Goal: Task Accomplishment & Management: Complete application form

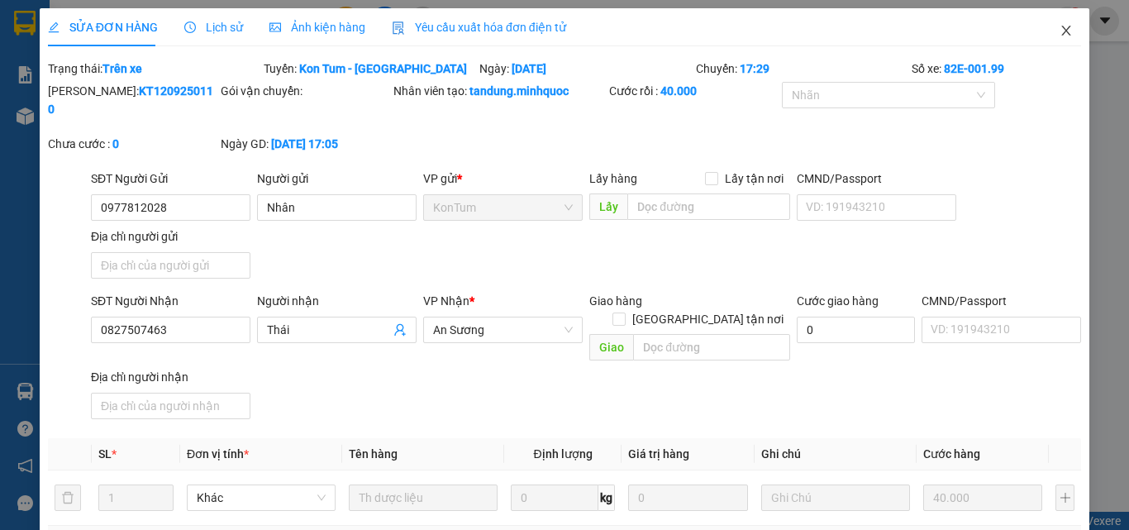
click at [1058, 21] on span "Close" at bounding box center [1066, 31] width 46 height 46
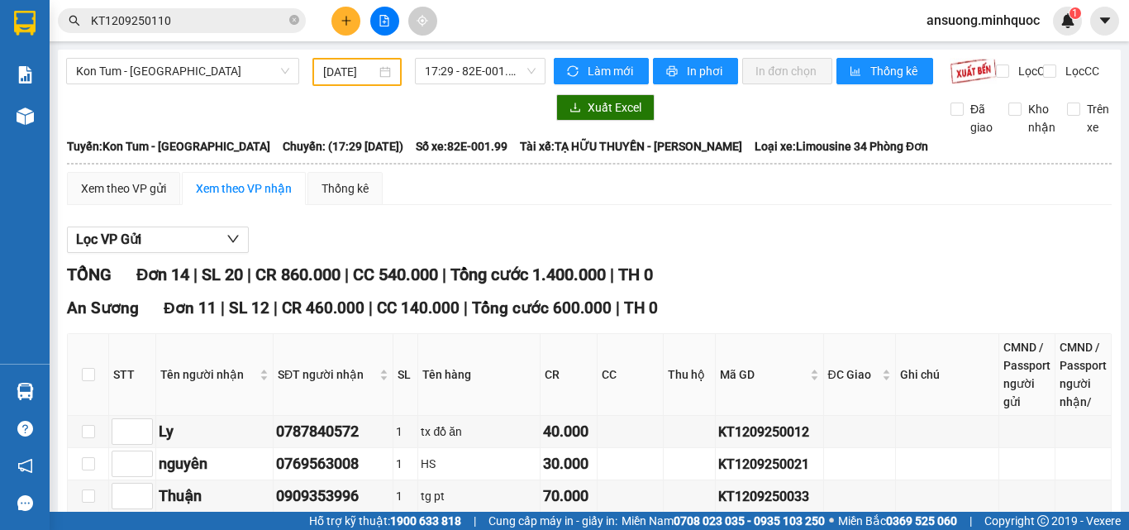
drag, startPoint x: 138, startPoint y: 57, endPoint x: 131, endPoint y: 89, distance: 33.1
click at [168, 75] on span "Kon Tum - [GEOGRAPHIC_DATA]" at bounding box center [182, 71] width 213 height 25
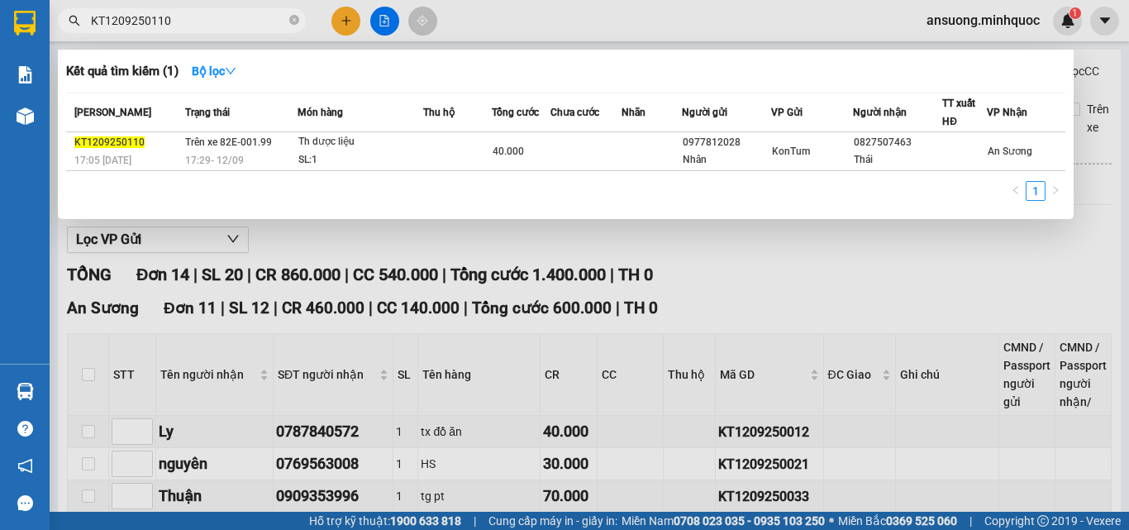
drag, startPoint x: 296, startPoint y: 26, endPoint x: 217, endPoint y: 2, distance: 82.3
click at [297, 27] on span at bounding box center [294, 21] width 10 height 16
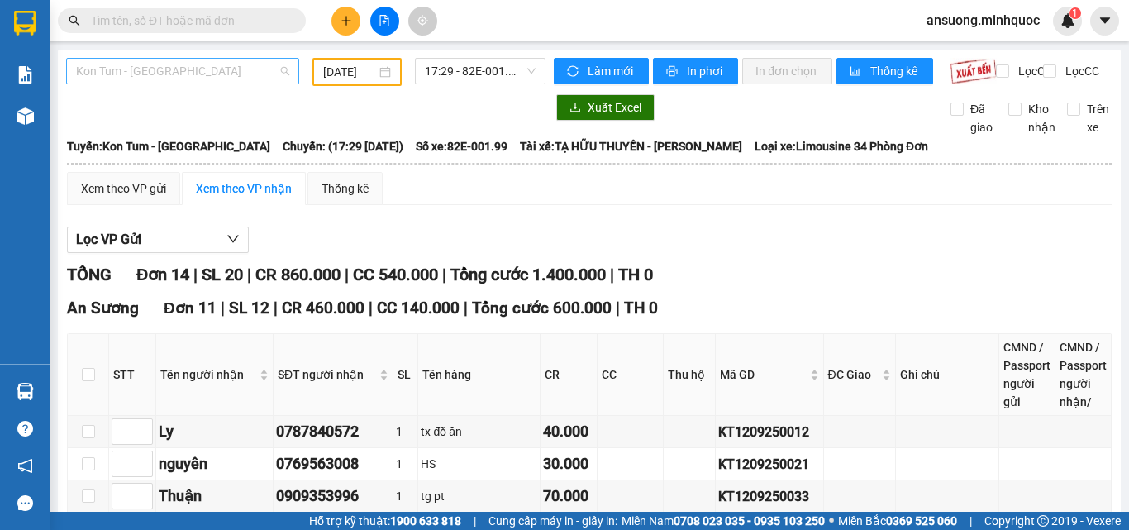
click at [107, 70] on span "Kon Tum - [GEOGRAPHIC_DATA]" at bounding box center [182, 71] width 213 height 25
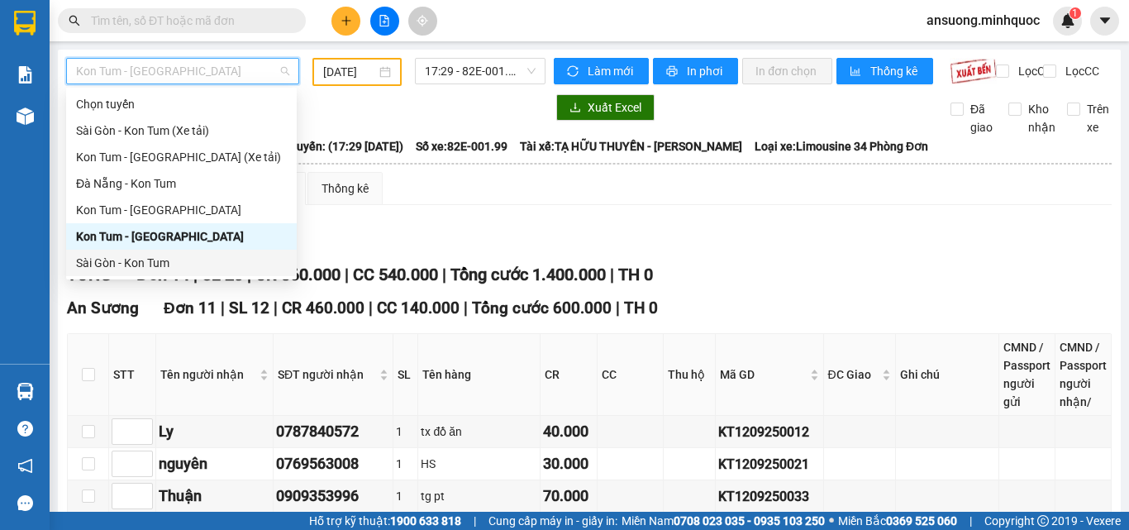
click at [112, 273] on div "Sài Gòn - Kon Tum" at bounding box center [181, 263] width 231 height 26
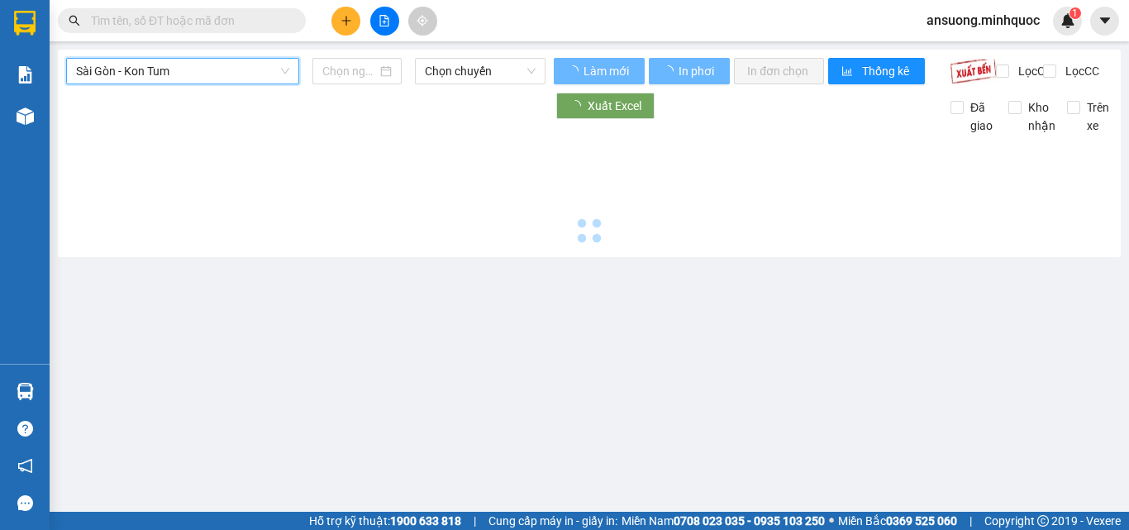
click at [116, 257] on div "[GEOGRAPHIC_DATA] - Kon Tum [GEOGRAPHIC_DATA] - Kon Tum Chọn chuyến Làm mới In …" at bounding box center [589, 153] width 1063 height 207
type input "[DATE]"
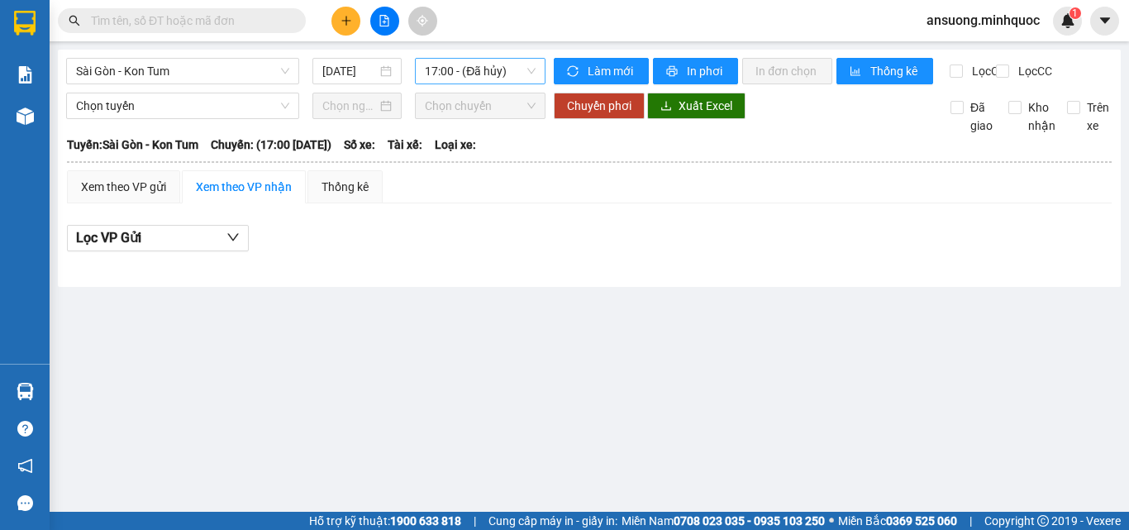
click at [460, 62] on span "17:00 - (Đã hủy)" at bounding box center [480, 71] width 111 height 25
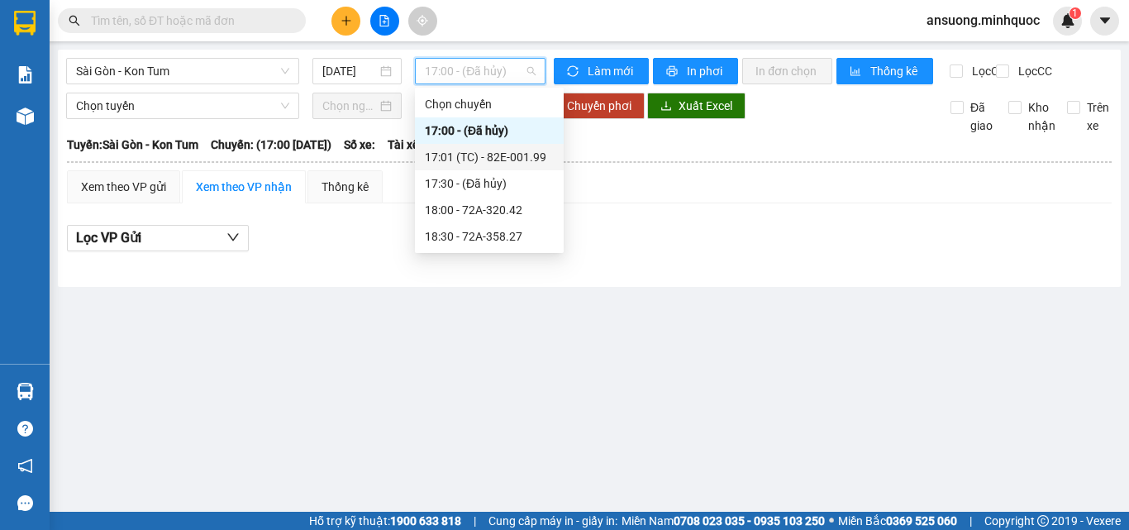
click at [483, 159] on div "17:01 (TC) - 82E-001.99" at bounding box center [489, 157] width 129 height 18
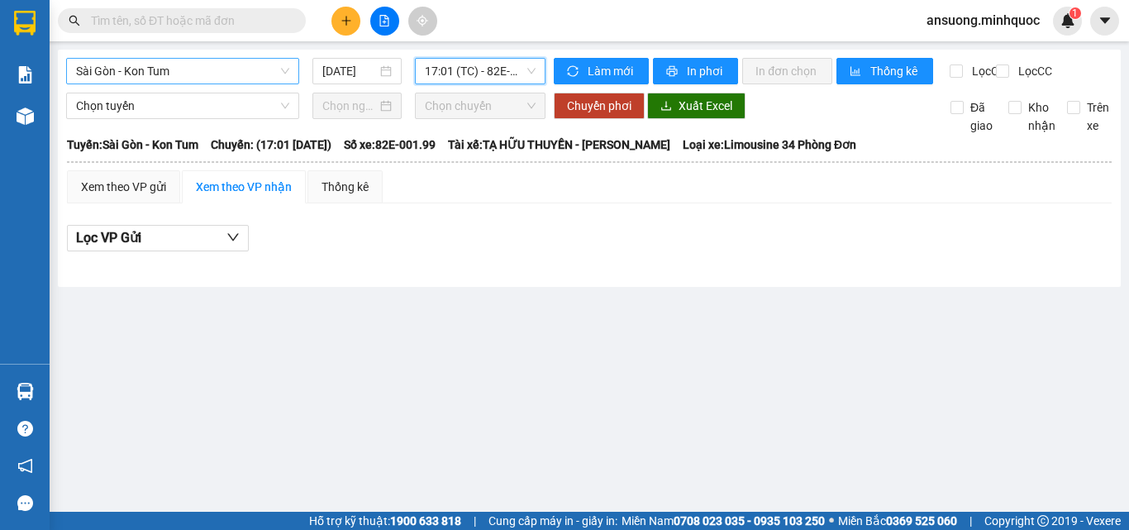
click at [107, 80] on span "Sài Gòn - Kon Tum" at bounding box center [182, 71] width 213 height 25
click at [90, 269] on div at bounding box center [589, 264] width 1044 height 9
click at [119, 77] on span "Sài Gòn - Kon Tum" at bounding box center [182, 71] width 213 height 25
drag, startPoint x: 130, startPoint y: 69, endPoint x: 117, endPoint y: 128, distance: 60.0
click at [129, 69] on span "Sài Gòn - Kon Tum" at bounding box center [182, 71] width 213 height 25
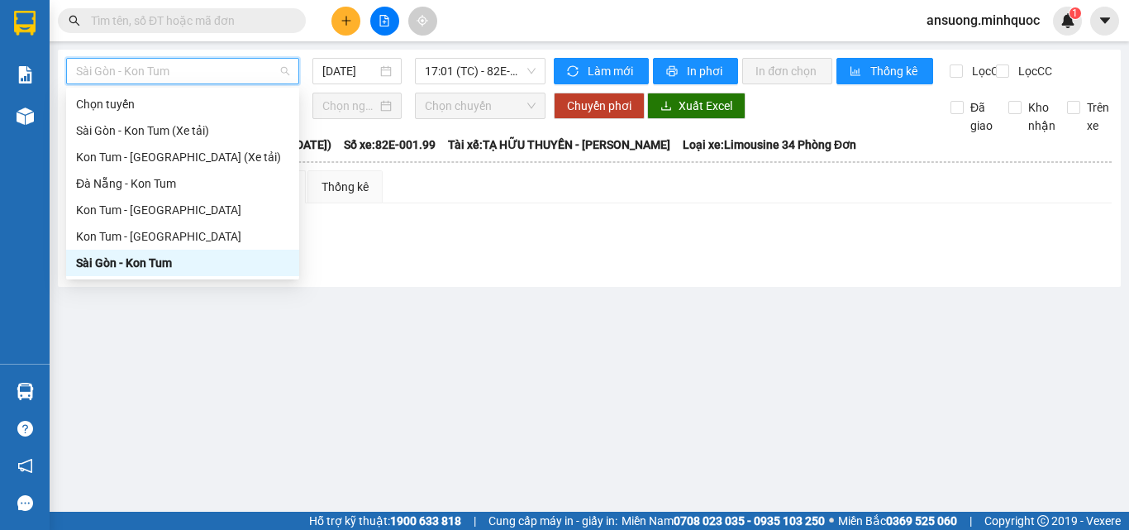
click at [114, 264] on div "Sài Gòn - Kon Tum" at bounding box center [182, 263] width 213 height 18
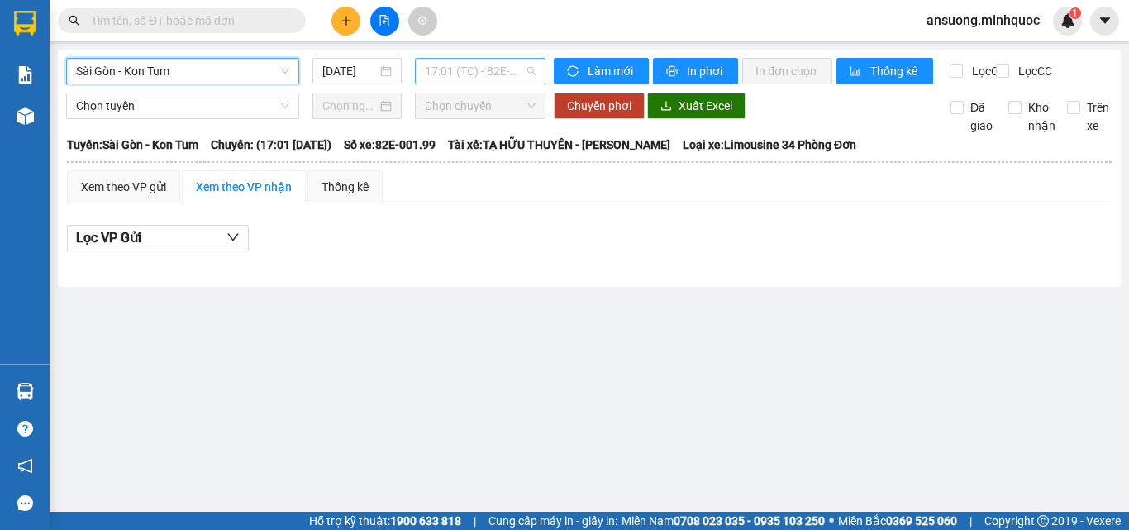
click at [514, 69] on span "17:01 (TC) - 82E-001.99" at bounding box center [480, 71] width 111 height 25
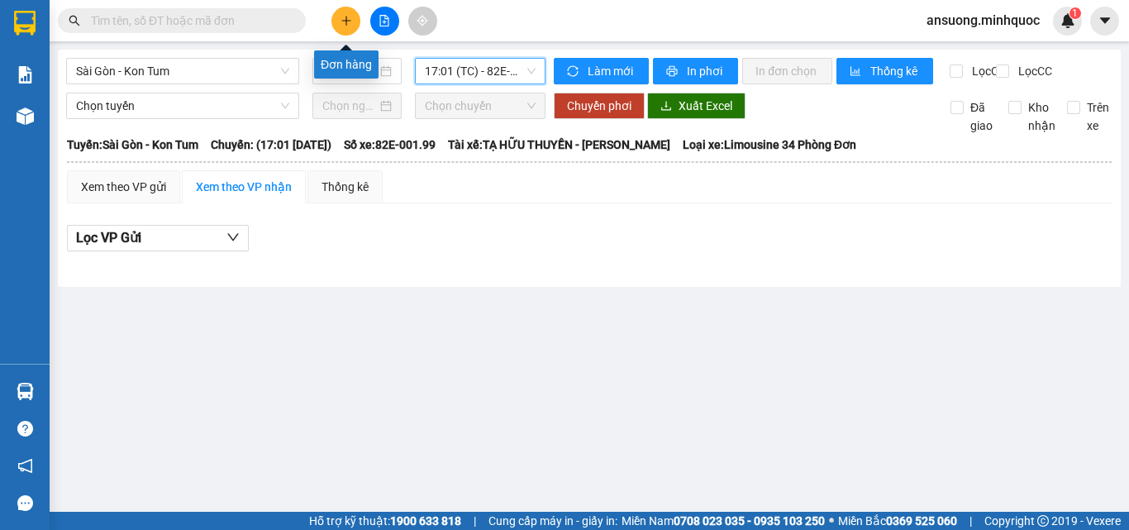
click at [344, 12] on button at bounding box center [345, 21] width 29 height 29
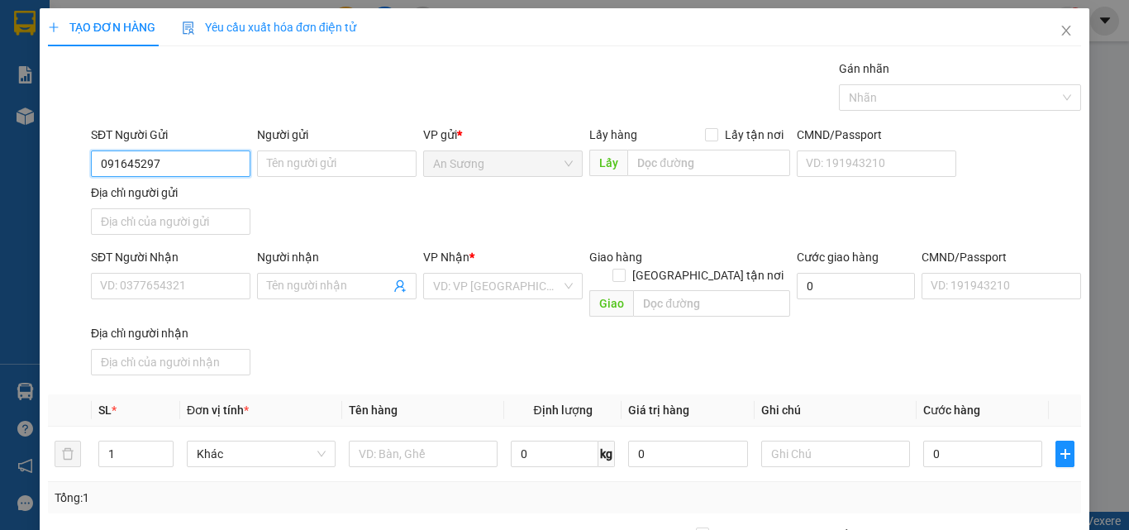
type input "0916452977"
click at [188, 196] on div "0916452977" at bounding box center [169, 197] width 138 height 18
type input "0905261586"
type input "THỜI MINH"
type input "0916452977"
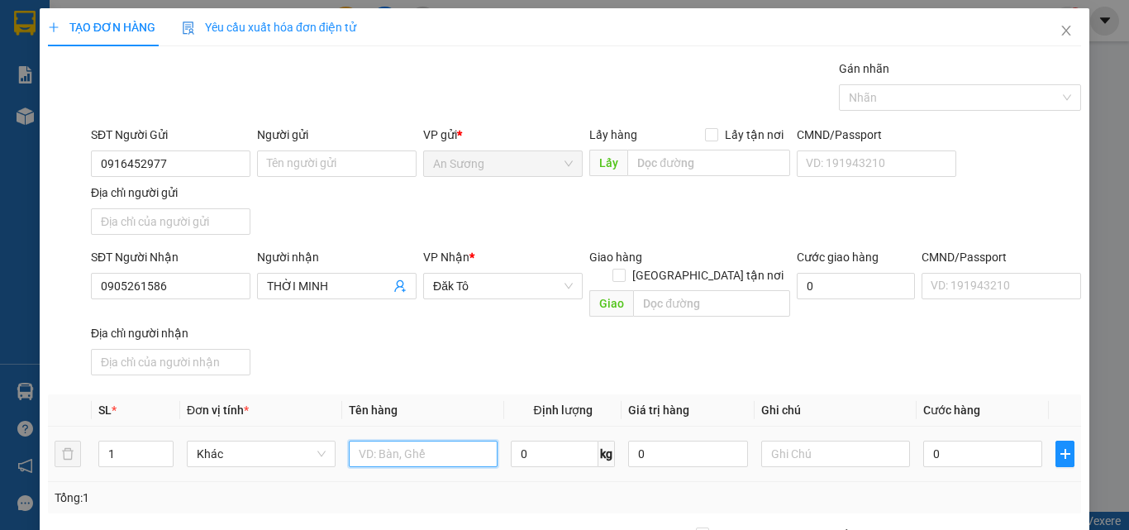
click at [401, 443] on input "text" at bounding box center [423, 453] width 149 height 26
type input "bao"
click at [949, 440] on input "0" at bounding box center [982, 453] width 119 height 26
type input "7"
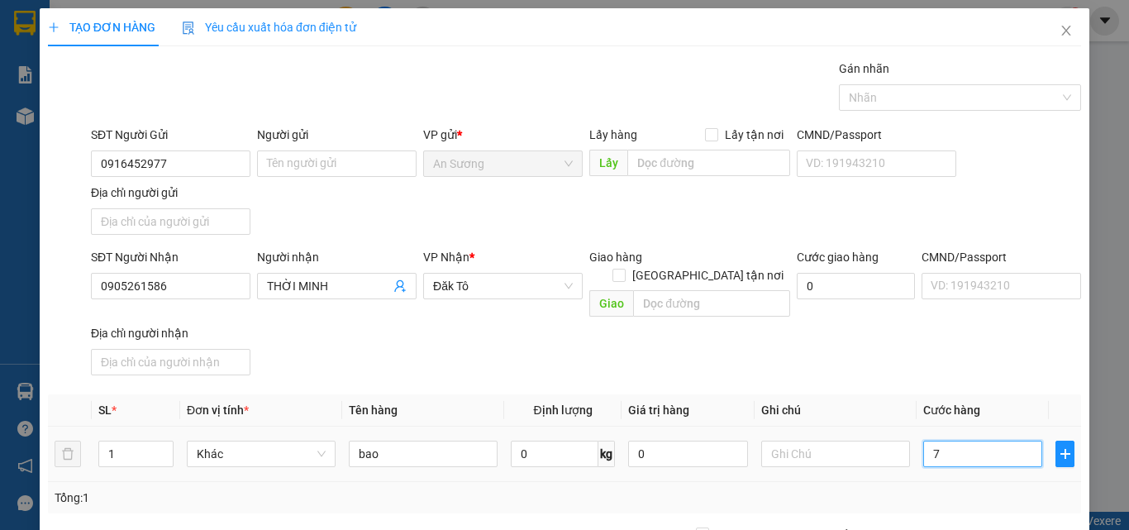
type input "7"
type input "70"
click at [1009, 355] on div "SĐT Người Nhận 0905261586 Người nhận THỜI MINH VP Nhận * Đăk Tô Giao hàng Giao …" at bounding box center [586, 315] width 996 height 134
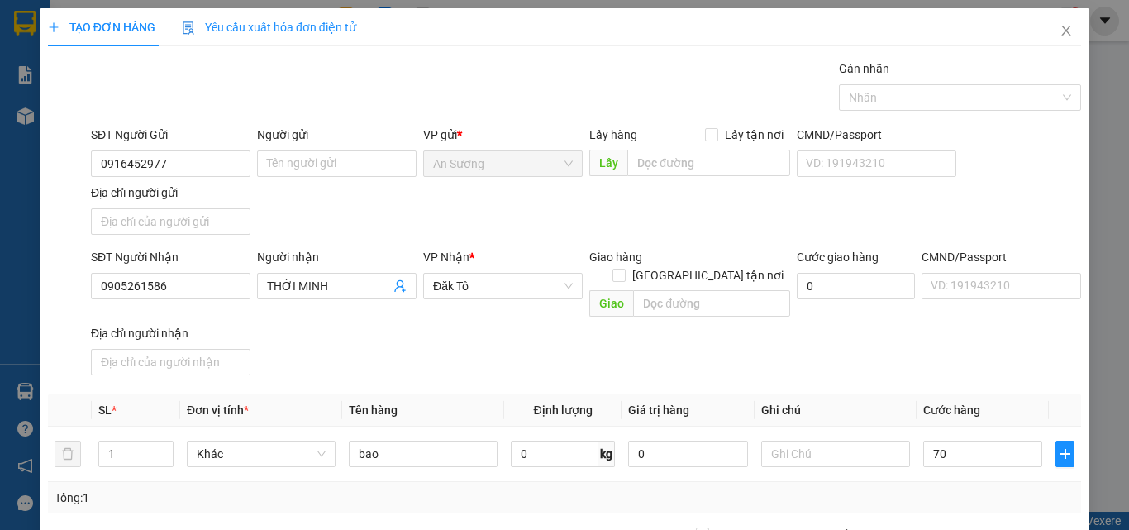
type input "70.000"
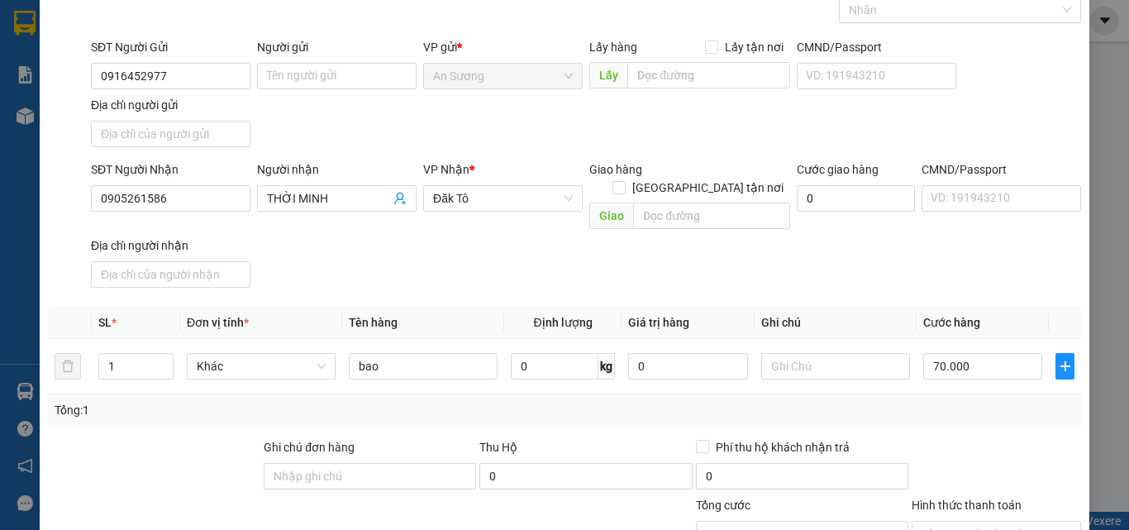
scroll to position [165, 0]
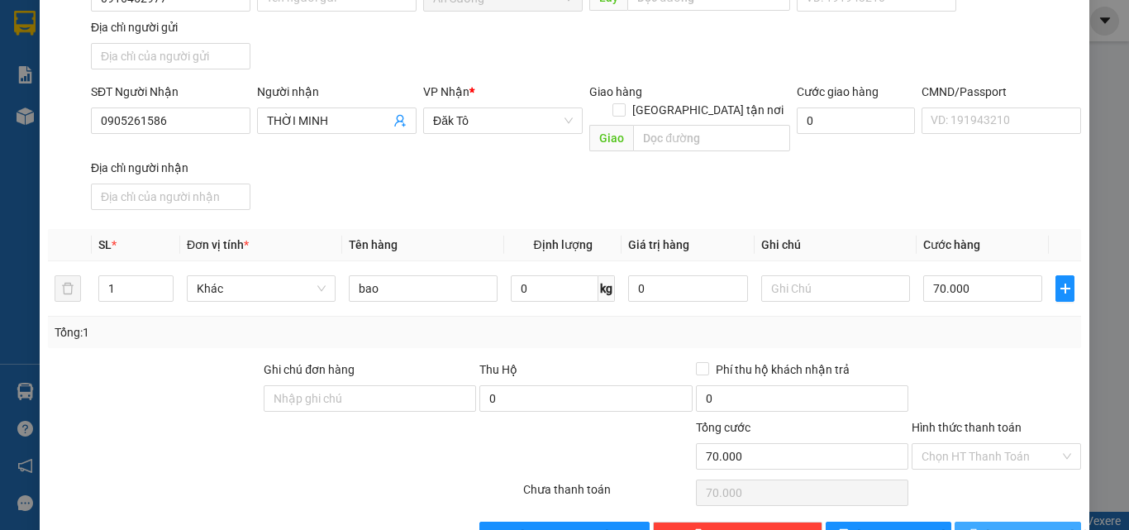
click at [1023, 525] on span "[PERSON_NAME] và In" at bounding box center [1044, 534] width 116 height 18
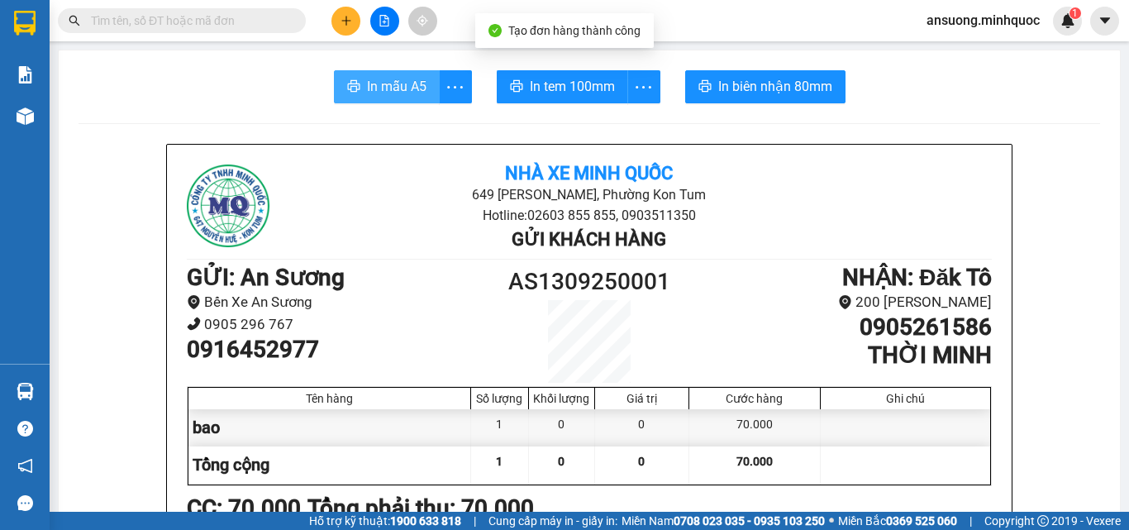
drag, startPoint x: 406, startPoint y: 88, endPoint x: 425, endPoint y: 89, distance: 19.1
click at [405, 84] on span "In mẫu A5" at bounding box center [396, 86] width 59 height 21
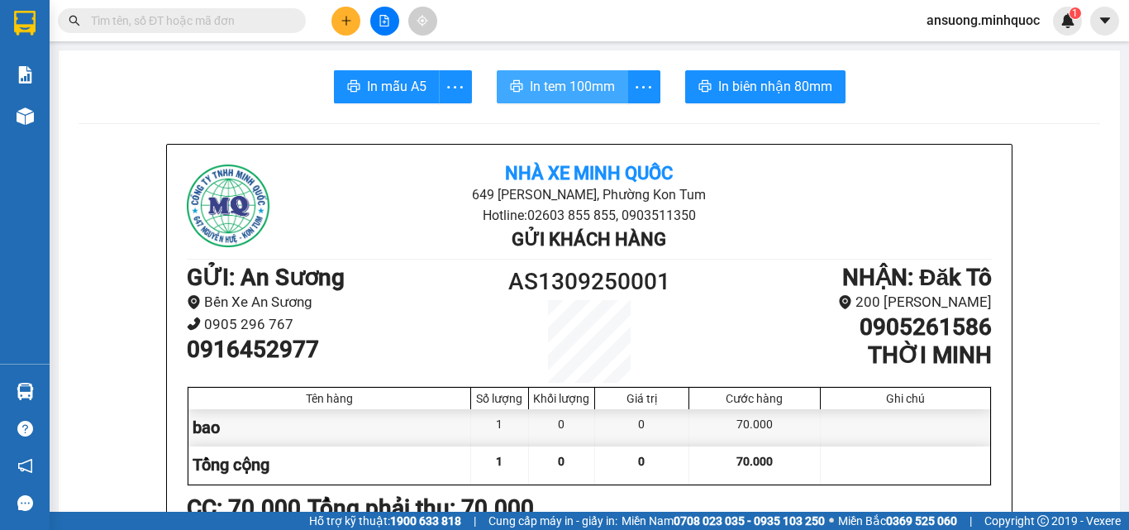
click at [592, 78] on span "In tem 100mm" at bounding box center [572, 86] width 85 height 21
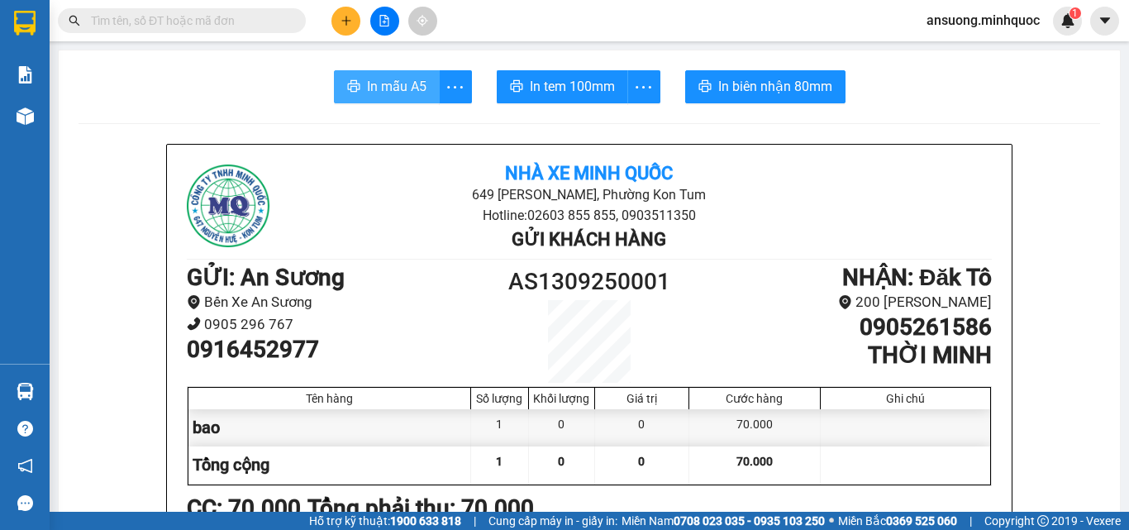
drag, startPoint x: 394, startPoint y: 92, endPoint x: 389, endPoint y: 84, distance: 8.9
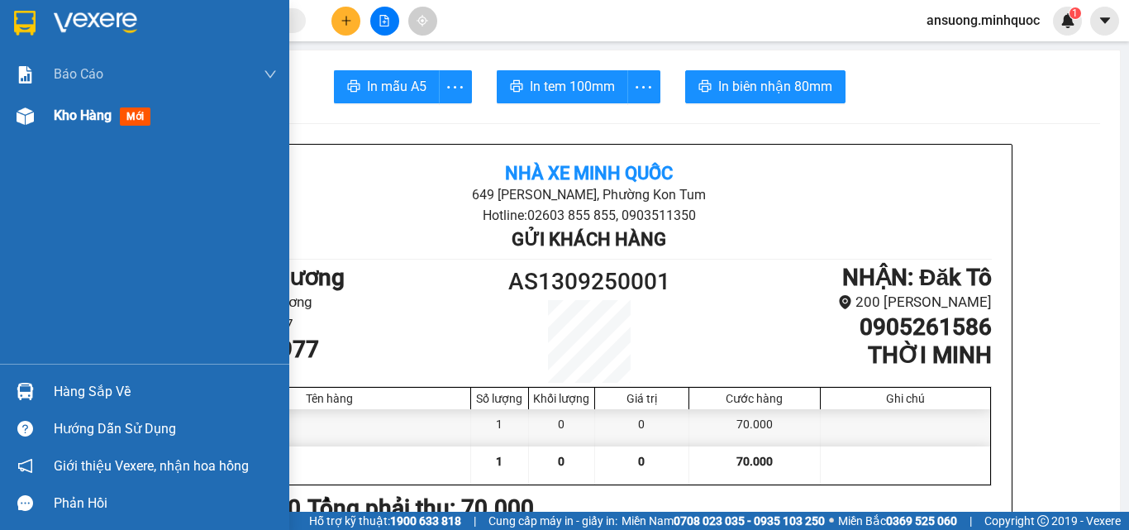
click at [30, 131] on div "Kho hàng mới" at bounding box center [144, 115] width 289 height 41
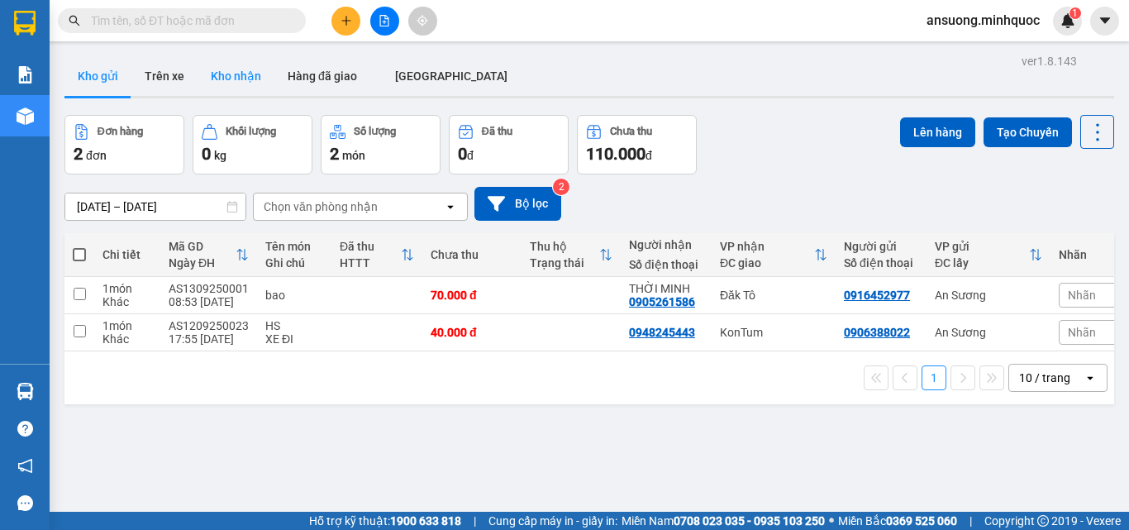
click at [237, 79] on button "Kho nhận" at bounding box center [235, 76] width 77 height 40
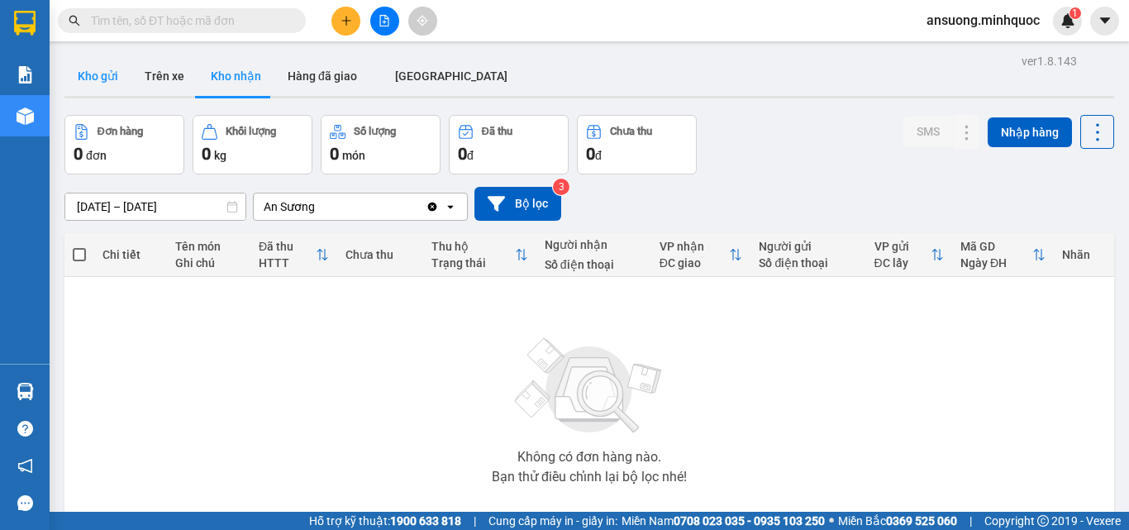
click at [89, 83] on button "Kho gửi" at bounding box center [97, 76] width 67 height 40
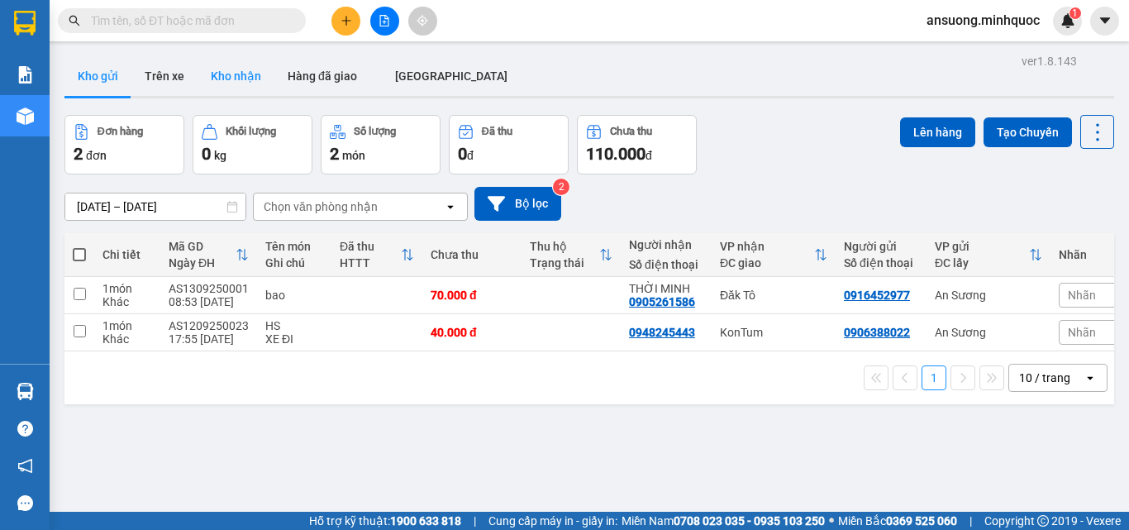
click at [227, 74] on button "Kho nhận" at bounding box center [235, 76] width 77 height 40
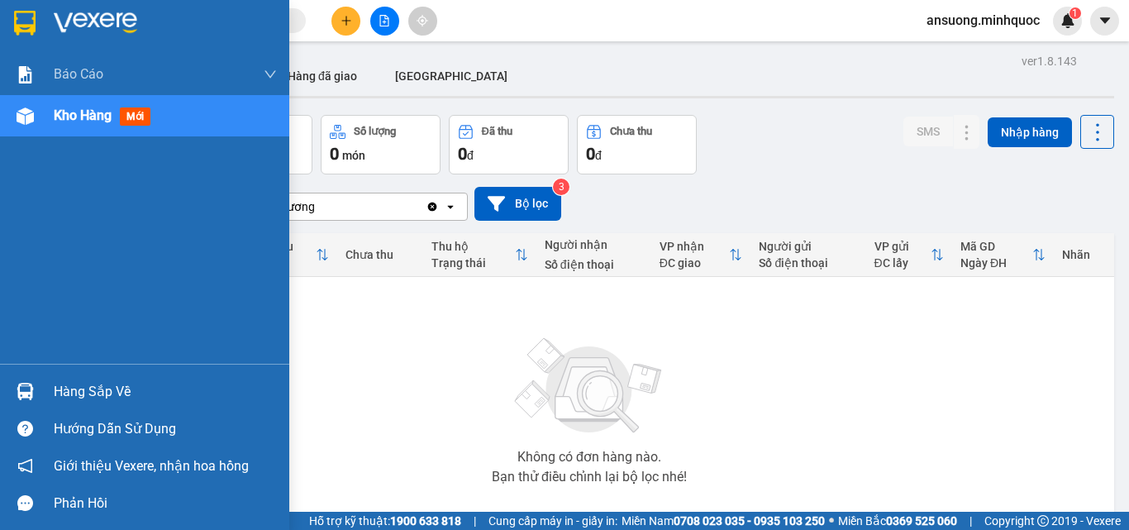
click at [21, 118] on img at bounding box center [25, 115] width 17 height 17
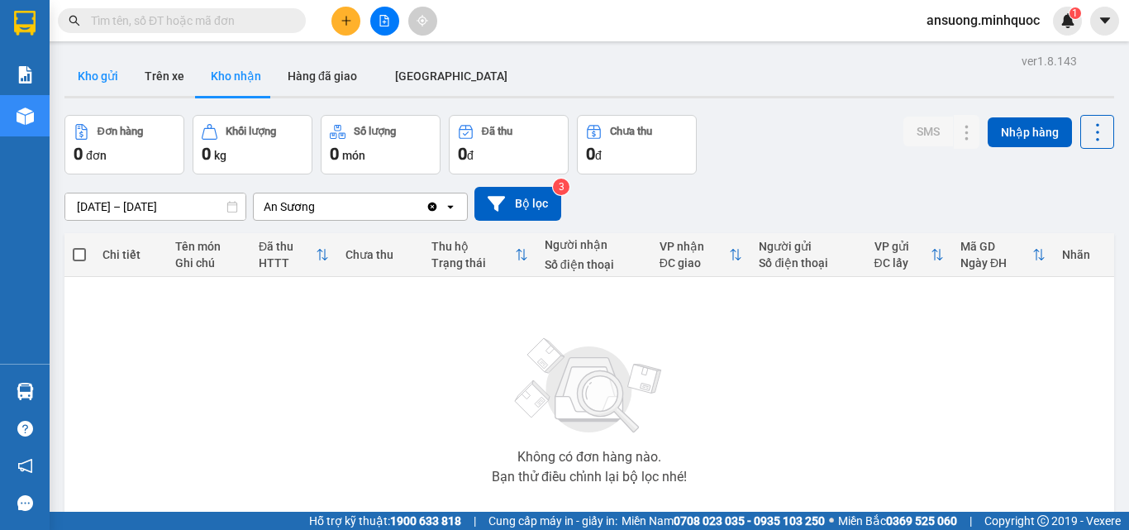
click at [95, 74] on button "Kho gửi" at bounding box center [97, 76] width 67 height 40
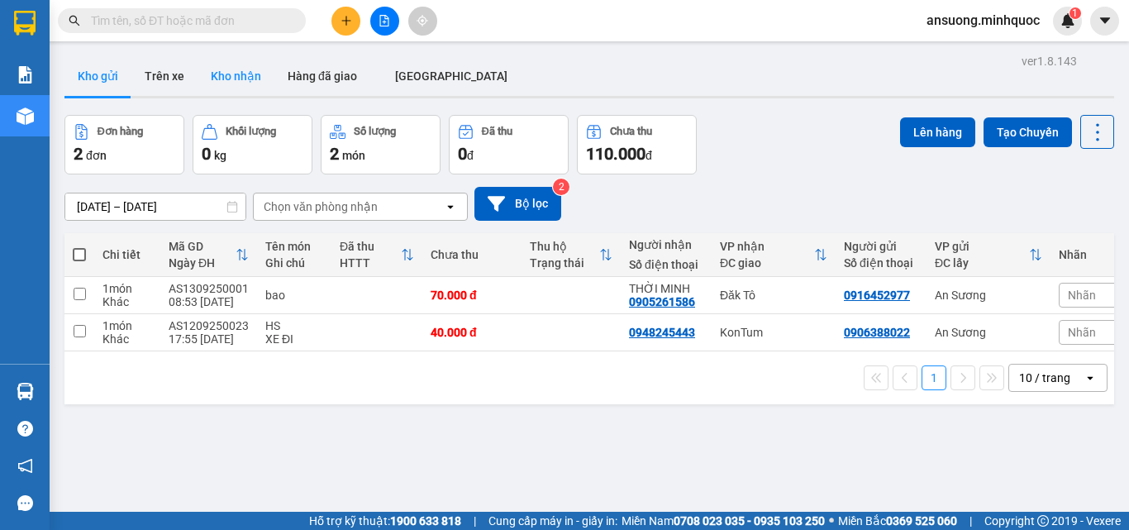
click at [245, 88] on button "Kho nhận" at bounding box center [235, 76] width 77 height 40
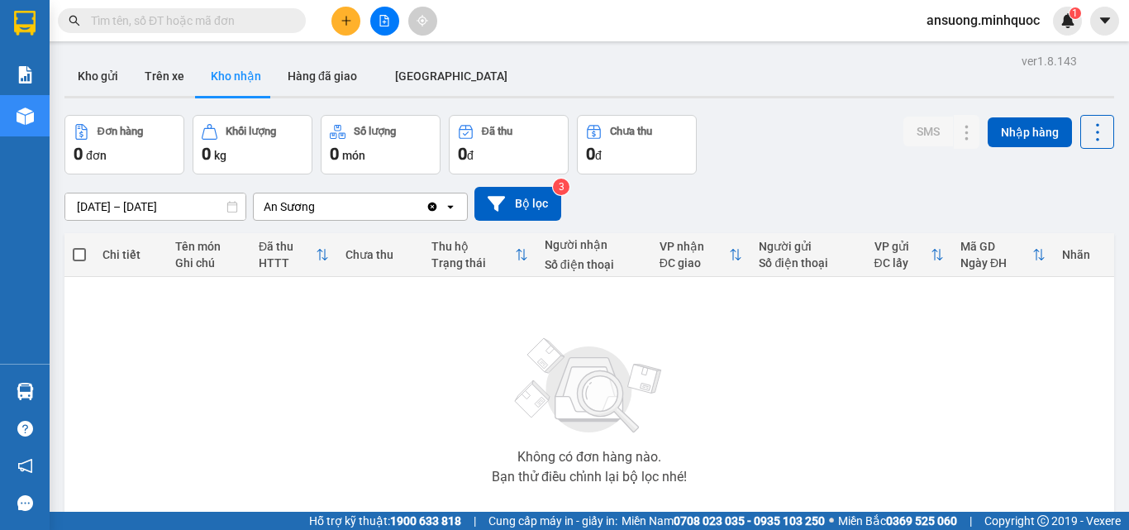
drag, startPoint x: 102, startPoint y: 64, endPoint x: 120, endPoint y: 0, distance: 66.2
click at [102, 60] on button "Kho gửi" at bounding box center [97, 76] width 67 height 40
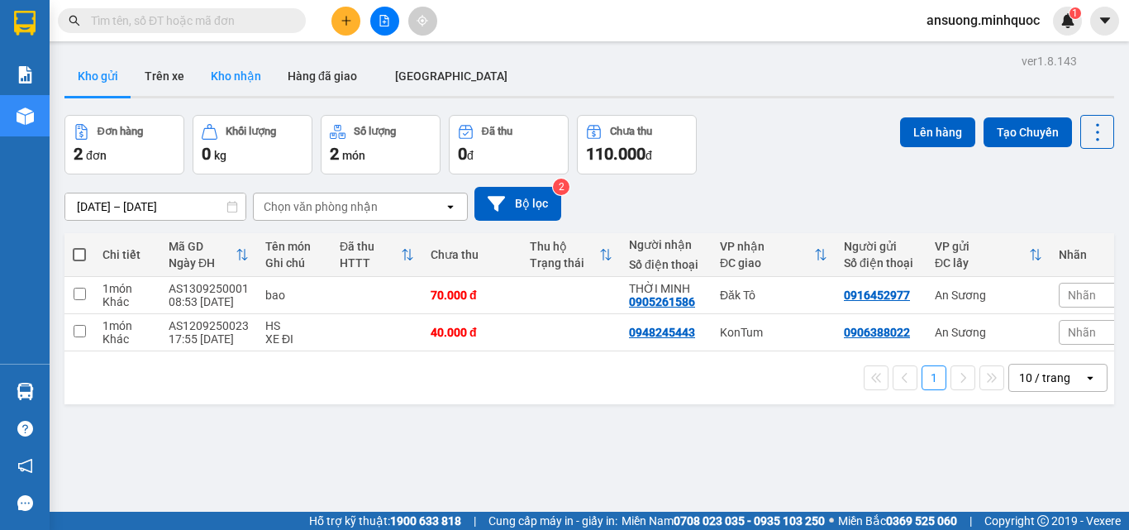
click at [223, 73] on button "Kho nhận" at bounding box center [235, 76] width 77 height 40
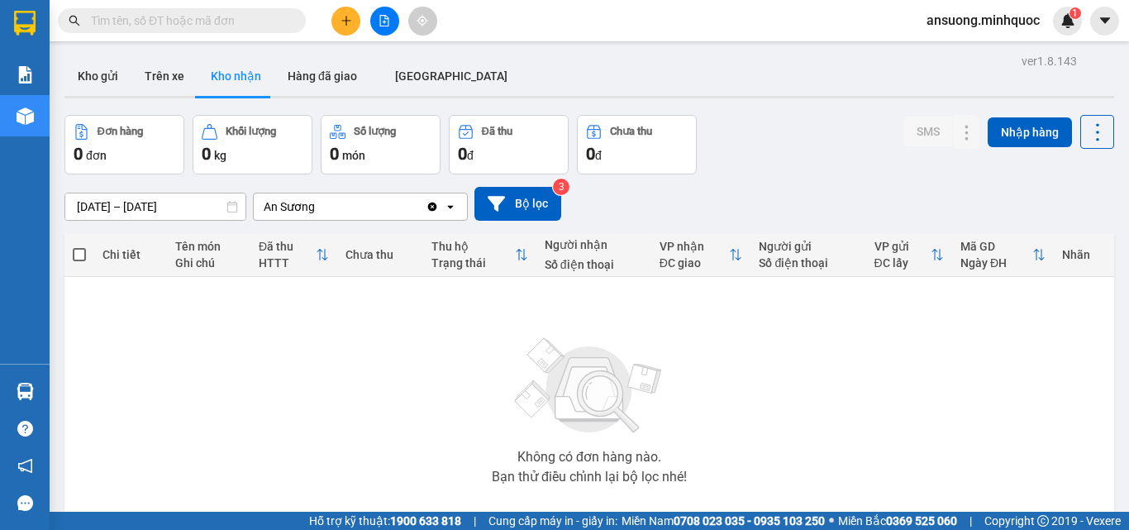
click at [93, 97] on div at bounding box center [588, 97] width 1049 height 2
click at [93, 89] on button "Kho gửi" at bounding box center [97, 76] width 67 height 40
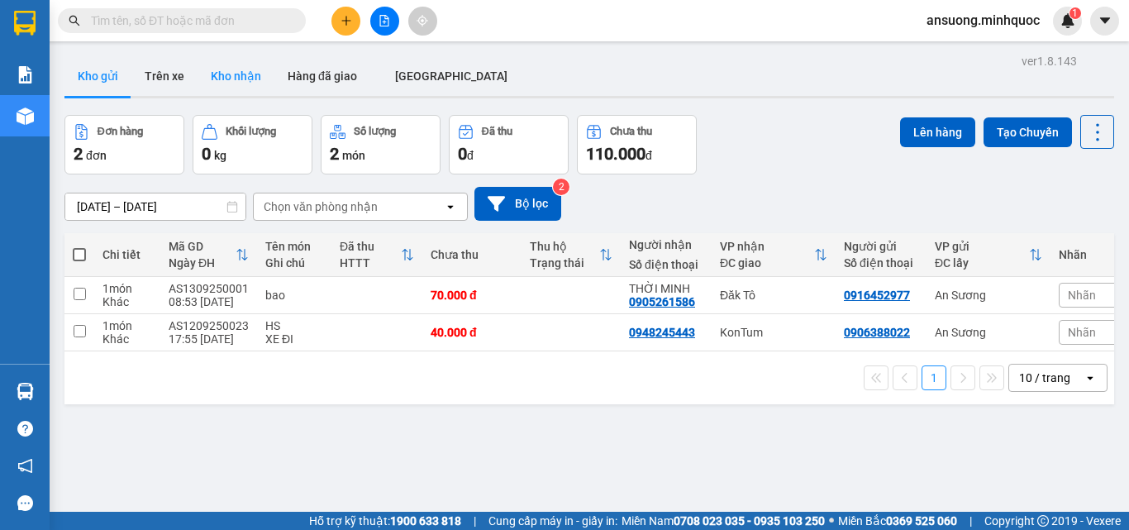
click at [226, 74] on button "Kho nhận" at bounding box center [235, 76] width 77 height 40
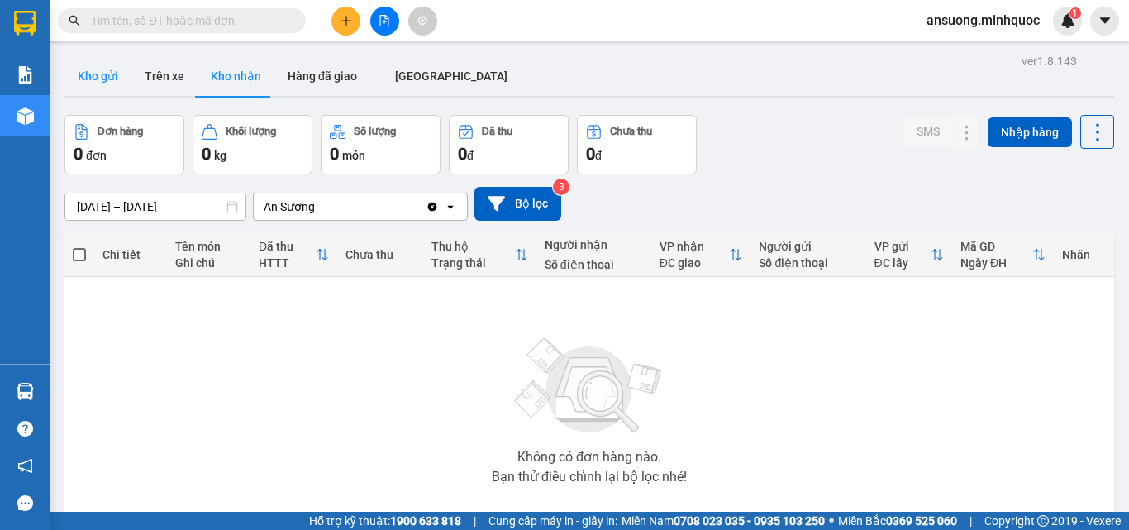
click at [99, 72] on button "Kho gửi" at bounding box center [97, 76] width 67 height 40
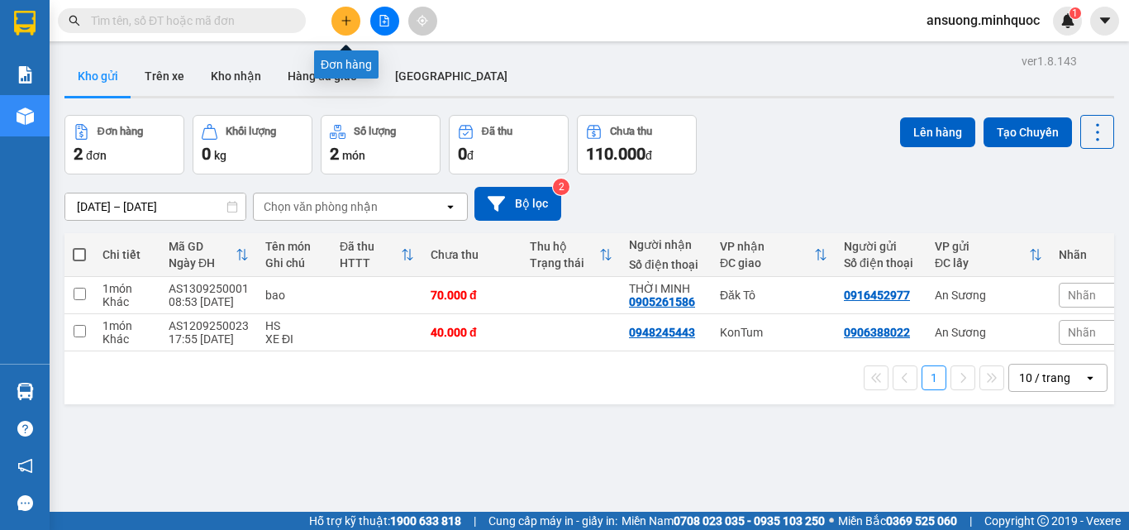
click at [340, 23] on icon "plus" at bounding box center [346, 21] width 12 height 12
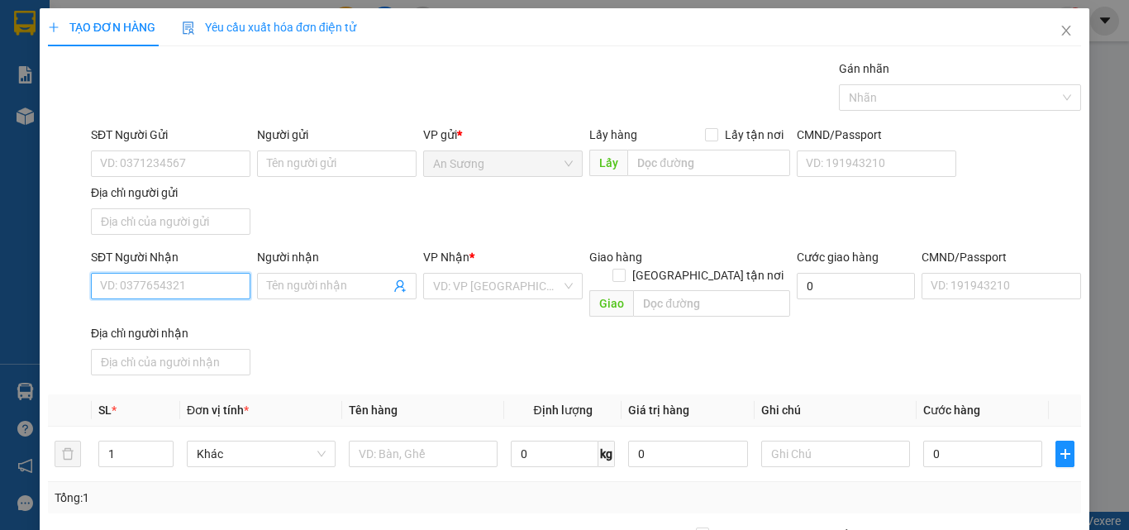
click at [140, 276] on input "SĐT Người Nhận" at bounding box center [170, 286] width 159 height 26
click at [141, 273] on div "SĐT Người Nhận VD: 0377654321" at bounding box center [170, 277] width 159 height 58
click at [146, 281] on input "SĐT Người Nhận" at bounding box center [170, 286] width 159 height 26
click at [191, 314] on div "0905207174 - PHƯƠNG" at bounding box center [169, 319] width 138 height 18
type input "0905207174"
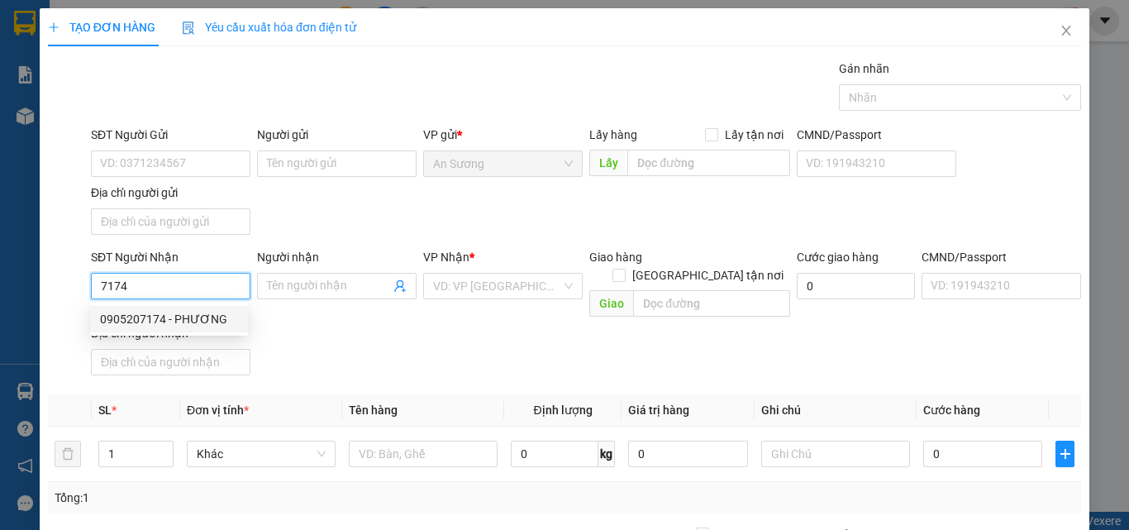
type input "PHƯƠNG"
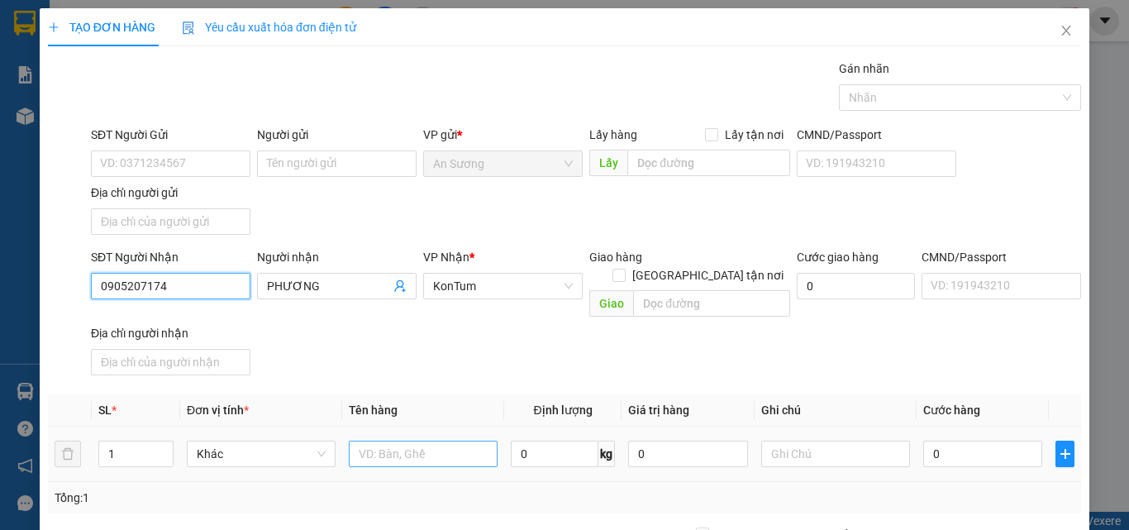
type input "0905207174"
click at [385, 440] on input "text" at bounding box center [423, 453] width 149 height 26
type input "cục"
drag, startPoint x: 484, startPoint y: 360, endPoint x: 656, endPoint y: 411, distance: 179.3
click at [483, 369] on div "Transit Pickup Surcharge Ids Transit Deliver Surcharge Ids Transit Deliver Surc…" at bounding box center [564, 386] width 1033 height 654
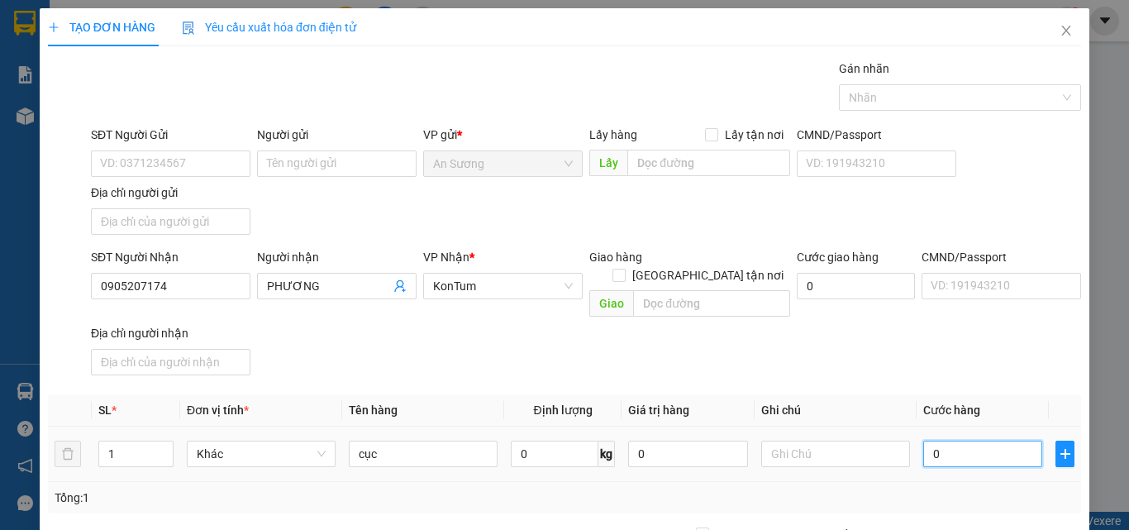
click at [946, 447] on input "0" at bounding box center [982, 453] width 119 height 26
type input "7"
type input "70"
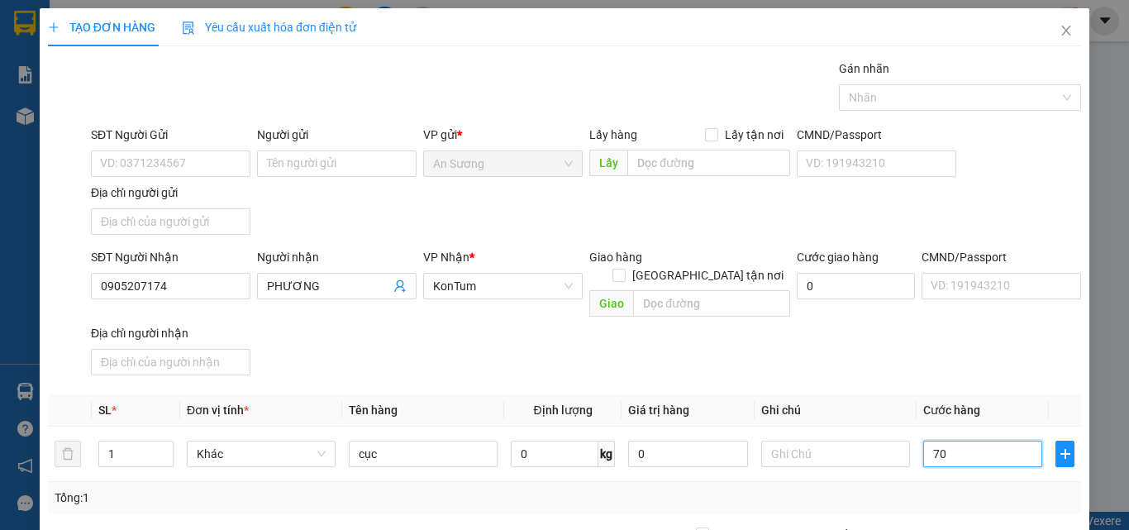
type input "70"
type input "70.000"
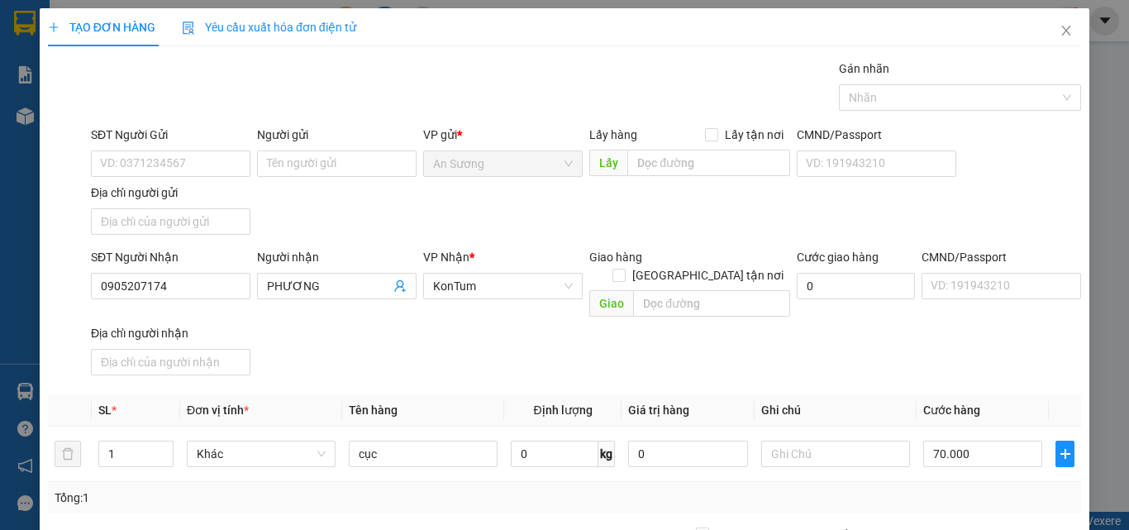
click at [968, 348] on div "SĐT Người Nhận 0905207174 Người nhận PHƯƠNG VP Nhận * KonTum Giao hàng Giao tận…" at bounding box center [586, 315] width 996 height 134
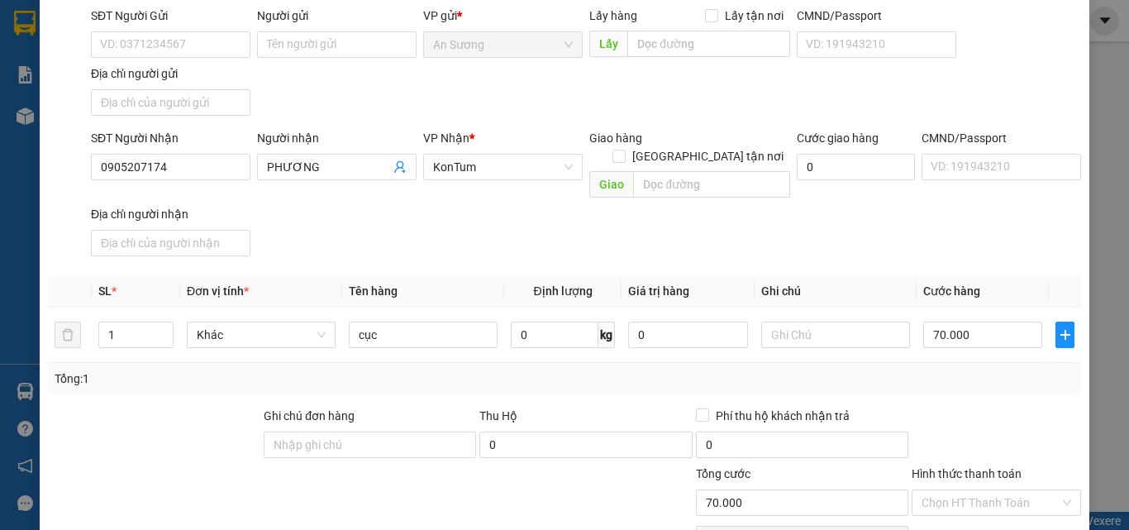
scroll to position [197, 0]
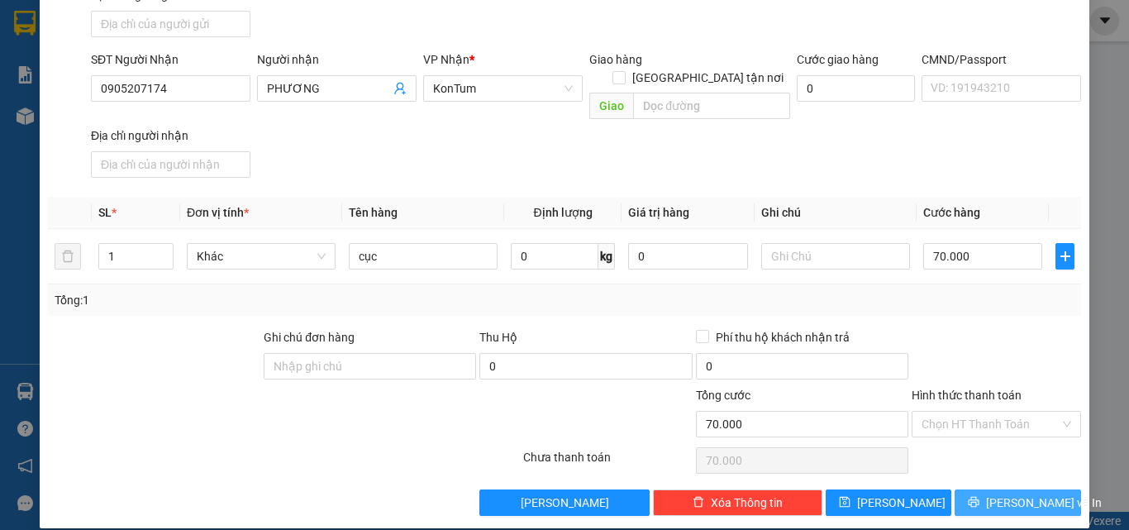
click at [988, 489] on button "[PERSON_NAME] và In" at bounding box center [1017, 502] width 126 height 26
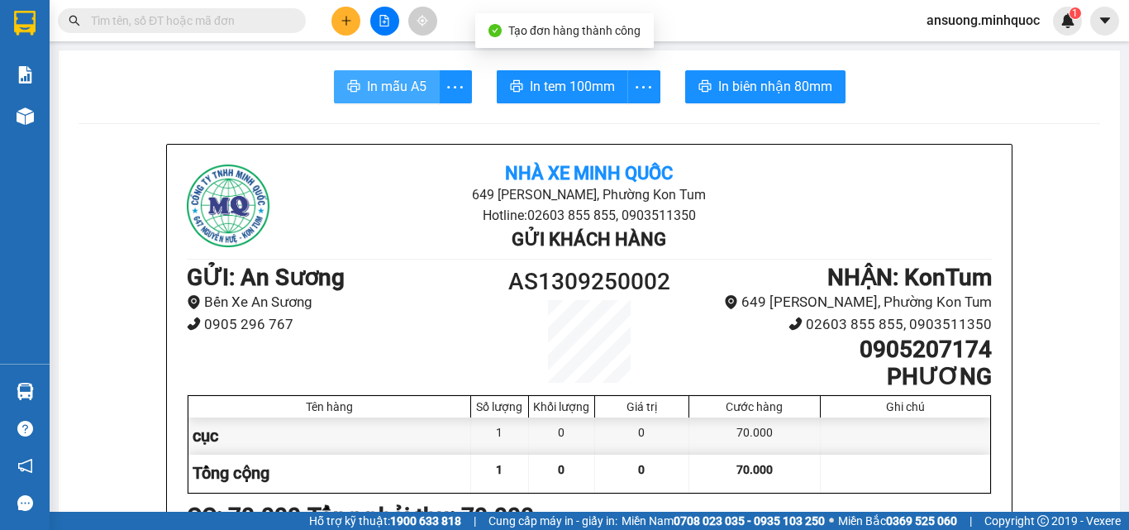
click at [420, 92] on span "In mẫu A5" at bounding box center [396, 86] width 59 height 21
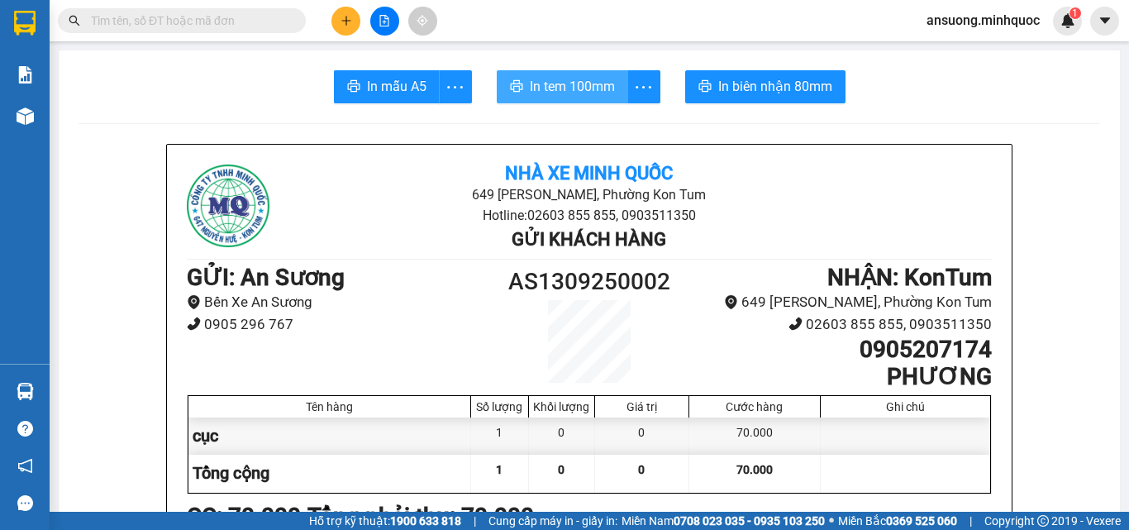
click at [551, 92] on span "In tem 100mm" at bounding box center [572, 86] width 85 height 21
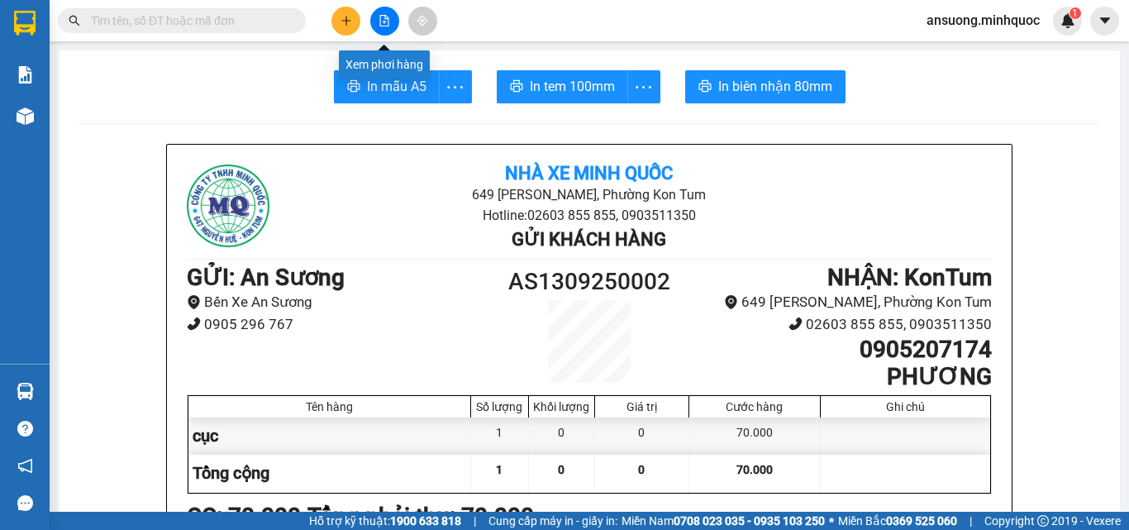
click at [383, 15] on icon "file-add" at bounding box center [384, 21] width 9 height 12
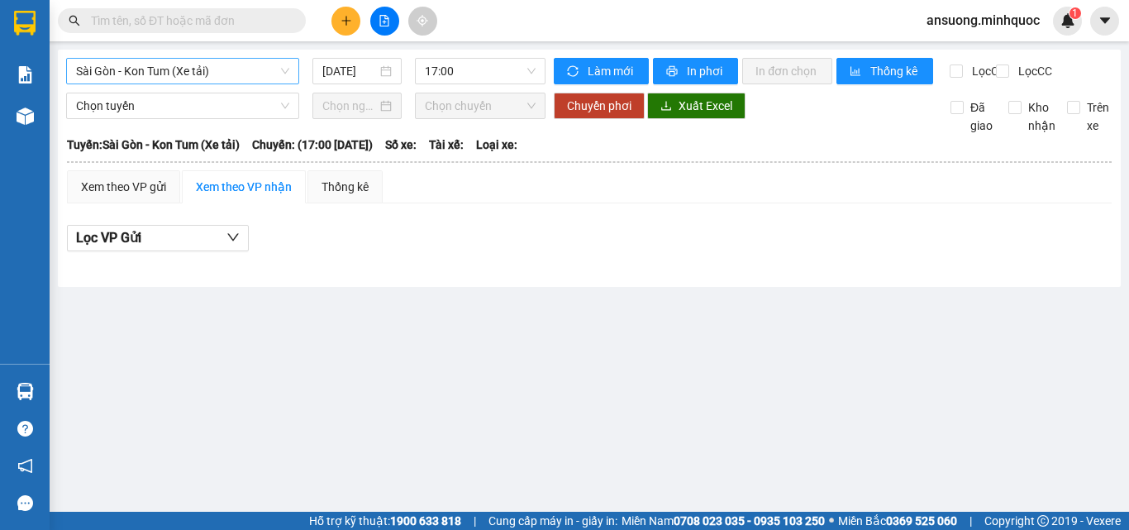
drag, startPoint x: 111, startPoint y: 69, endPoint x: 112, endPoint y: 81, distance: 12.4
click at [111, 76] on span "Sài Gòn - Kon Tum (Xe tải)" at bounding box center [182, 71] width 213 height 25
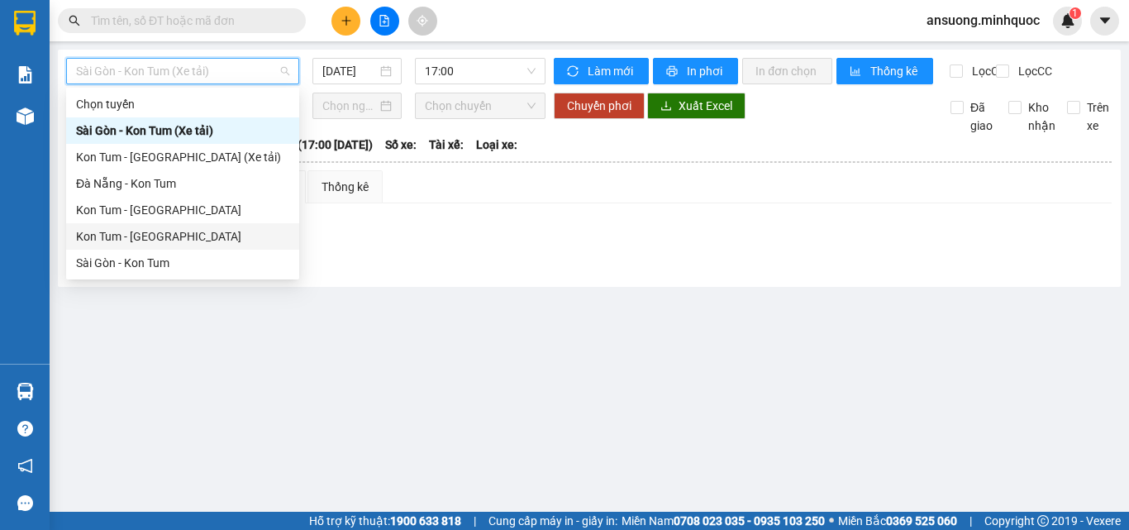
drag, startPoint x: 126, startPoint y: 240, endPoint x: 383, endPoint y: 110, distance: 288.2
click at [126, 240] on div "Kon Tum - [GEOGRAPHIC_DATA]" at bounding box center [182, 236] width 213 height 18
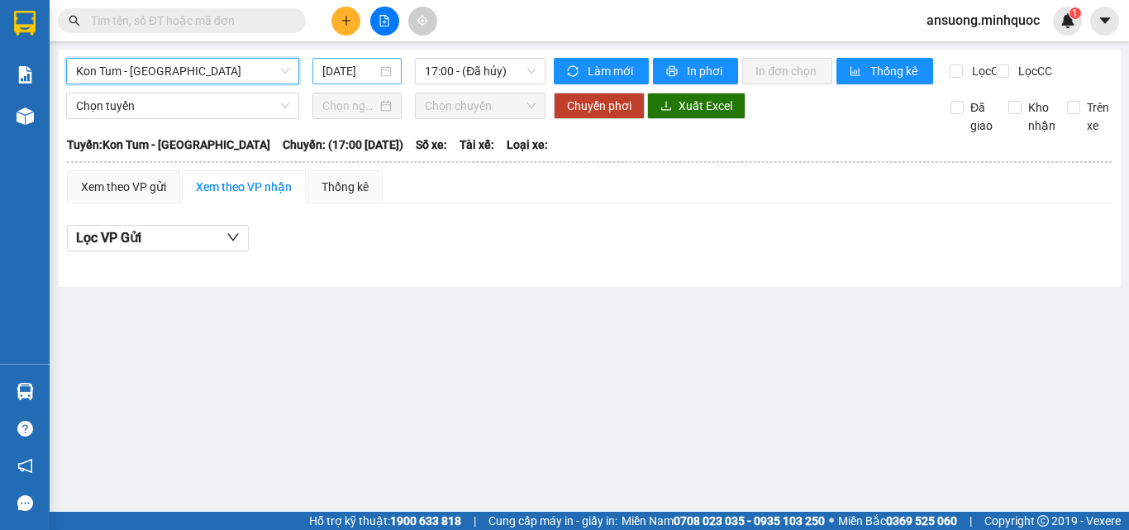
click at [348, 68] on input "[DATE]" at bounding box center [349, 71] width 55 height 18
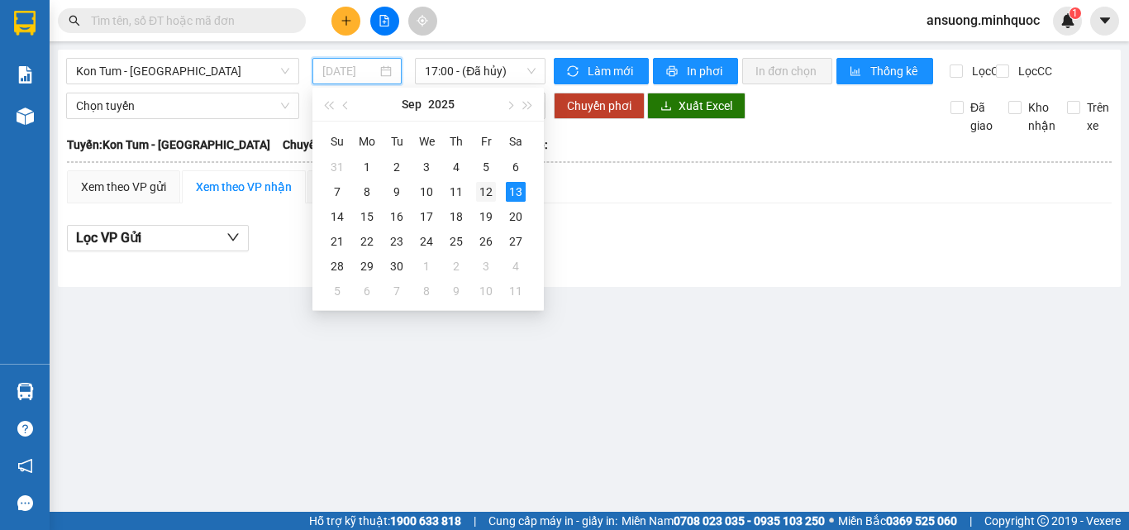
click at [484, 189] on div "12" at bounding box center [486, 192] width 20 height 20
type input "[DATE]"
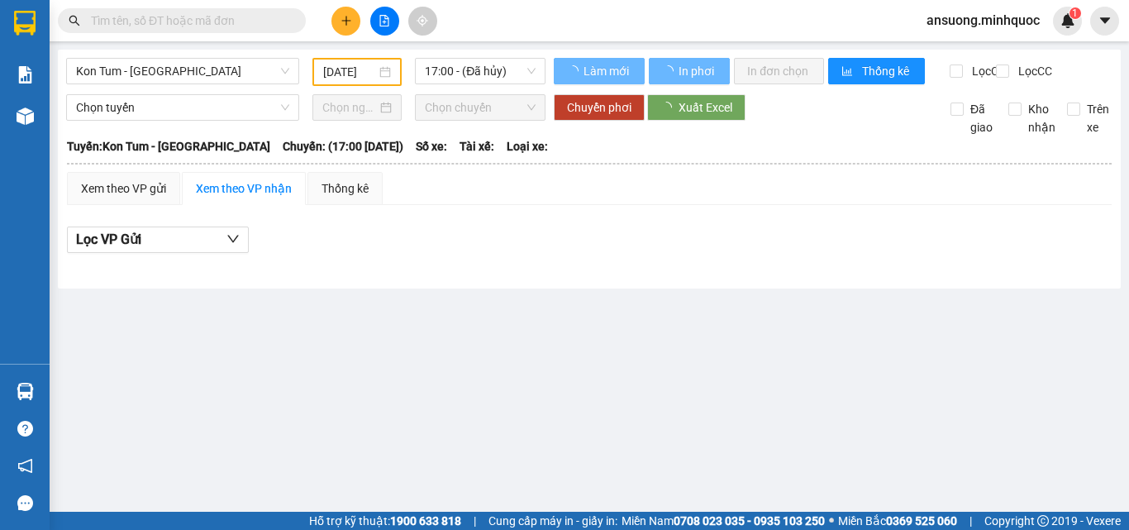
drag, startPoint x: 445, startPoint y: 373, endPoint x: 437, endPoint y: 229, distance: 144.8
click at [445, 357] on main "Kon Tum - Sài Gòn 12/09/2025 17:00 - (Đã hủy) Làm mới In phơi In đơn chọn Thống…" at bounding box center [564, 255] width 1129 height 511
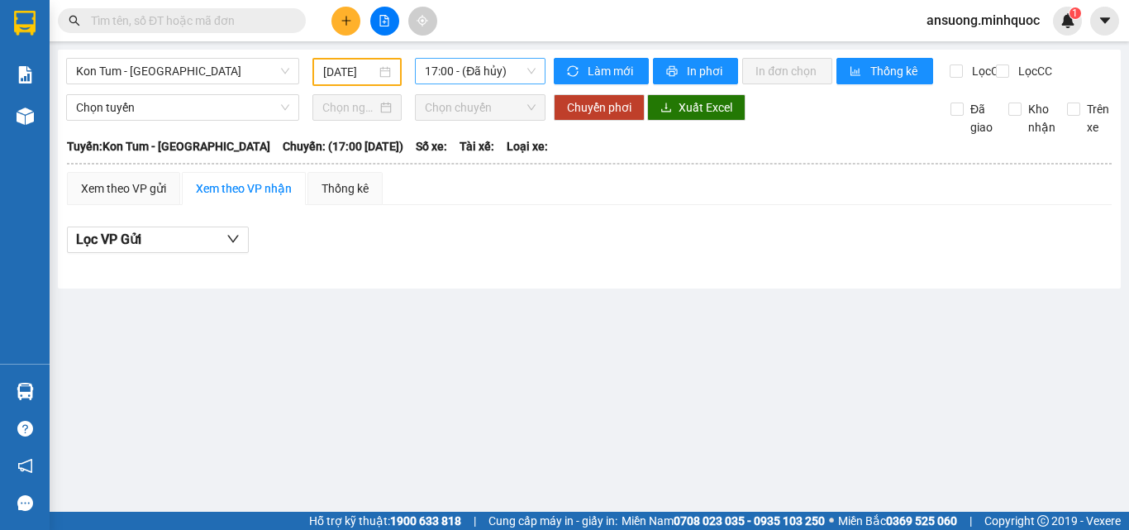
click at [458, 72] on span "17:00 - (Đã hủy)" at bounding box center [480, 71] width 111 height 25
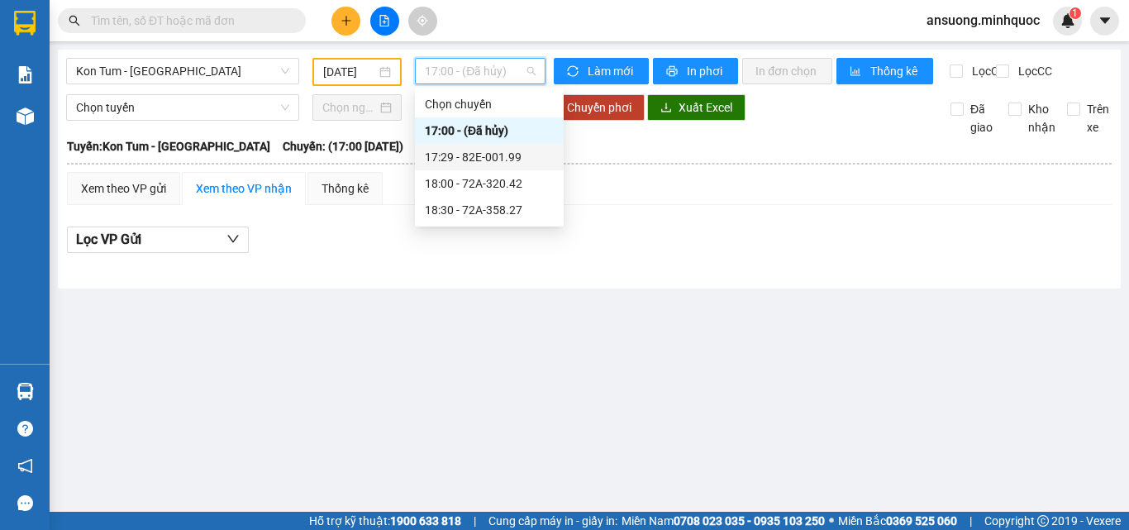
click at [510, 157] on div "17:29 - 82E-001.99" at bounding box center [489, 157] width 129 height 18
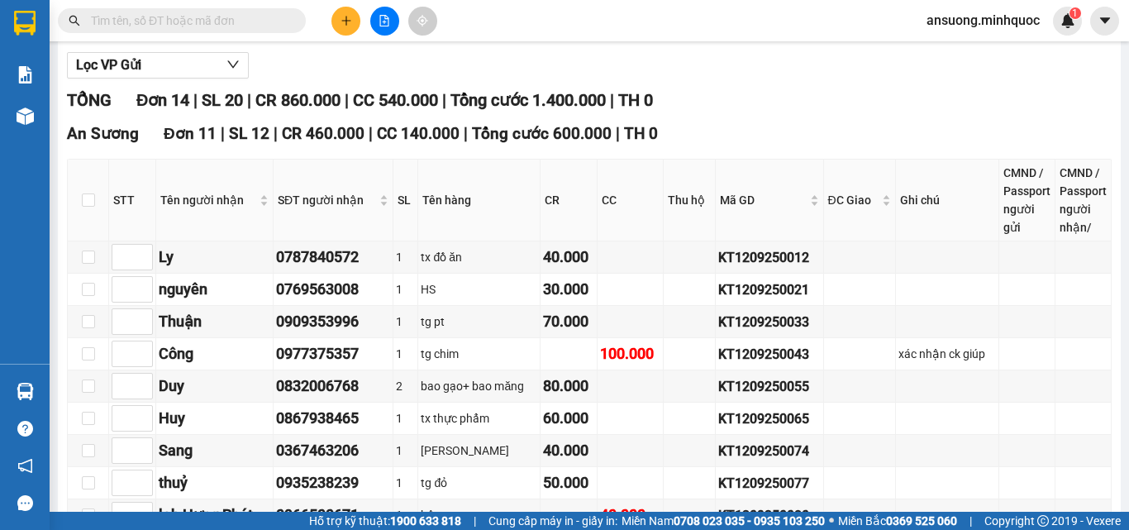
scroll to position [330, 0]
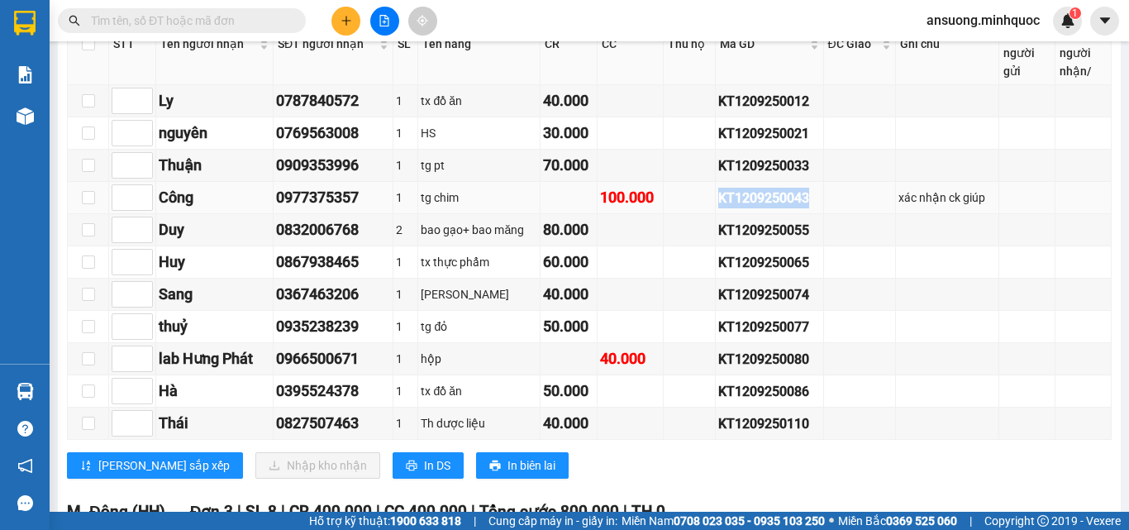
drag, startPoint x: 795, startPoint y: 218, endPoint x: 711, endPoint y: 210, distance: 83.9
click at [716, 210] on td "KT1209250043" at bounding box center [770, 198] width 108 height 32
copy div "KT1209250043"
click at [207, 20] on input "text" at bounding box center [188, 21] width 195 height 18
paste input "KT1209250043"
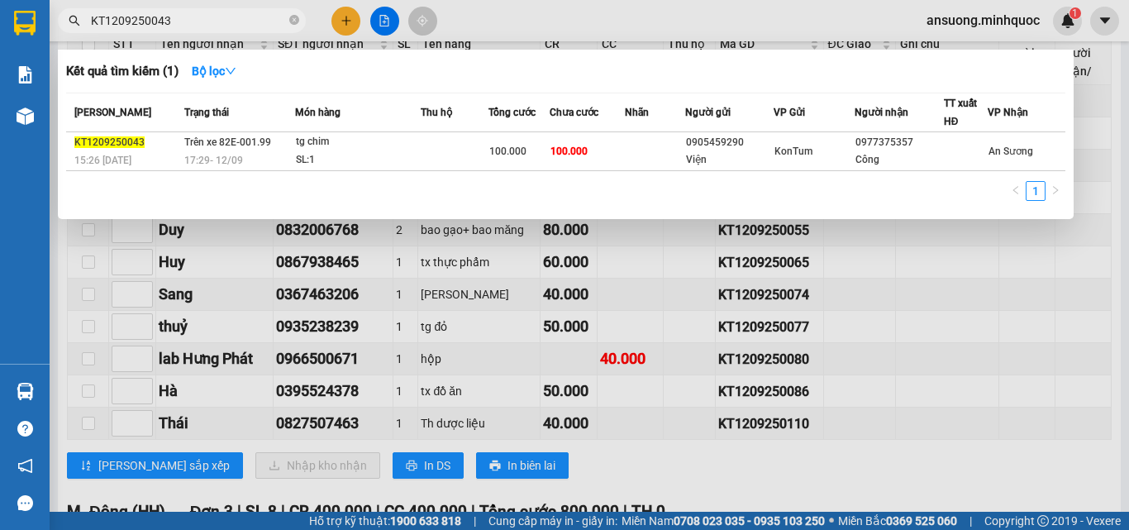
type input "KT1209250043"
click at [295, 24] on icon "close-circle" at bounding box center [294, 20] width 10 height 10
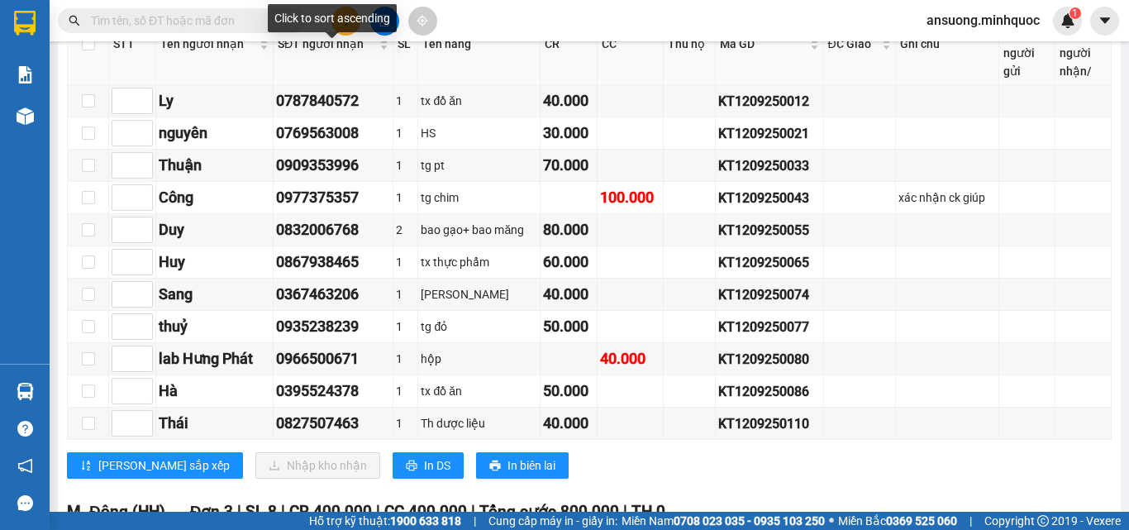
click at [330, 24] on div "Click to sort ascending" at bounding box center [332, 18] width 129 height 28
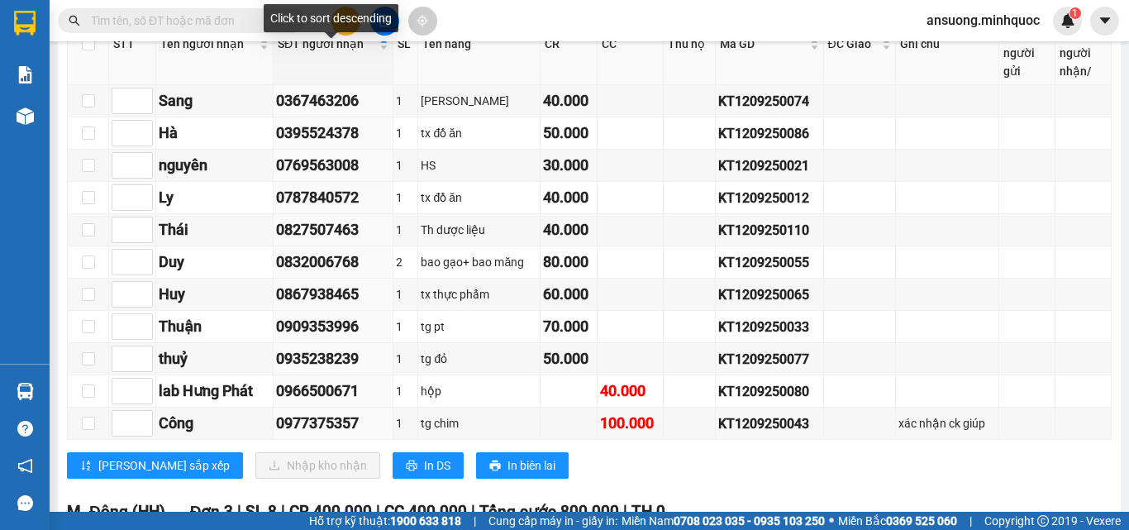
click at [351, 21] on div "Click to sort descending" at bounding box center [331, 18] width 135 height 28
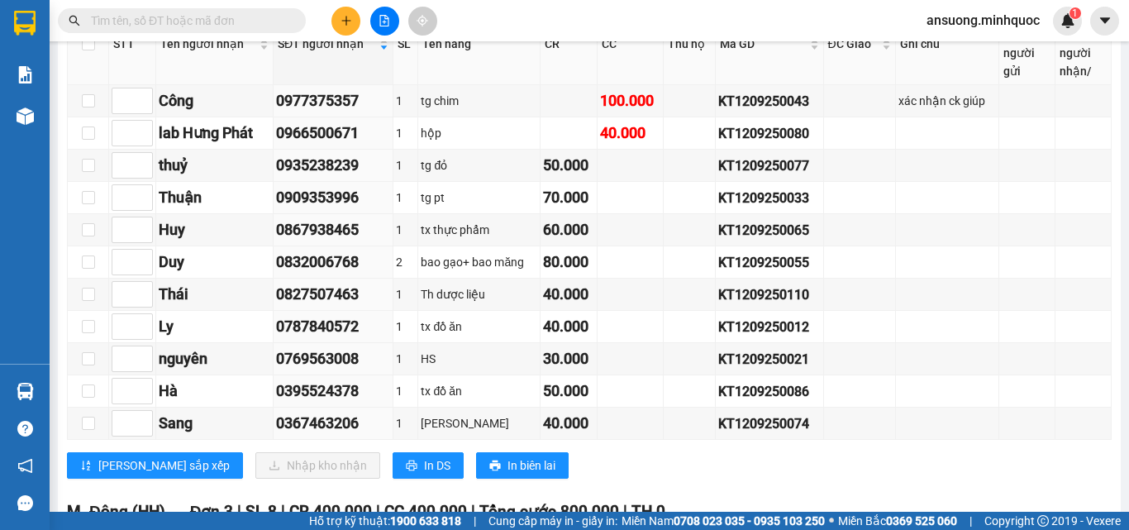
click at [673, 6] on div "Kết quả tìm kiếm ( 1 ) Bộ lọc Mã ĐH Trạng thái Món hàng Thu hộ Tổng cước Chưa c…" at bounding box center [564, 20] width 1129 height 41
click at [345, 17] on icon "plus" at bounding box center [346, 21] width 12 height 12
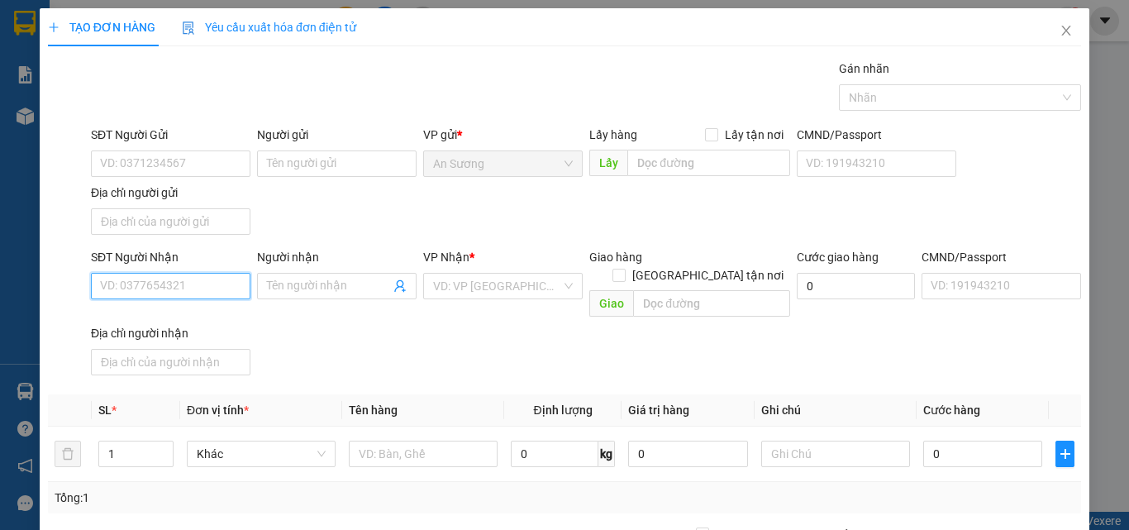
click at [171, 289] on input "SĐT Người Nhận" at bounding box center [170, 286] width 159 height 26
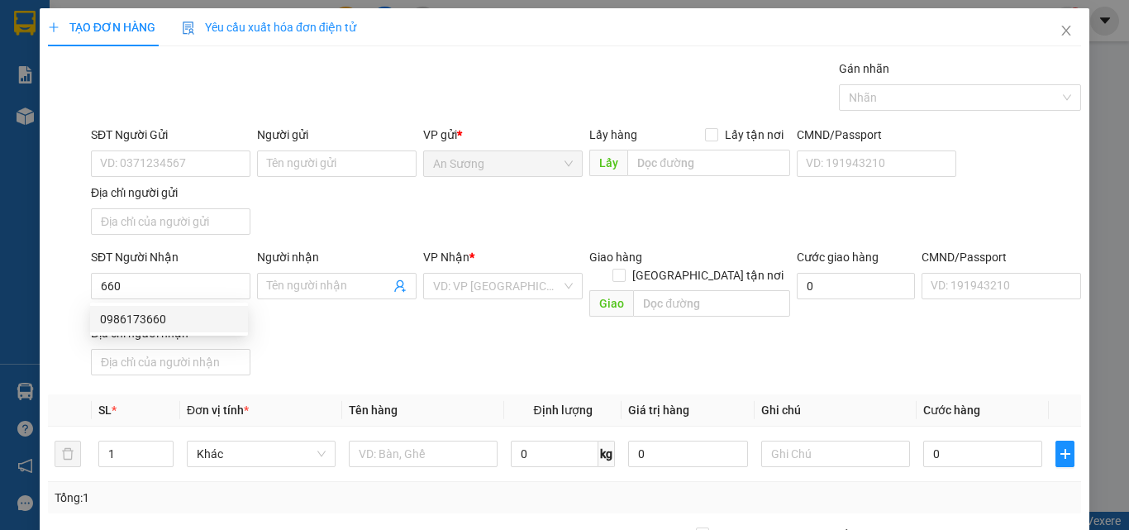
click at [201, 332] on div "0986173660 0986173660" at bounding box center [169, 318] width 158 height 33
click at [531, 349] on div "SĐT Người Nhận 660 Người nhận Tên người nhận VP Nhận * VD: VP Sài Gòn Giao hàng…" at bounding box center [586, 315] width 996 height 134
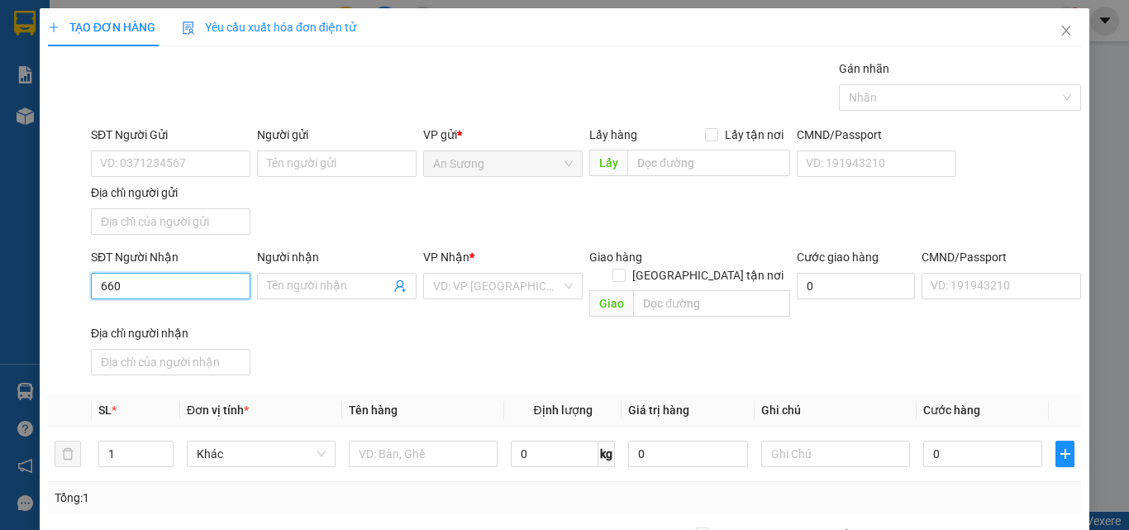
click at [231, 273] on input "660" at bounding box center [170, 286] width 159 height 26
click at [167, 326] on div "0986173660" at bounding box center [169, 319] width 138 height 18
type input "0986173660"
click at [549, 363] on div "SĐT Người Nhận 0986173660 Người nhận Tên người nhận VP Nhận * KonTum Giao hàng …" at bounding box center [586, 315] width 996 height 134
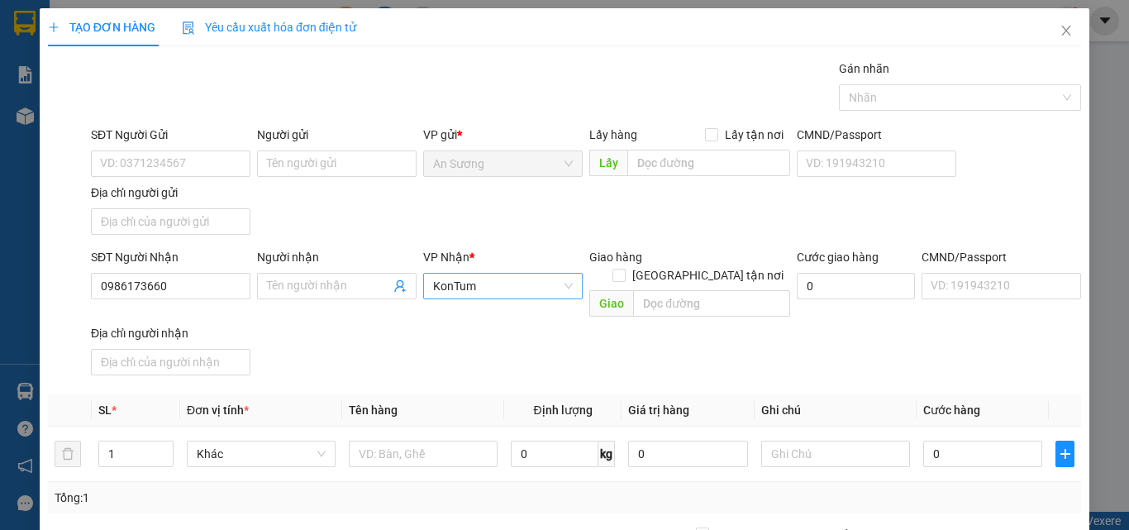
click at [557, 283] on span "KonTum" at bounding box center [503, 285] width 140 height 25
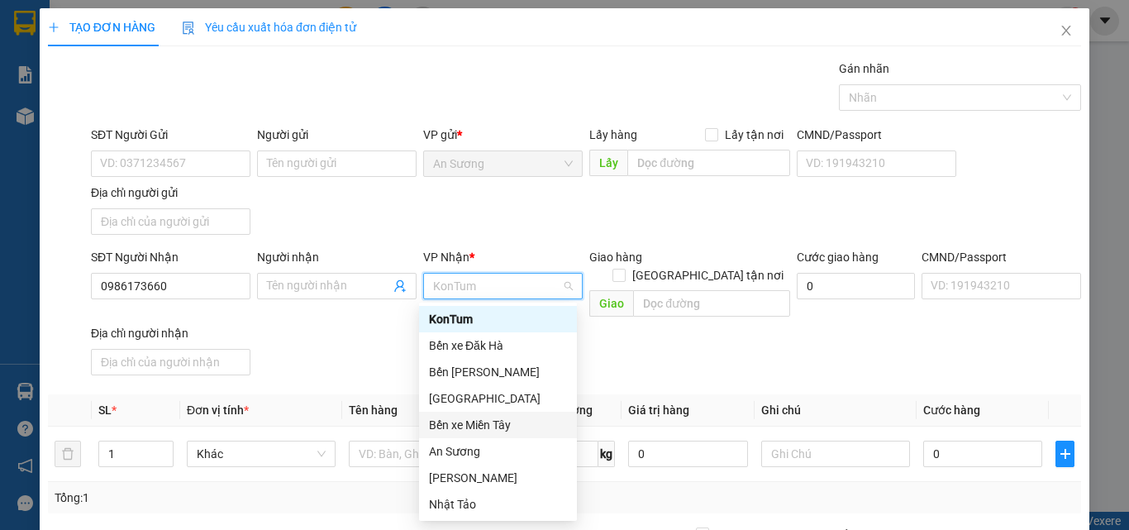
scroll to position [159, 0]
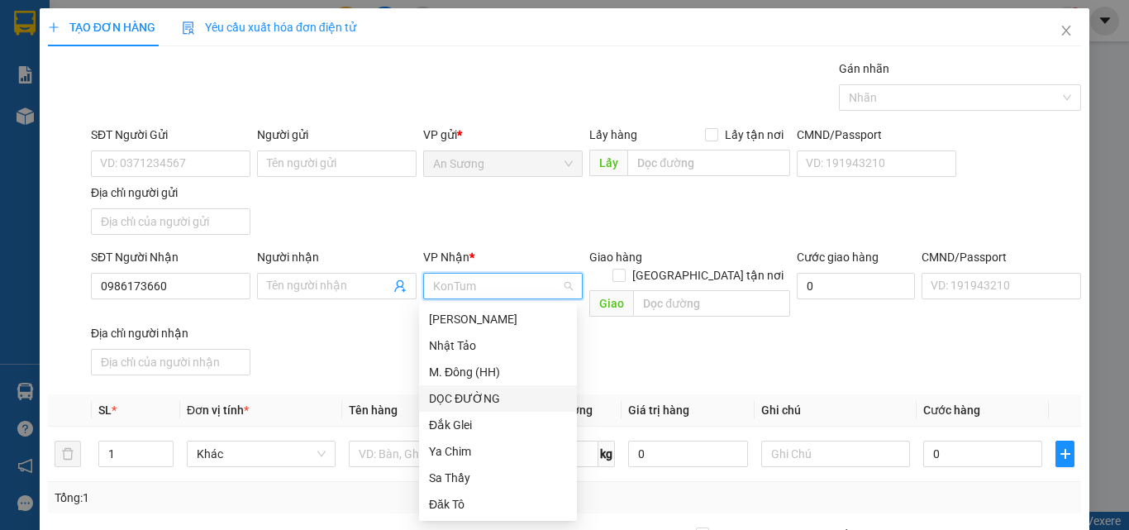
drag, startPoint x: 478, startPoint y: 394, endPoint x: 631, endPoint y: 335, distance: 164.8
click at [478, 392] on div "DỌC ĐƯỜNG" at bounding box center [498, 398] width 138 height 18
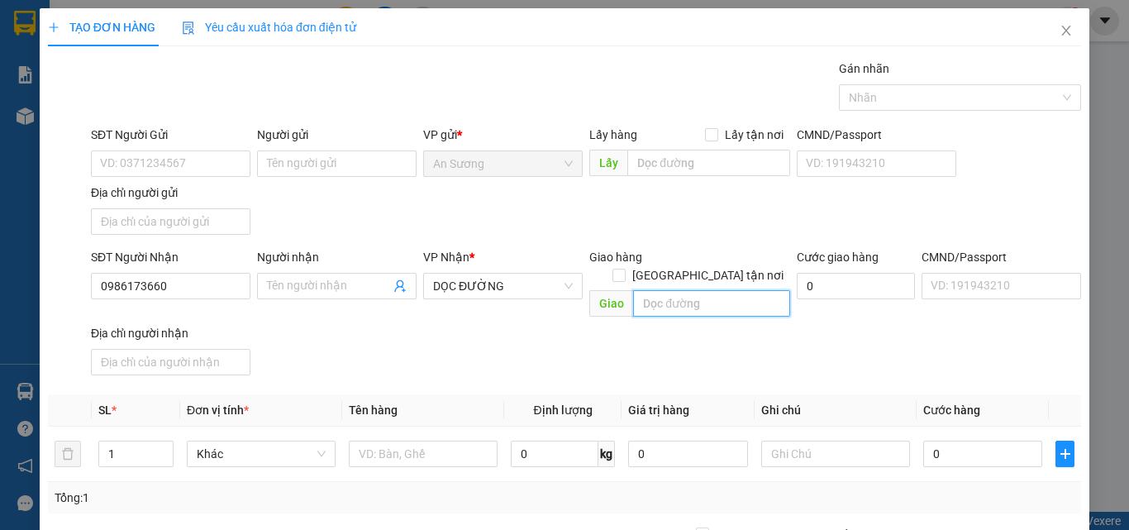
click at [701, 296] on input "text" at bounding box center [711, 303] width 157 height 26
type input "chư pã"
drag, startPoint x: 435, startPoint y: 373, endPoint x: 416, endPoint y: 359, distance: 24.3
click at [435, 373] on div "Transit Pickup Surcharge Ids Transit Deliver Surcharge Ids Transit Deliver Surc…" at bounding box center [564, 386] width 1033 height 654
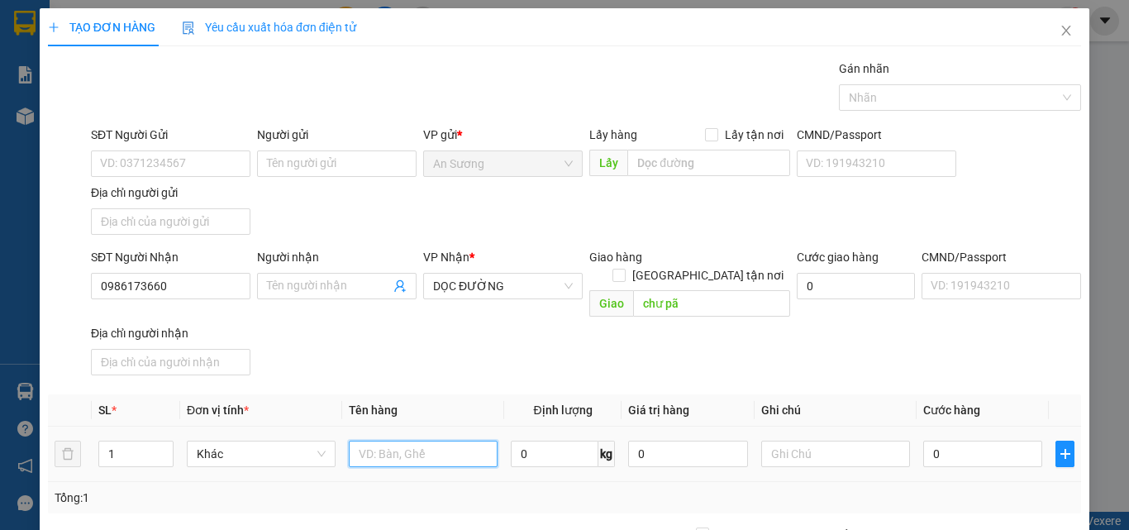
click at [399, 445] on input "text" at bounding box center [423, 453] width 149 height 26
type input "bao"
drag, startPoint x: 534, startPoint y: 349, endPoint x: 850, endPoint y: 438, distance: 328.6
click at [551, 361] on div "SĐT Người Nhận 0986173660 Người nhận Tên người nhận VP Nhận * DỌC ĐƯỜNG Giao hà…" at bounding box center [586, 315] width 996 height 134
click at [961, 440] on input "0" at bounding box center [982, 453] width 119 height 26
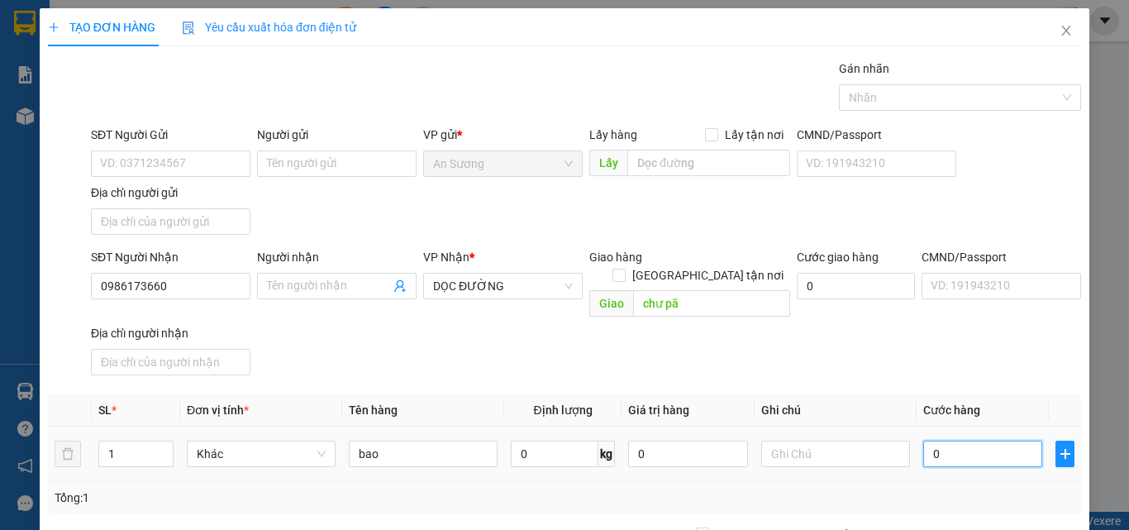
type input "7"
type input "70"
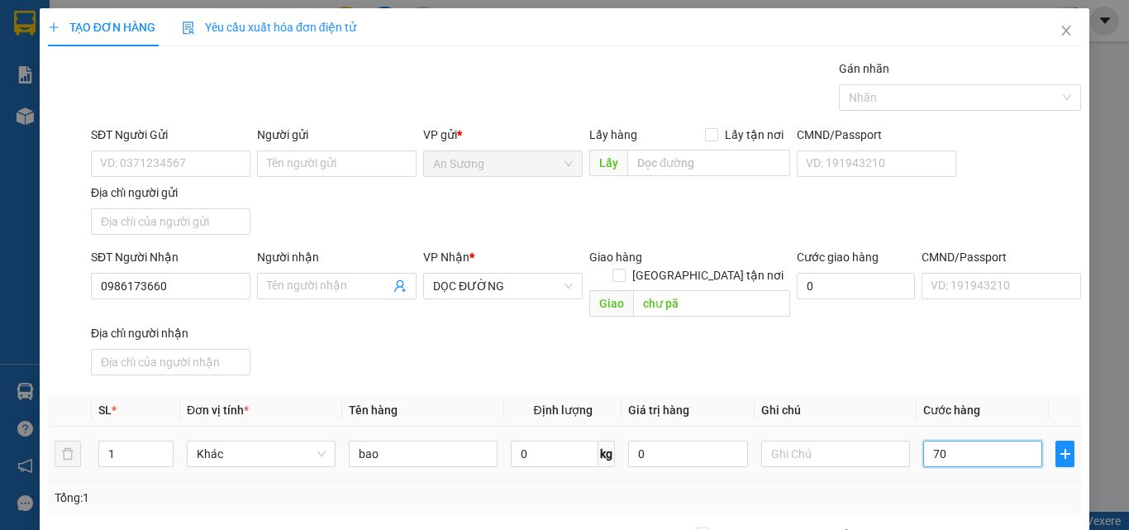
type input "70"
type input "70.000"
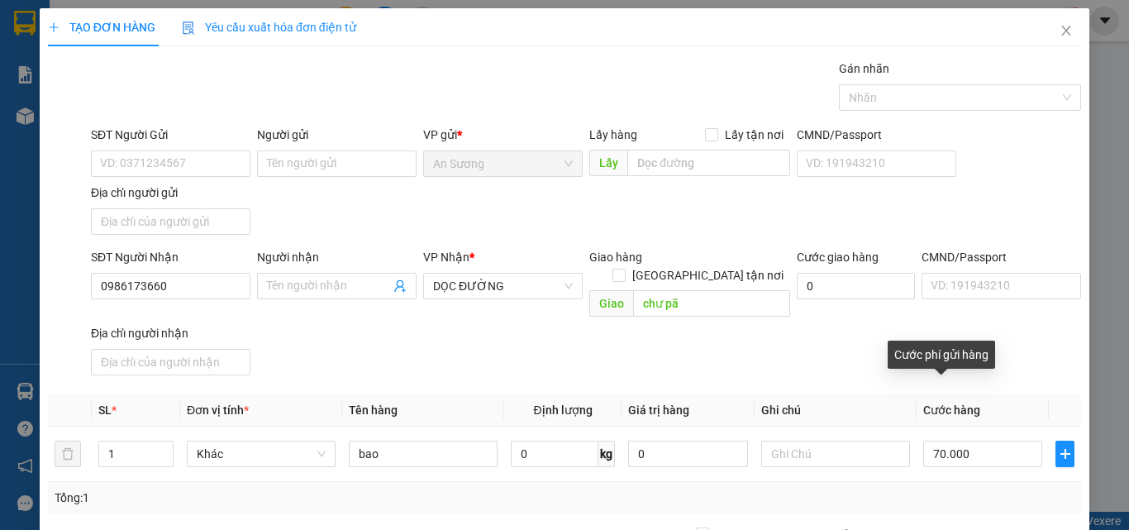
click at [949, 350] on div "Cước phí gửi hàng" at bounding box center [940, 354] width 107 height 28
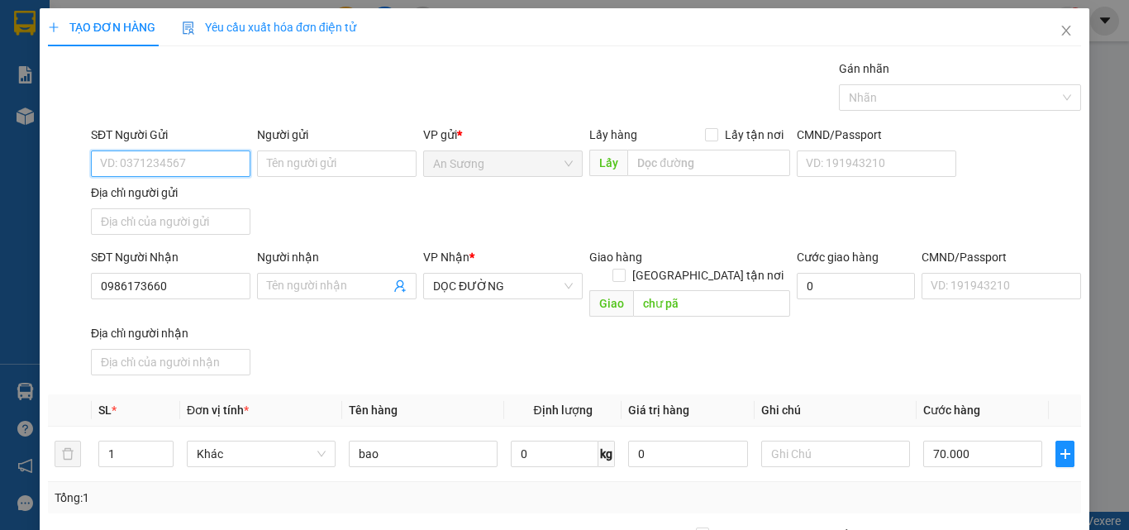
click at [107, 159] on input "SĐT Người Gửi" at bounding box center [170, 163] width 159 height 26
click at [166, 194] on div "0919591997" at bounding box center [169, 197] width 138 height 18
type input "0919591997"
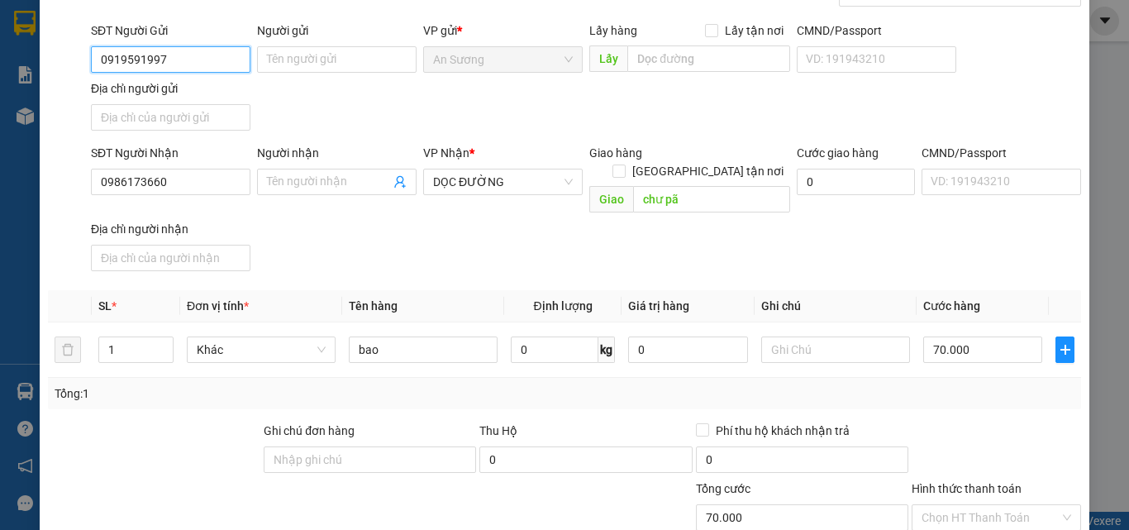
scroll to position [197, 0]
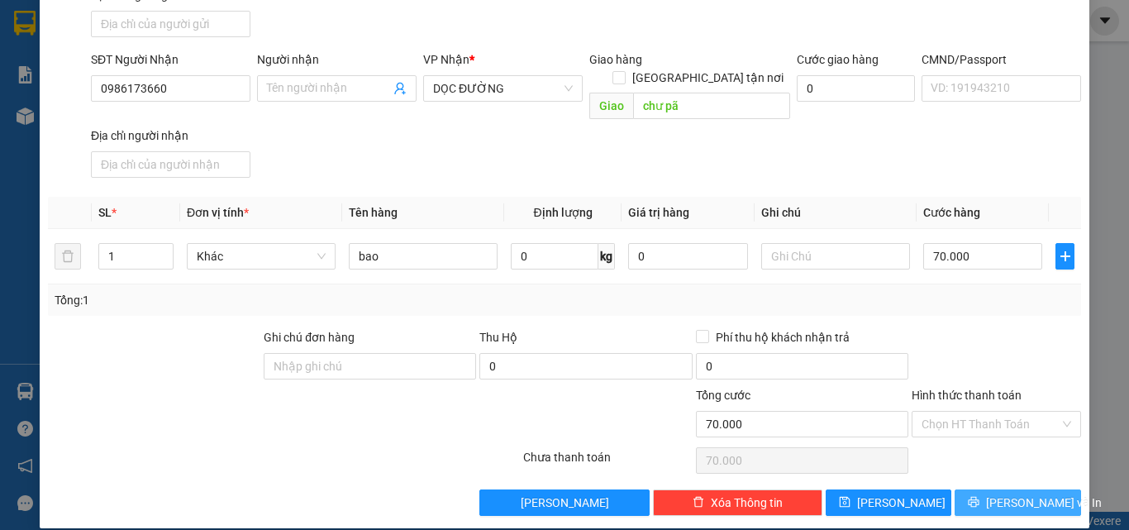
click at [1014, 493] on span "[PERSON_NAME] và In" at bounding box center [1044, 502] width 116 height 18
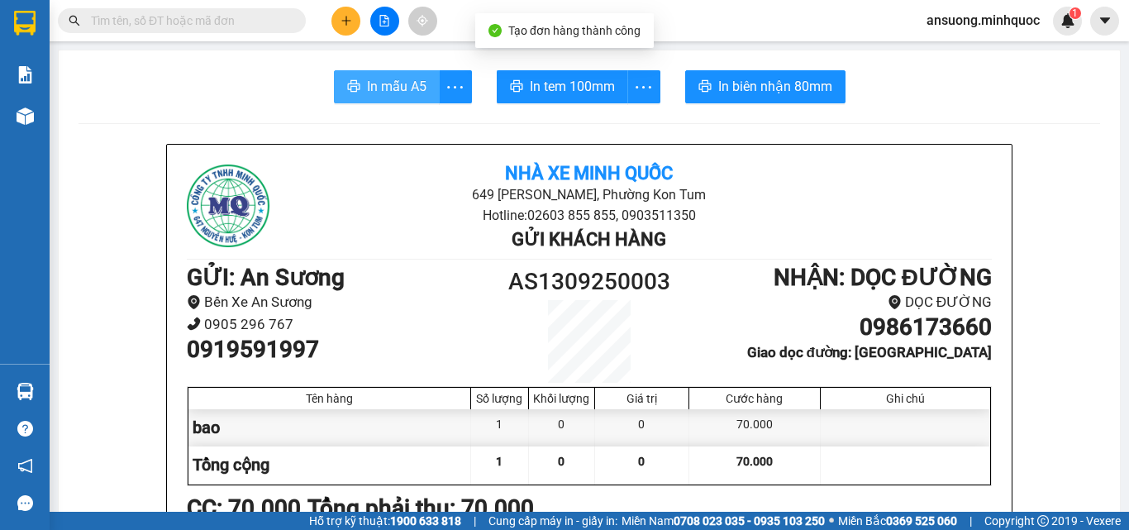
click at [373, 92] on span "In mẫu A5" at bounding box center [396, 86] width 59 height 21
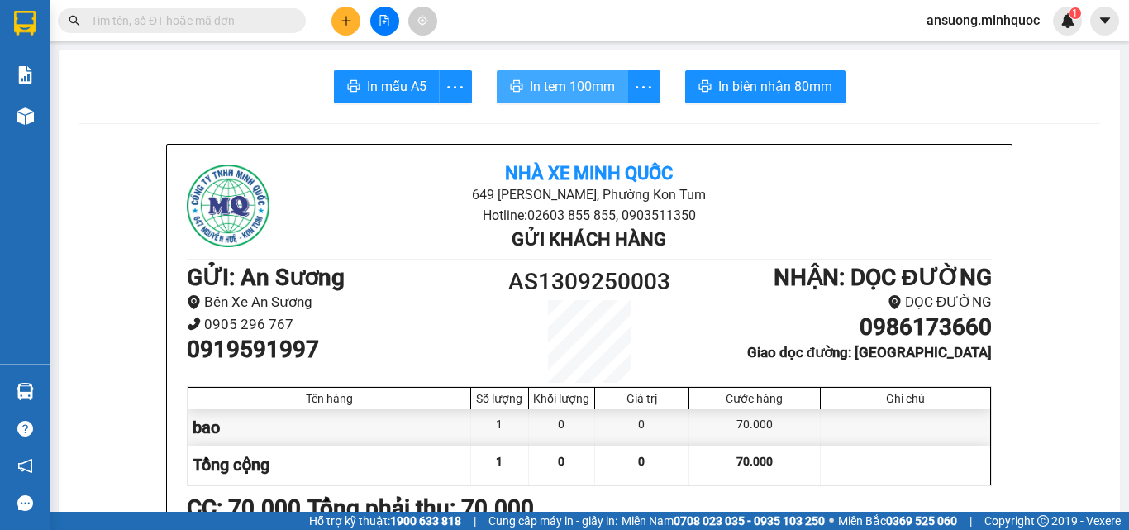
click at [611, 88] on button "In tem 100mm" at bounding box center [562, 86] width 131 height 33
click at [358, 20] on button at bounding box center [345, 21] width 29 height 29
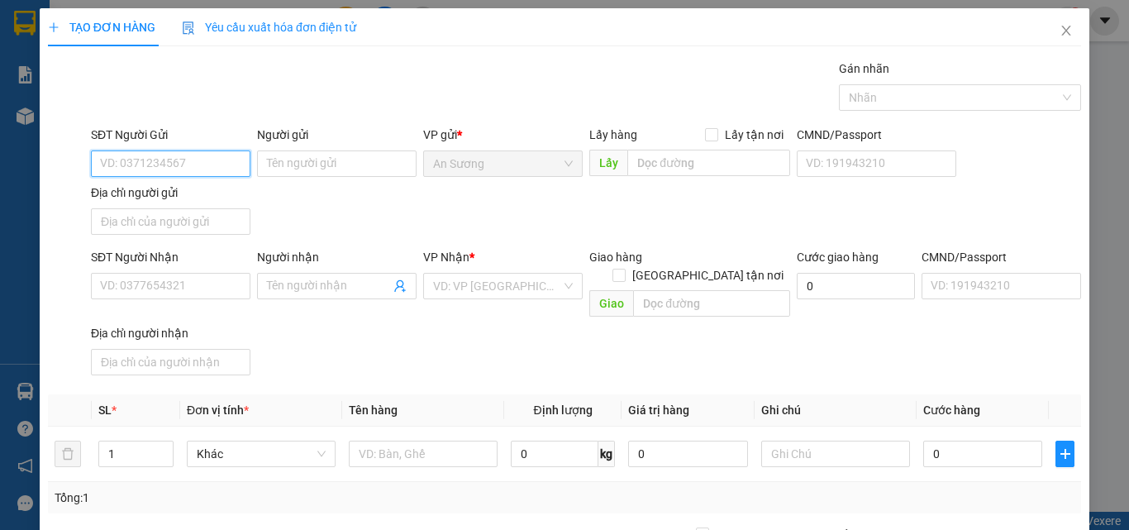
click at [121, 163] on input "SĐT Người Gửi" at bounding box center [170, 163] width 159 height 26
drag, startPoint x: 199, startPoint y: 203, endPoint x: 208, endPoint y: 236, distance: 34.3
click at [199, 204] on div "0917716866" at bounding box center [169, 197] width 138 height 18
type input "0917716866"
type input "0905928995"
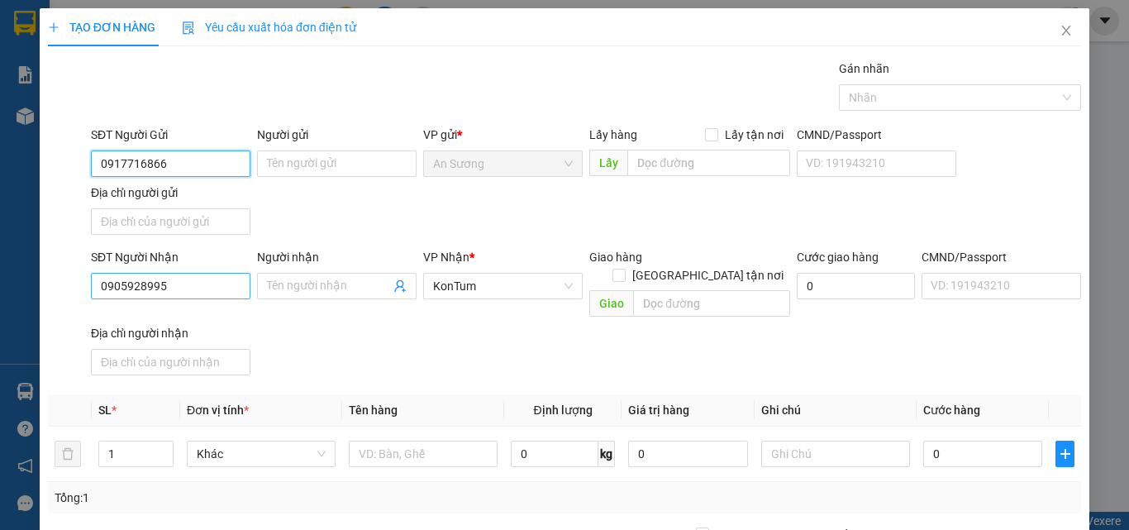
type input "0917716866"
click at [173, 275] on input "0905928995" at bounding box center [170, 286] width 159 height 26
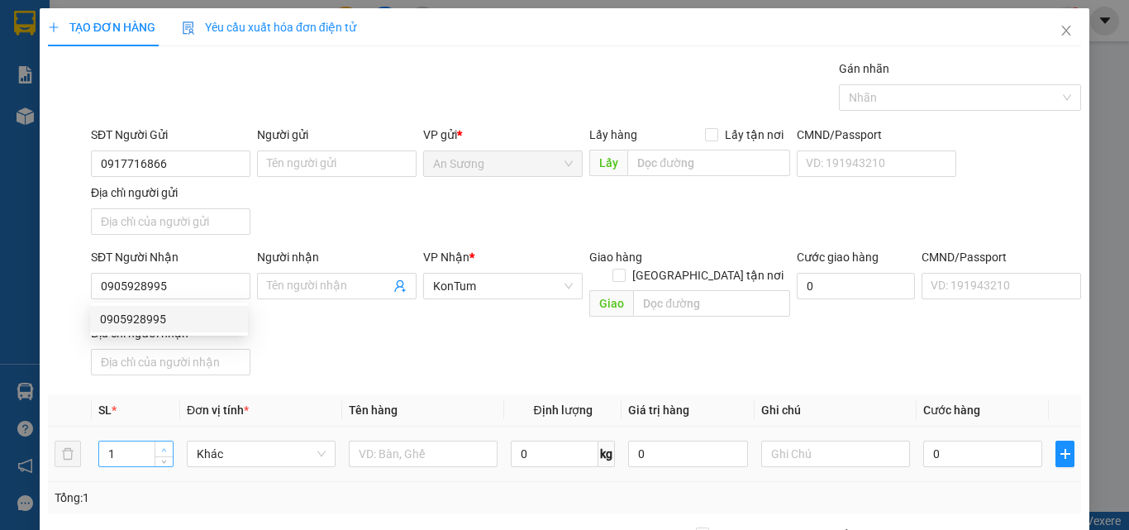
type input "2"
click at [160, 445] on span "up" at bounding box center [164, 450] width 10 height 10
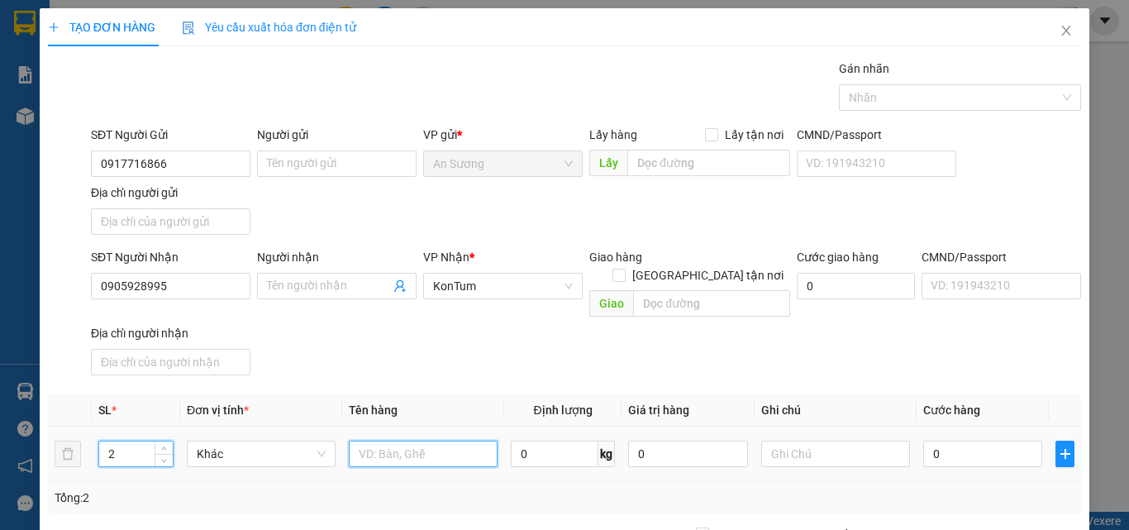
click at [413, 440] on input "text" at bounding box center [423, 453] width 149 height 26
type input "tg+kiện pt"
drag, startPoint x: 578, startPoint y: 327, endPoint x: 833, endPoint y: 406, distance: 266.3
click at [582, 326] on div "SĐT Người Nhận 0905928995 Người nhận Tên người nhận VP Nhận * KonTum Giao hàng …" at bounding box center [586, 315] width 996 height 134
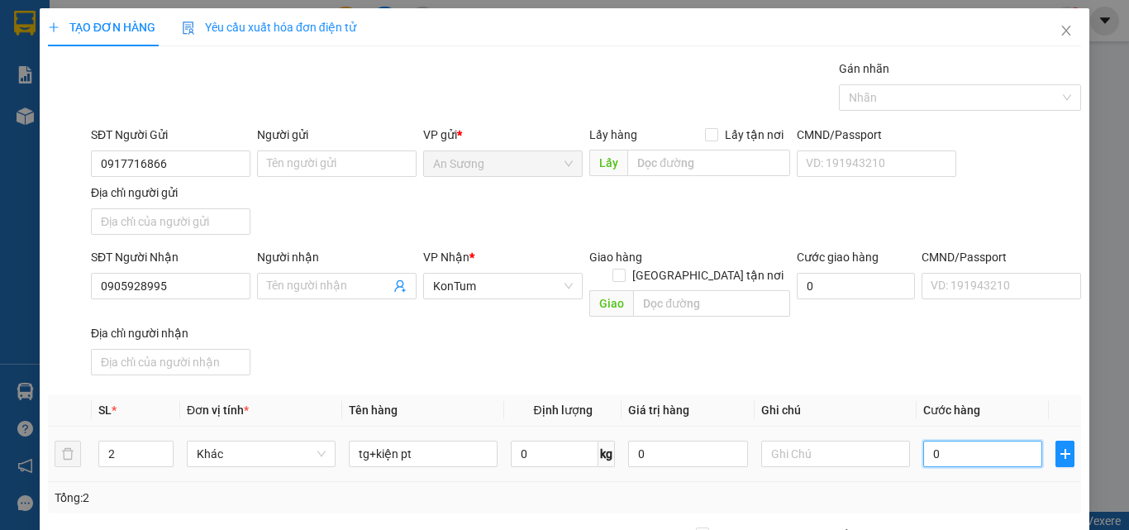
click at [964, 440] on input "0" at bounding box center [982, 453] width 119 height 26
type input "2"
type input "25"
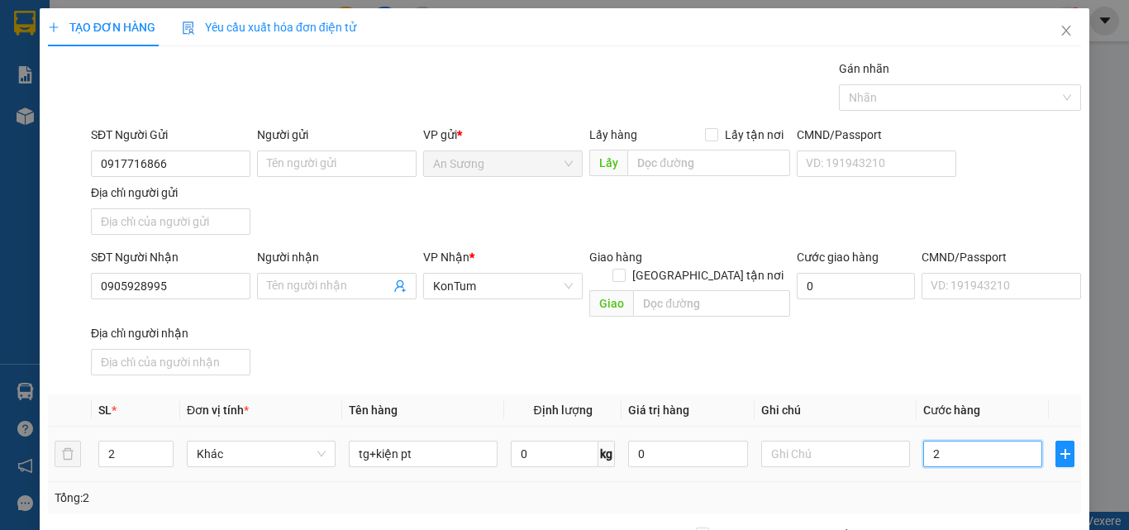
type input "25"
type input "250"
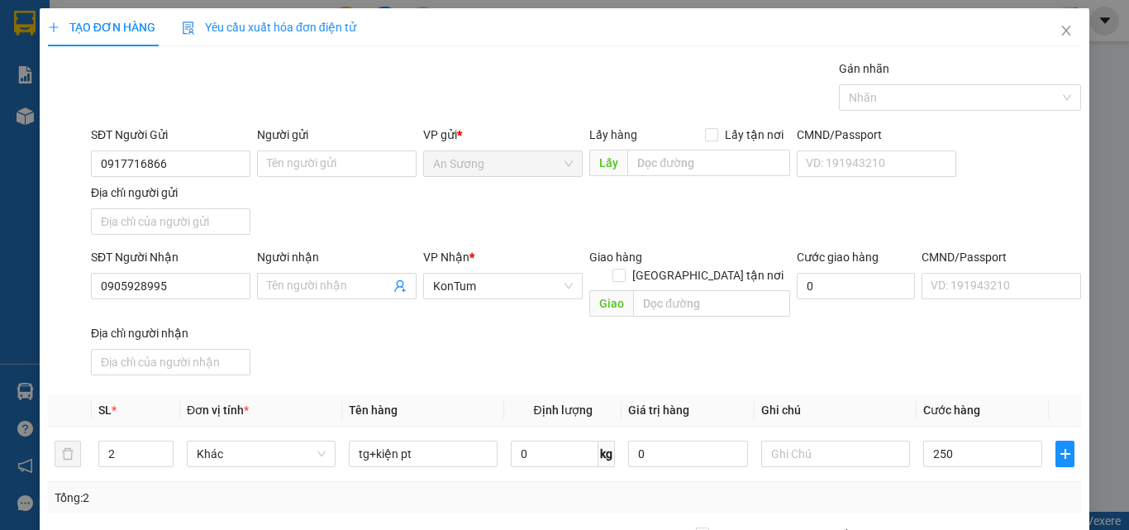
click at [679, 335] on div "SĐT Người Nhận 0905928995 Người nhận Tên người nhận VP Nhận * KonTum Giao hàng …" at bounding box center [586, 315] width 996 height 134
type input "250.000"
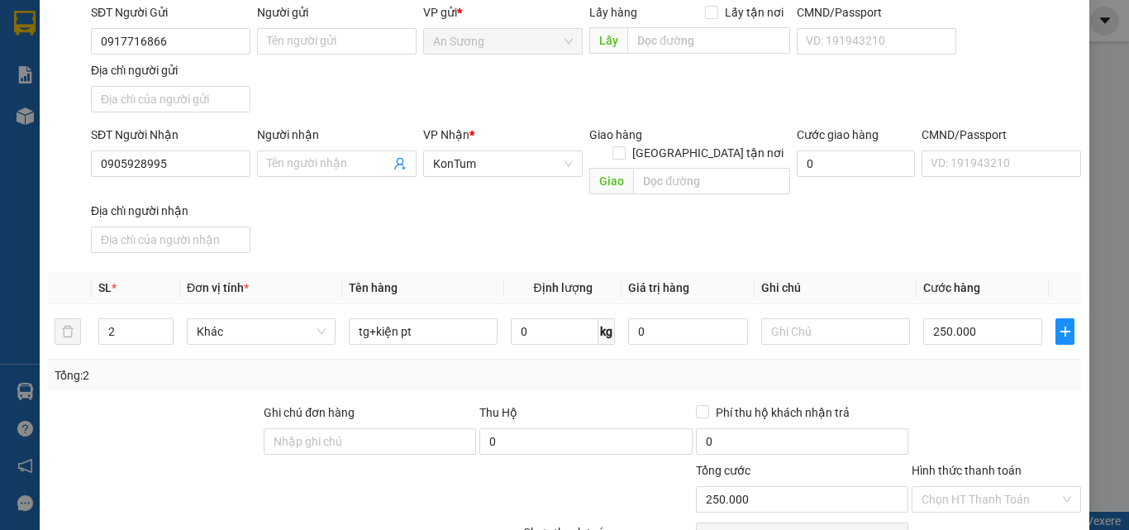
scroll to position [197, 0]
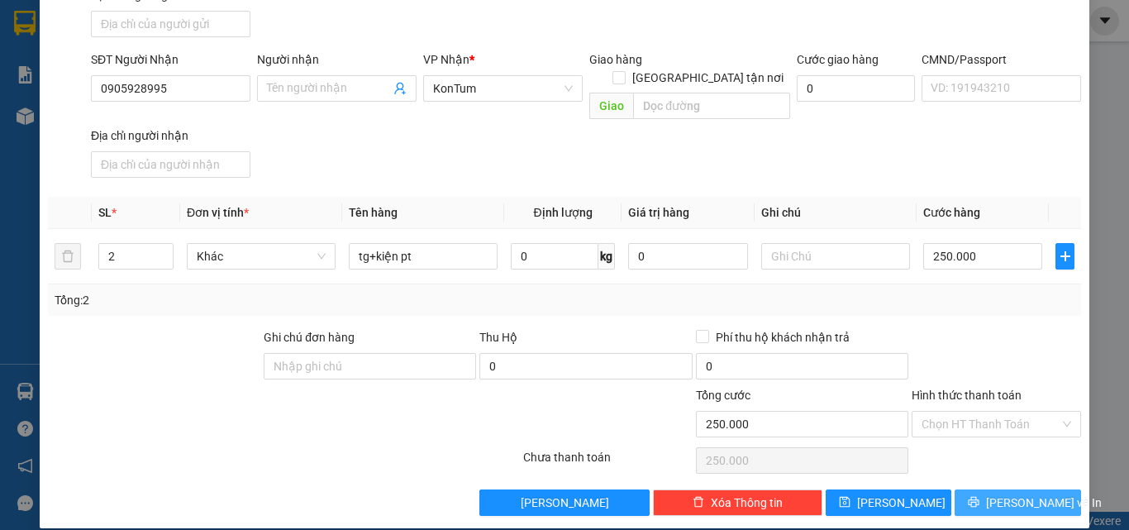
click at [988, 489] on button "[PERSON_NAME] và In" at bounding box center [1017, 502] width 126 height 26
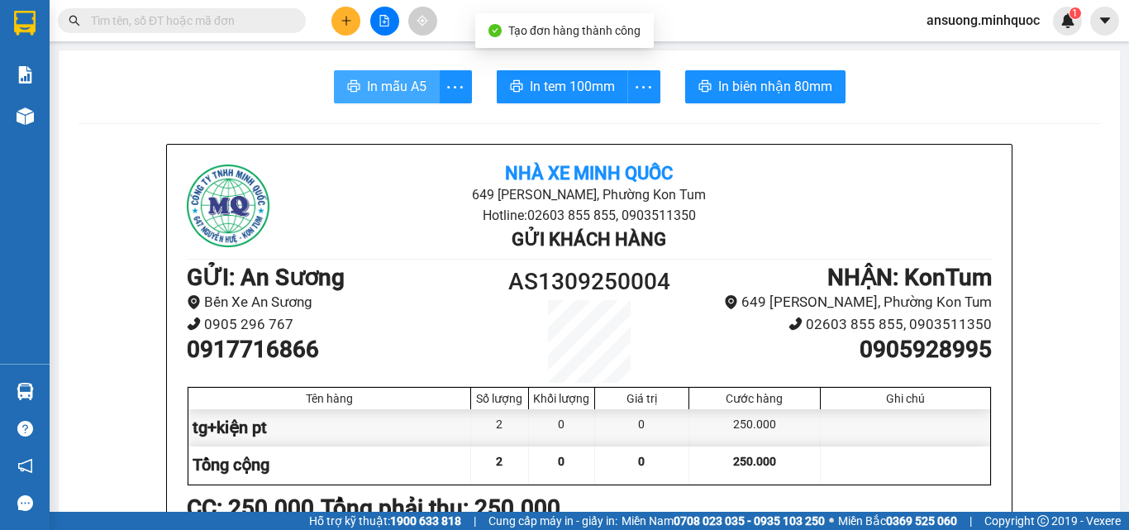
click at [392, 78] on span "In mẫu A5" at bounding box center [396, 86] width 59 height 21
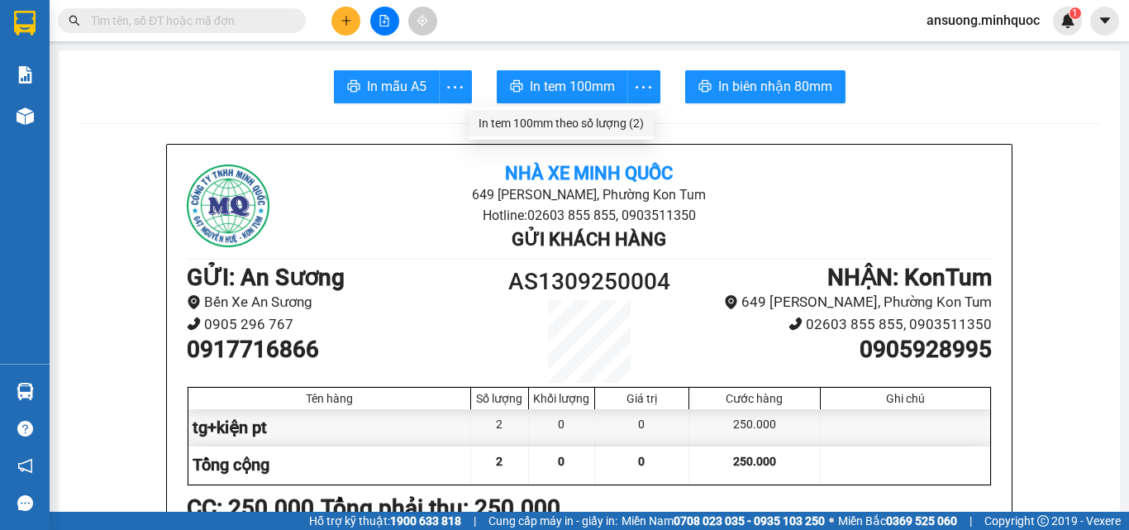
click at [622, 121] on div "In tem 100mm theo số lượng (2)" at bounding box center [560, 123] width 165 height 18
click at [353, 18] on button at bounding box center [345, 21] width 29 height 29
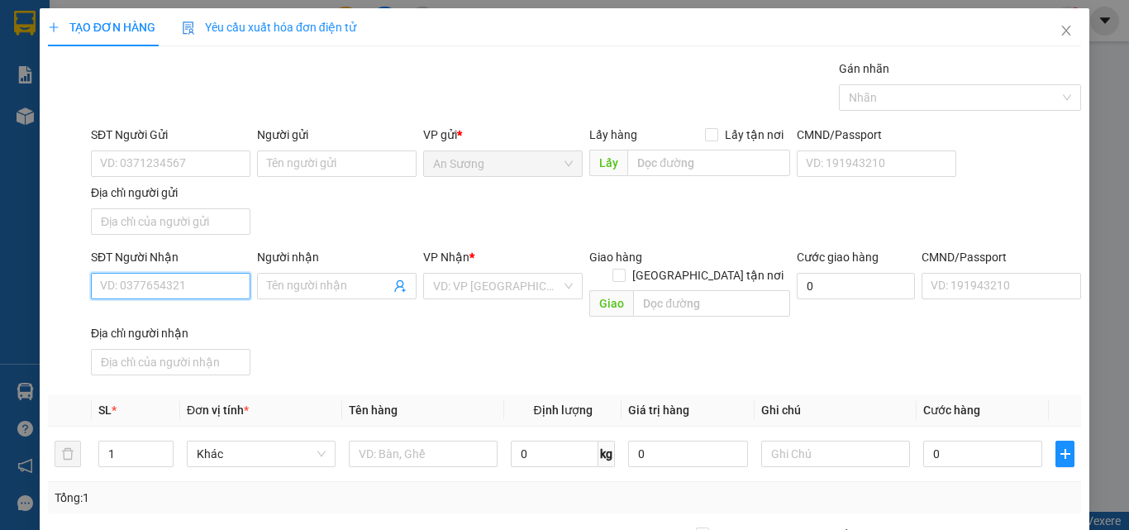
click at [162, 278] on input "SĐT Người Nhận" at bounding box center [170, 286] width 159 height 26
click at [161, 278] on input "SĐT Người Nhận" at bounding box center [170, 286] width 159 height 26
type input "0909099977"
click at [408, 338] on div "SĐT Người Nhận 0909099977 0909099977 Người nhận Tên người nhận VP Nhận * VD: VP…" at bounding box center [586, 315] width 996 height 134
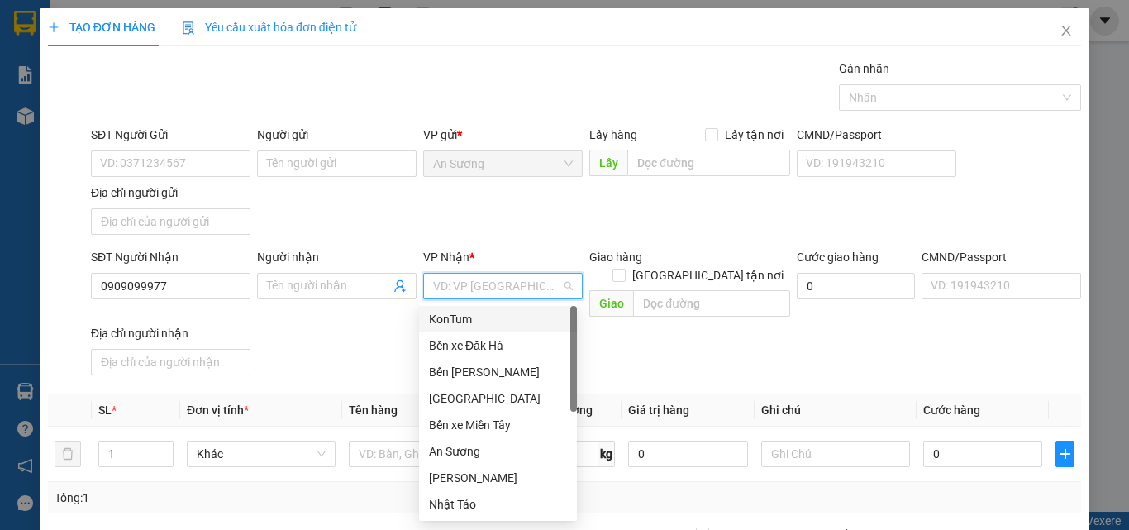
click at [454, 297] on input "search" at bounding box center [497, 285] width 128 height 25
click at [490, 314] on div "KonTum" at bounding box center [498, 319] width 138 height 18
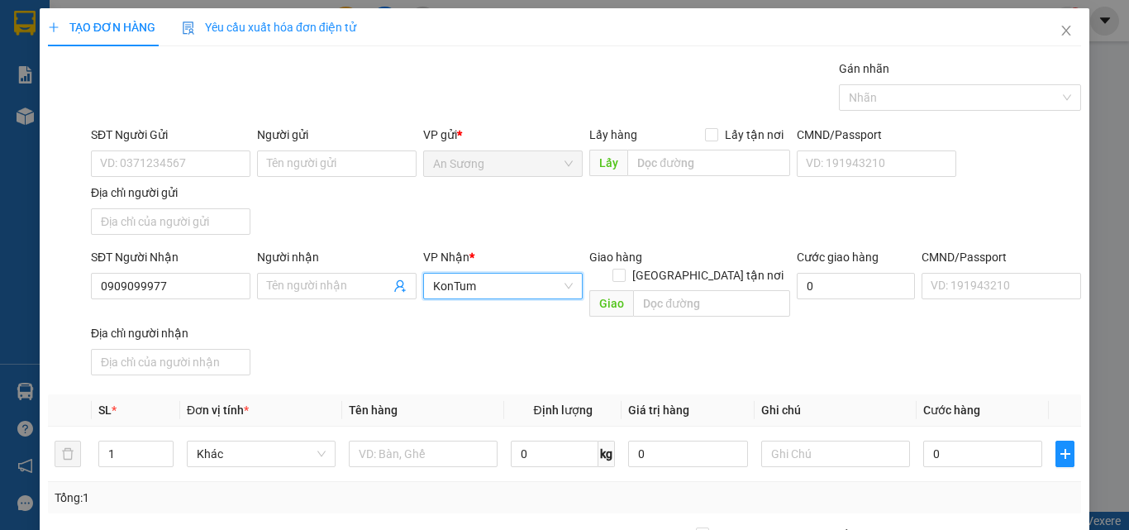
drag, startPoint x: 336, startPoint y: 326, endPoint x: 273, endPoint y: 315, distance: 64.7
click at [333, 325] on div "SĐT Người Nhận 0909099977 Người nhận Tên người nhận VP Nhận * KonTum KonTum Gia…" at bounding box center [586, 315] width 996 height 134
click at [216, 291] on input "0909099977" at bounding box center [170, 286] width 159 height 26
click at [369, 211] on div "SĐT Người Gửi VD: 0371234567 Người gửi Tên người gửi VP gửi * An Sương Lấy hàng…" at bounding box center [586, 184] width 996 height 116
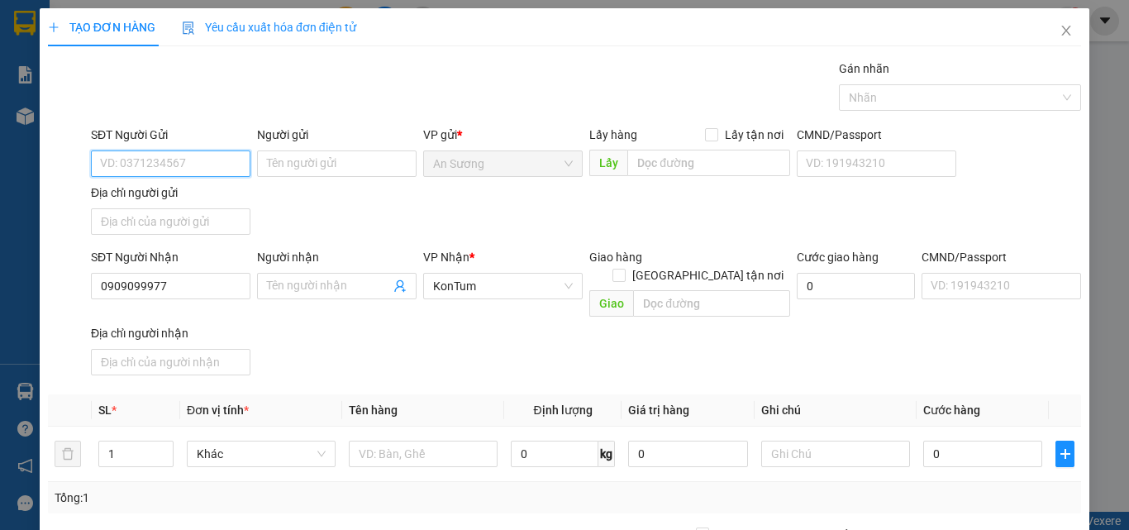
click at [180, 171] on input "SĐT Người Gửi" at bounding box center [170, 163] width 159 height 26
type input "099559776"
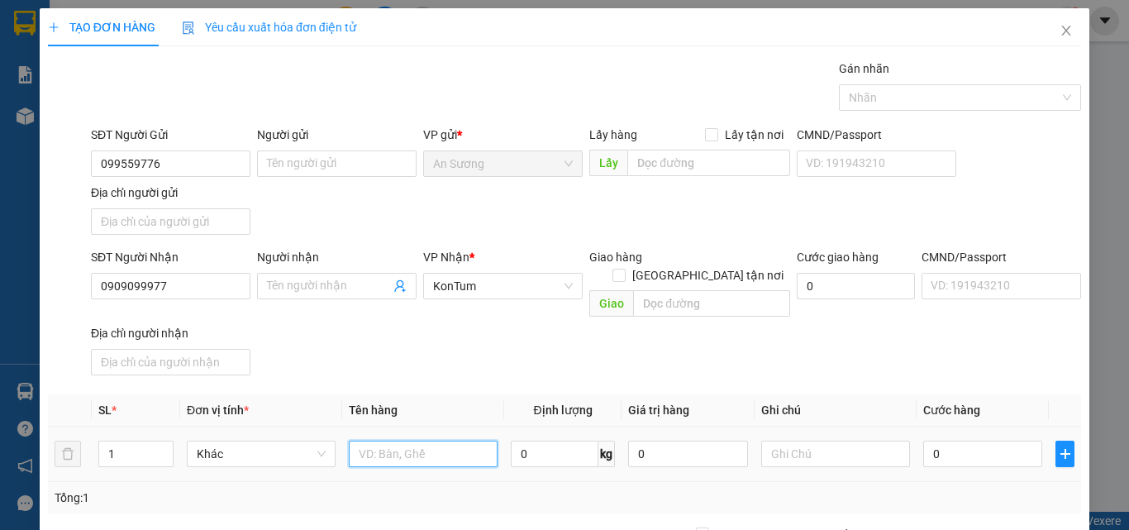
click at [407, 444] on input "text" at bounding box center [423, 453] width 149 height 26
type input "cục"
drag, startPoint x: 953, startPoint y: 442, endPoint x: 906, endPoint y: 411, distance: 55.9
click at [950, 442] on input "0" at bounding box center [982, 453] width 119 height 26
type input "4"
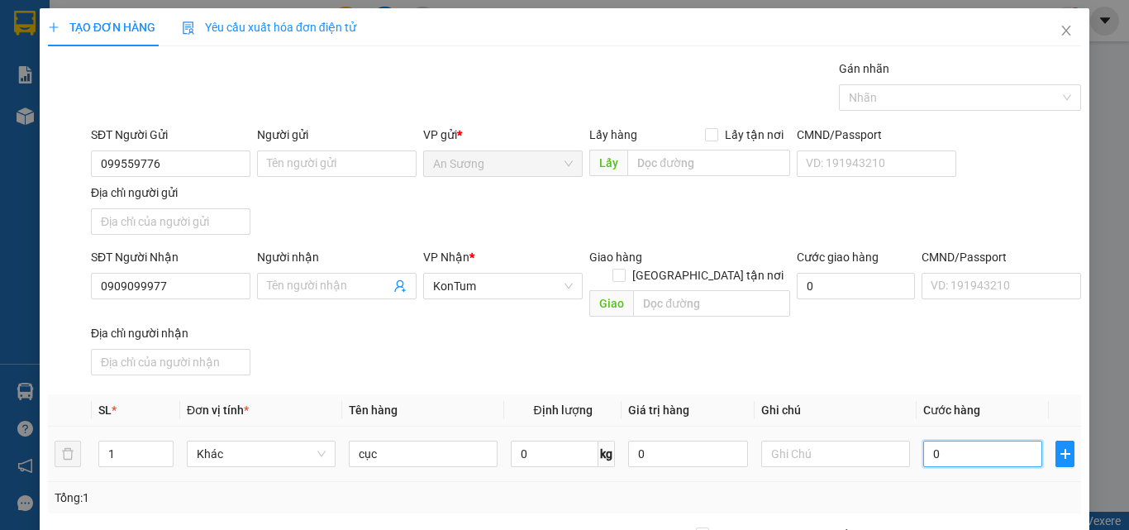
type input "4"
type input "40"
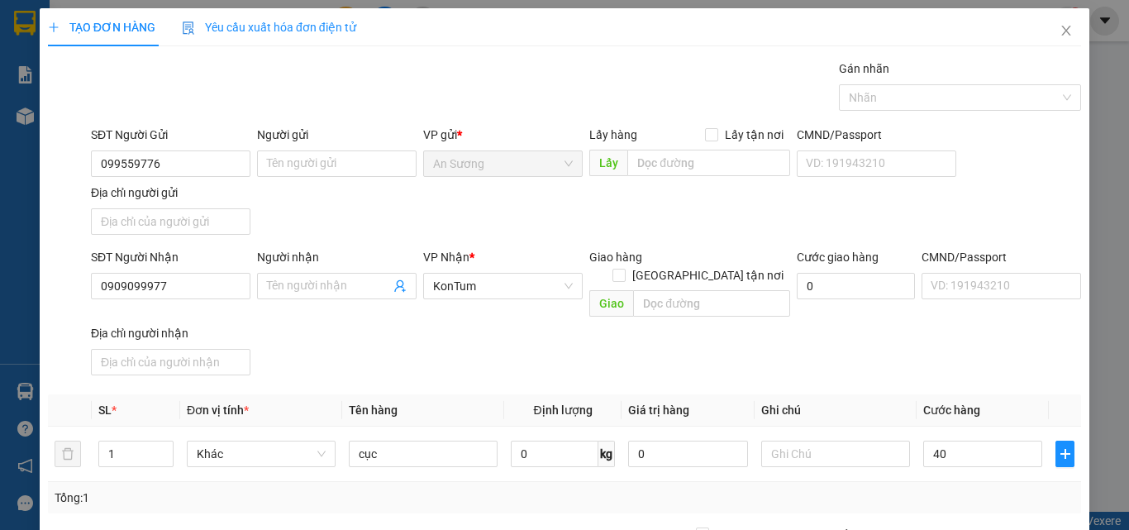
type input "40.000"
click at [887, 316] on div "SĐT Người Nhận 0909099977 Người nhận Tên người nhận VP Nhận * KonTum Giao hàng …" at bounding box center [586, 315] width 996 height 134
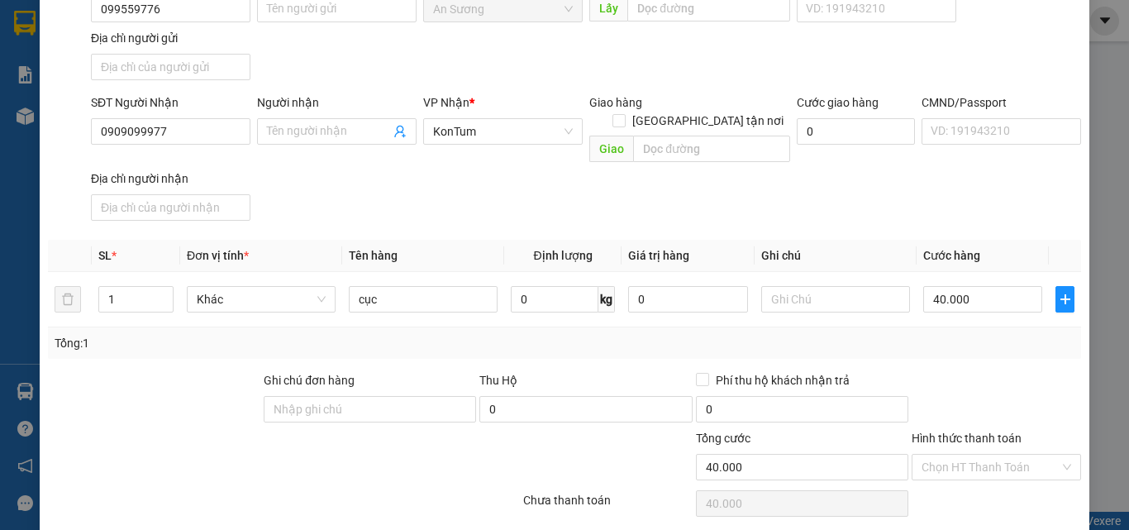
scroll to position [197, 0]
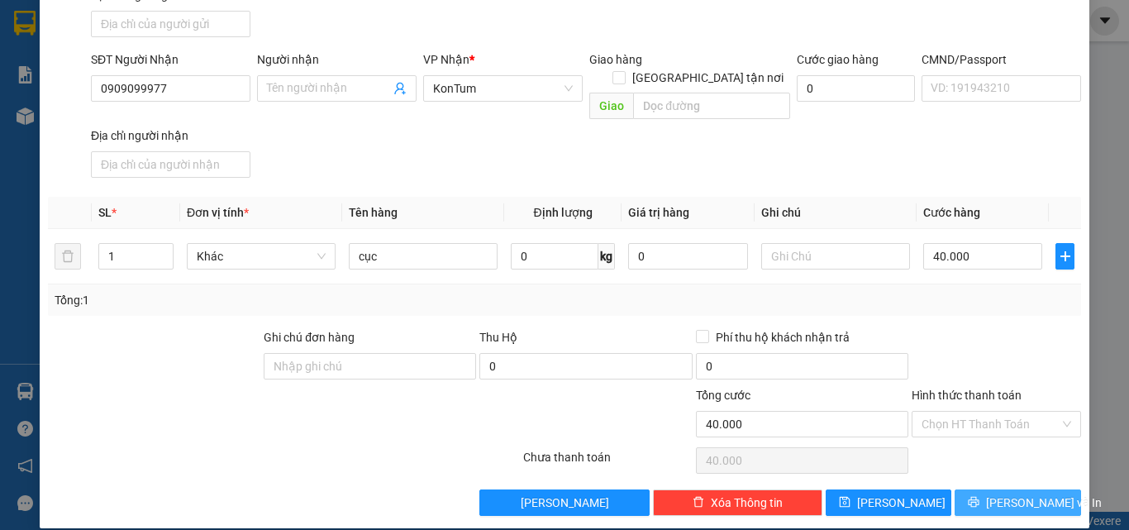
click at [1022, 493] on span "[PERSON_NAME] và In" at bounding box center [1044, 502] width 116 height 18
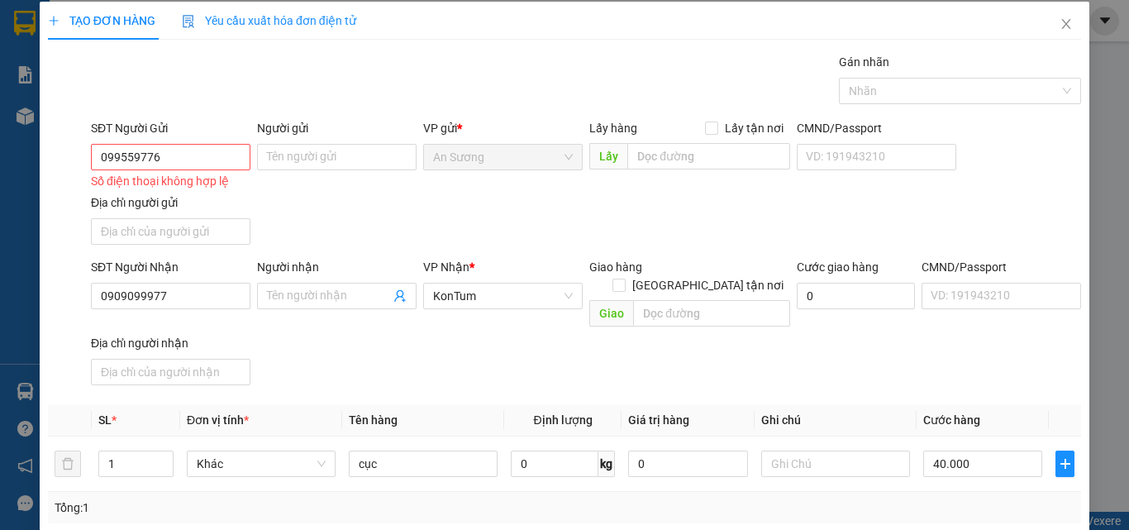
scroll to position [0, 0]
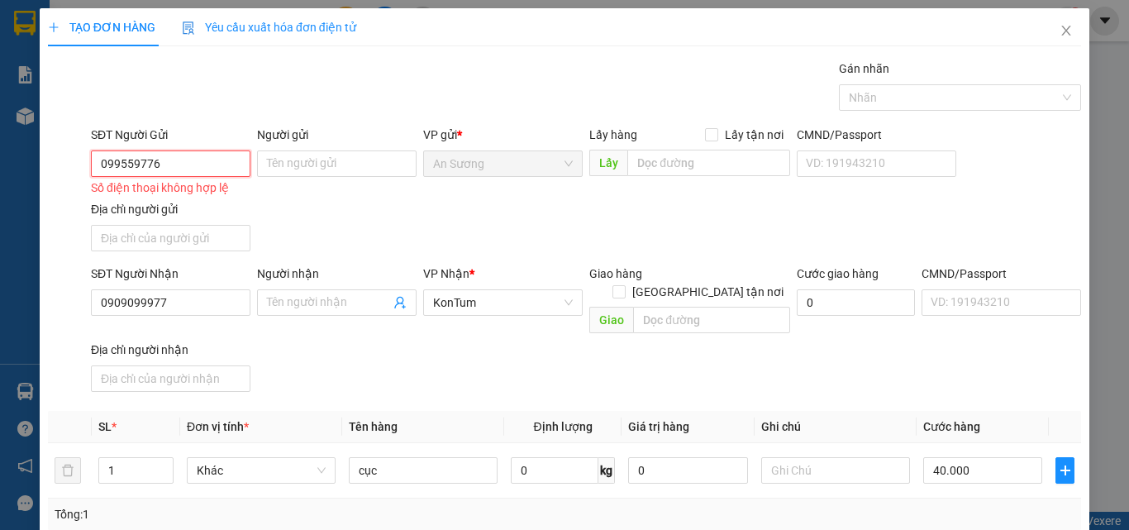
click at [111, 159] on input "099559776" at bounding box center [170, 163] width 159 height 26
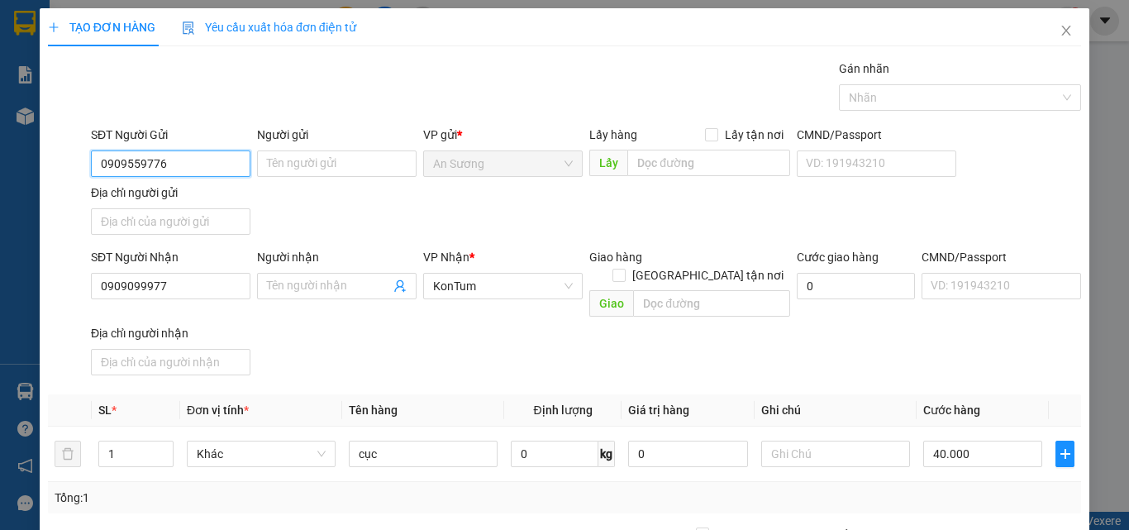
type input "0909559776"
drag, startPoint x: 432, startPoint y: 231, endPoint x: 458, endPoint y: 247, distance: 30.0
click at [431, 231] on div "SĐT Người Gửi 0909559776 0909559776 Người gửi Tên người gửi VP gửi * An Sương L…" at bounding box center [586, 184] width 996 height 116
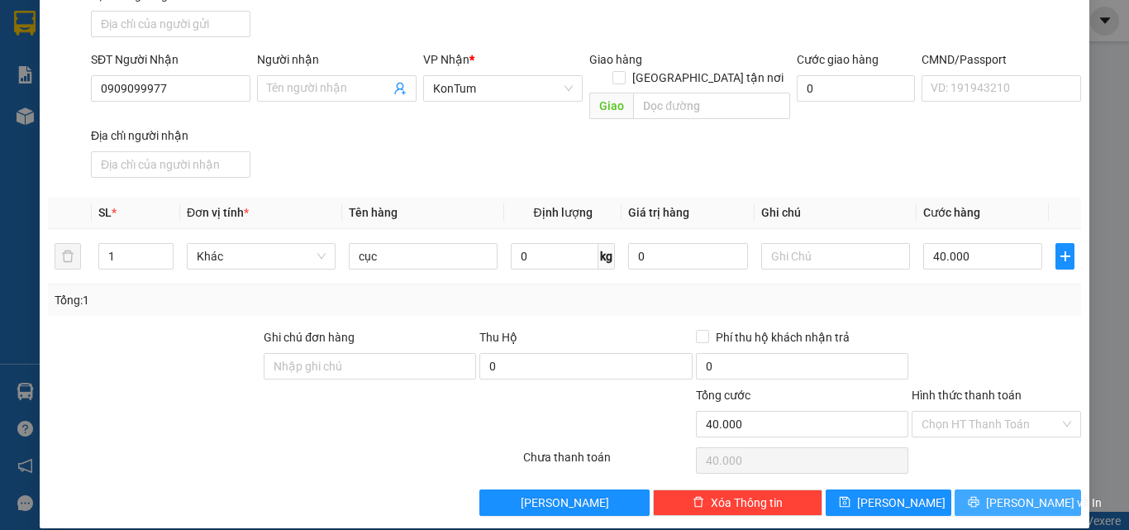
click at [1001, 493] on span "[PERSON_NAME] và In" at bounding box center [1044, 502] width 116 height 18
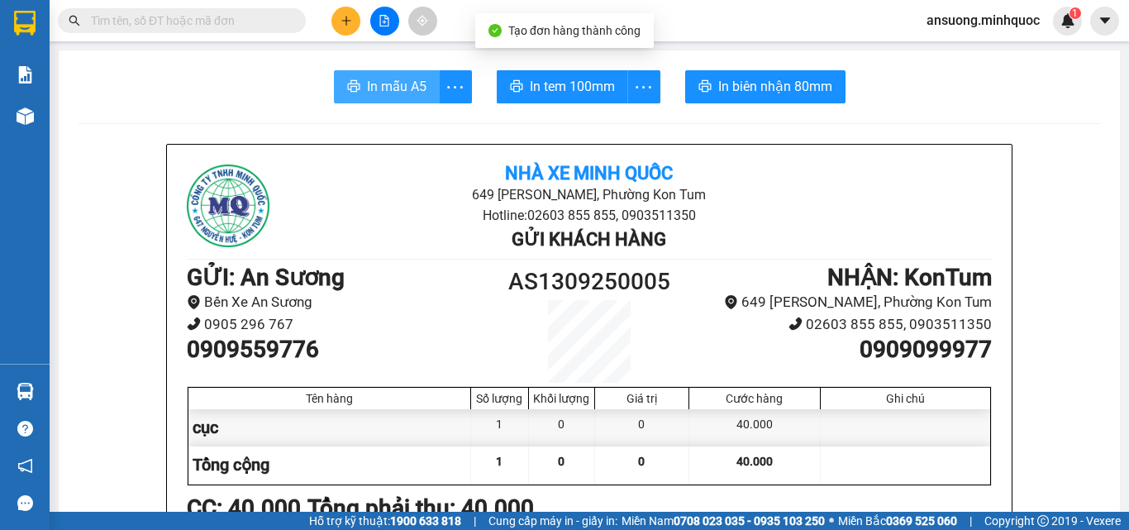
click at [358, 78] on div "In mẫu A5 In tem 100mm In biên nhận 80mm" at bounding box center [588, 86] width 1021 height 33
click at [359, 78] on button "In mẫu A5" at bounding box center [387, 86] width 106 height 33
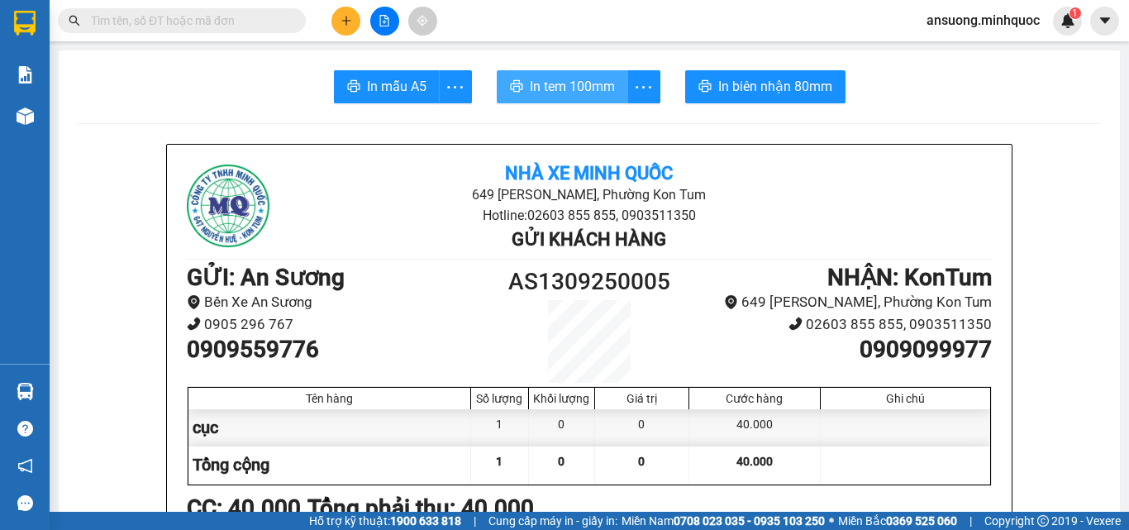
click at [608, 87] on span "In tem 100mm" at bounding box center [572, 86] width 85 height 21
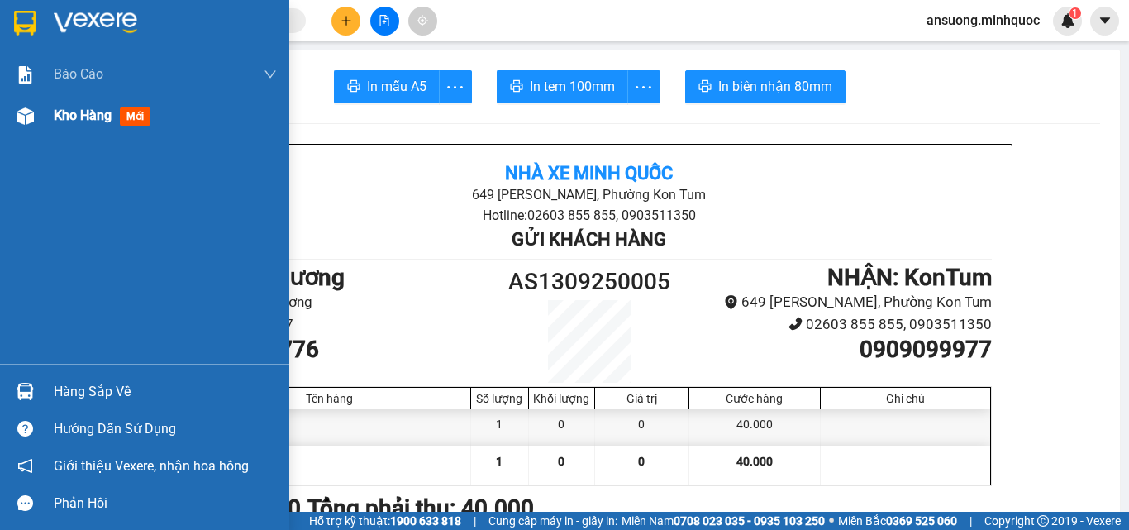
click at [16, 125] on div at bounding box center [25, 116] width 29 height 29
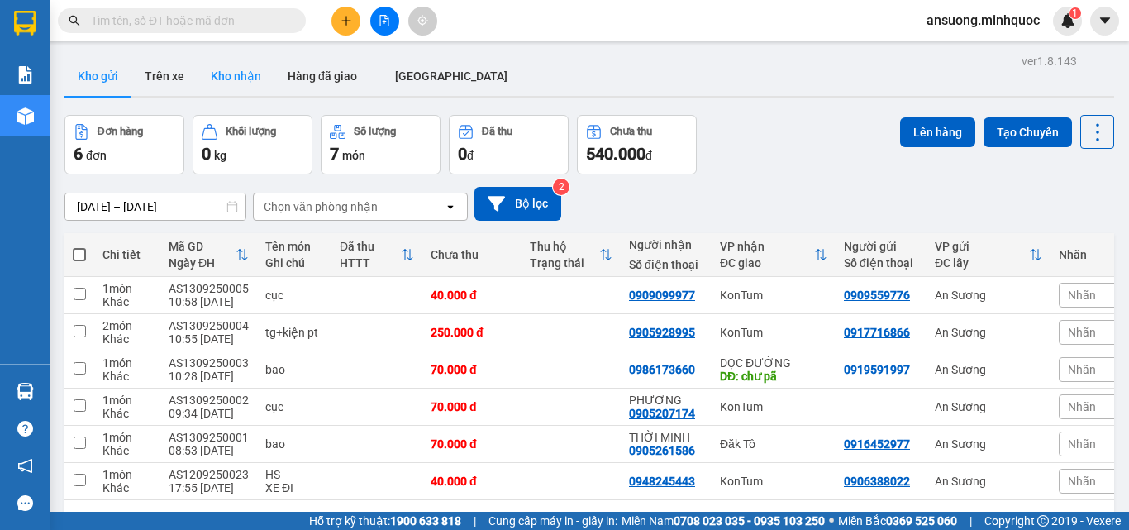
click at [247, 69] on button "Kho nhận" at bounding box center [235, 76] width 77 height 40
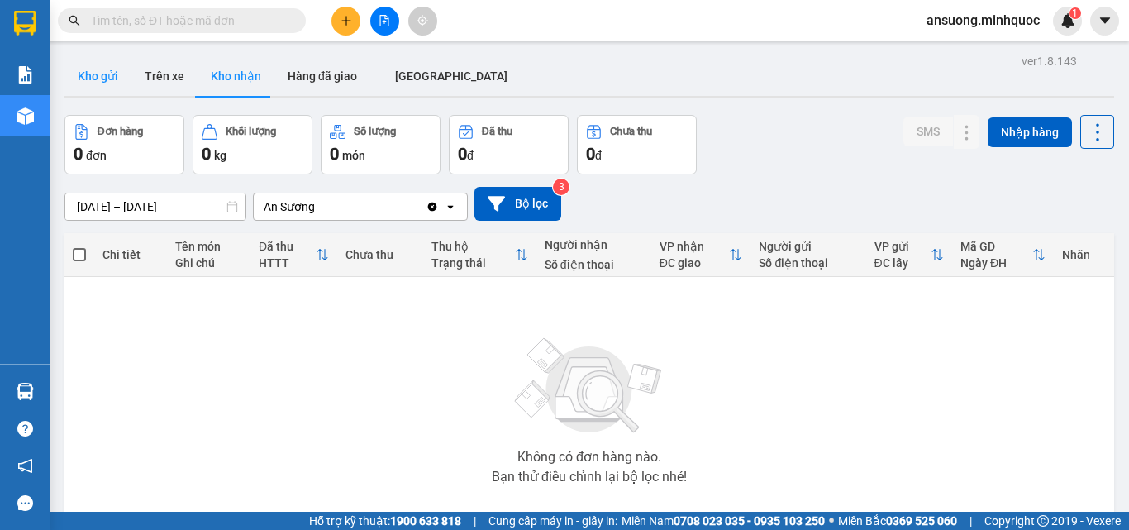
click at [97, 78] on button "Kho gửi" at bounding box center [97, 76] width 67 height 40
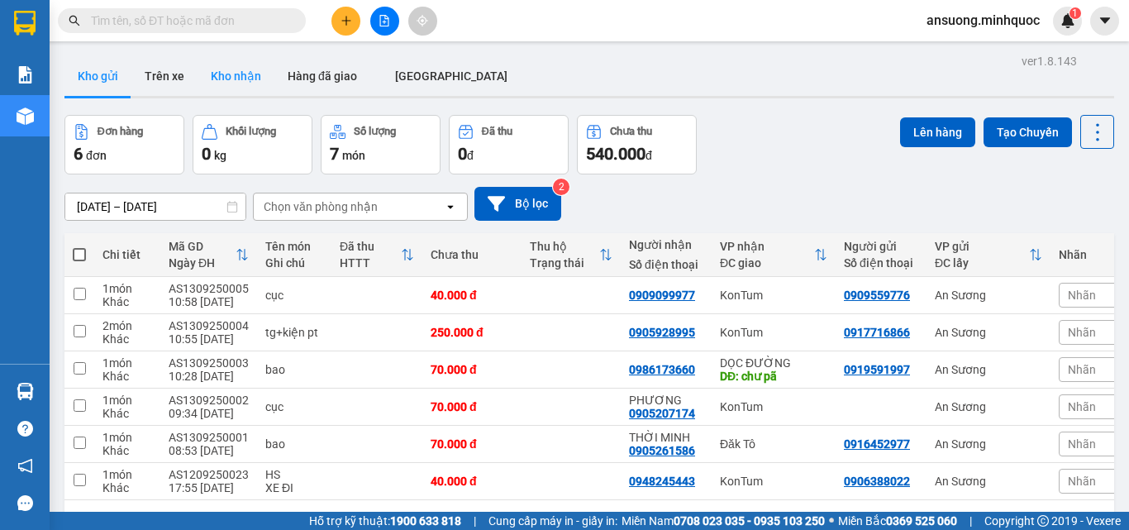
click at [248, 85] on button "Kho nhận" at bounding box center [235, 76] width 77 height 40
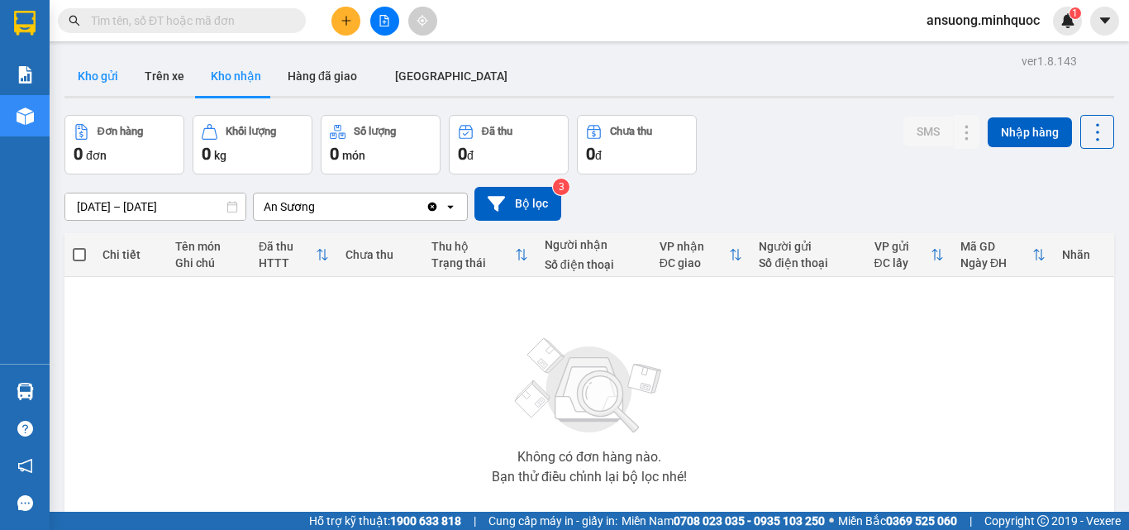
click at [91, 78] on button "Kho gửi" at bounding box center [97, 76] width 67 height 40
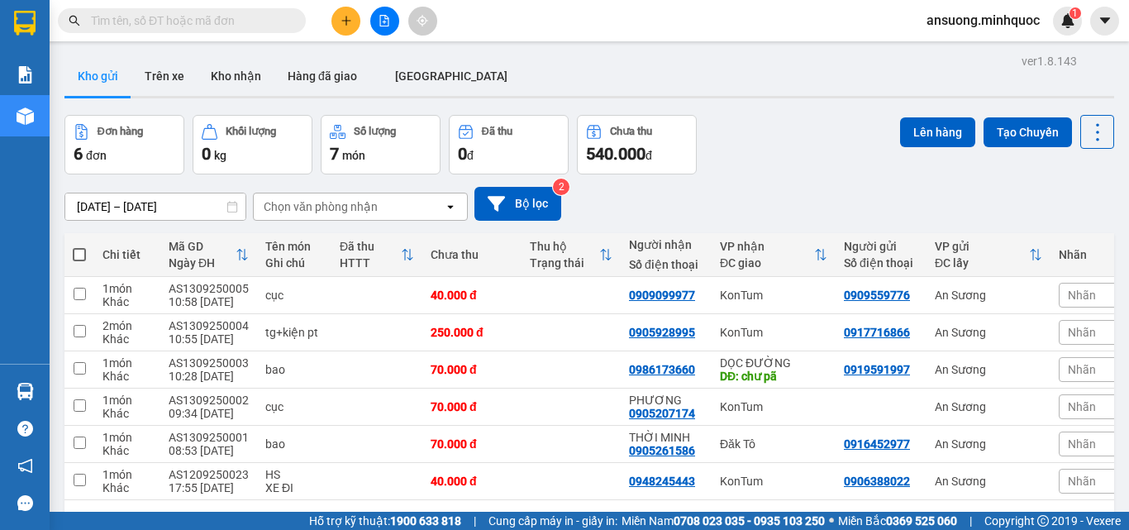
click at [406, 7] on div at bounding box center [384, 21] width 124 height 29
click at [377, 22] on button at bounding box center [384, 21] width 29 height 29
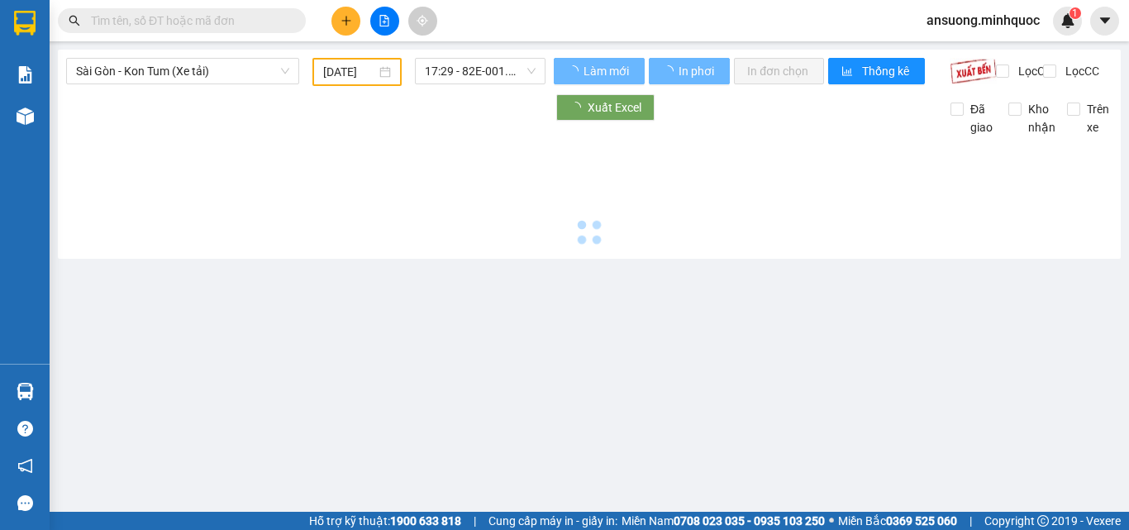
type input "[DATE]"
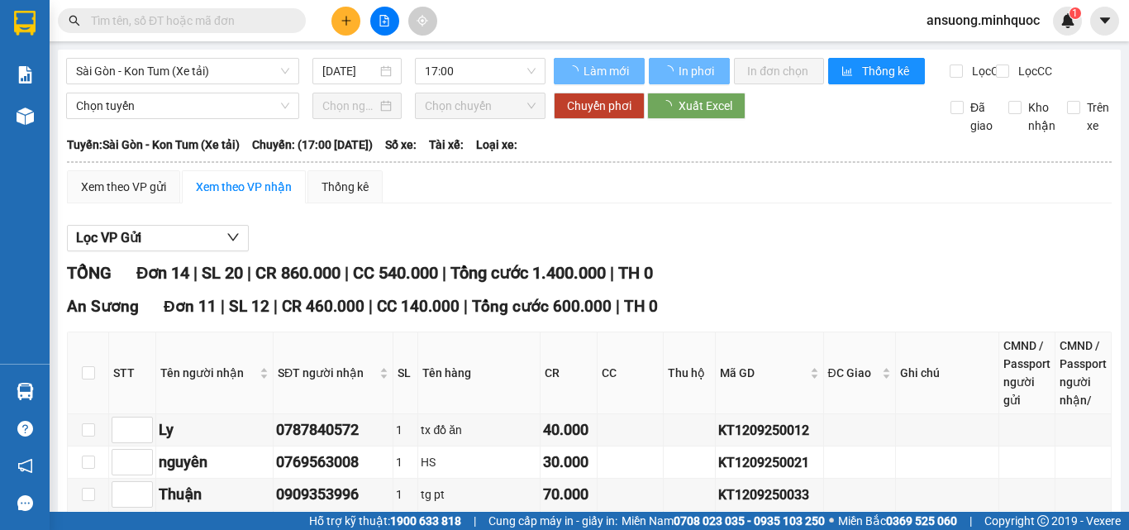
click at [142, 65] on span "Sài Gòn - Kon Tum (Xe tải)" at bounding box center [182, 71] width 213 height 25
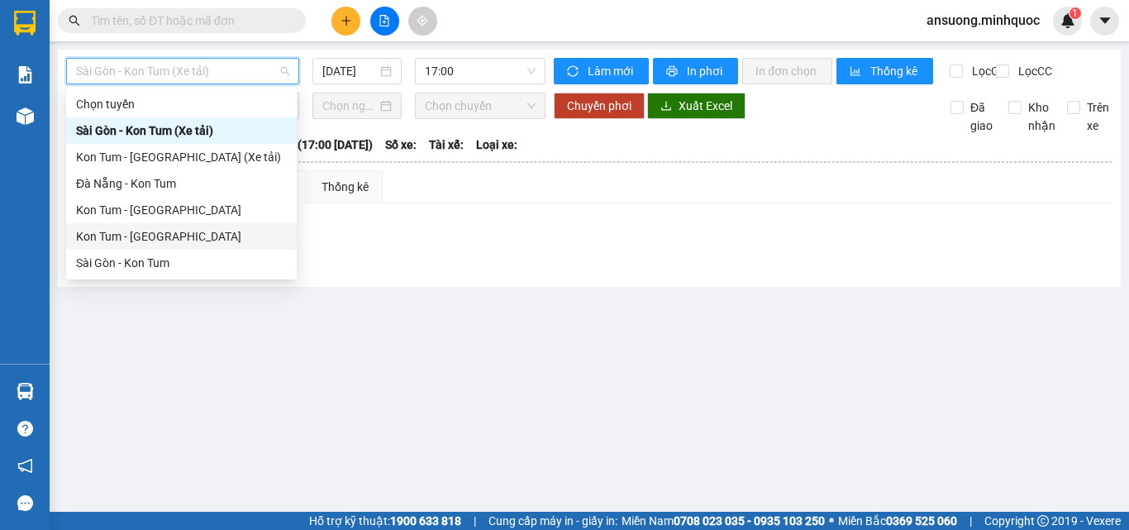
click at [101, 240] on div "Kon Tum - [GEOGRAPHIC_DATA]" at bounding box center [181, 236] width 211 height 18
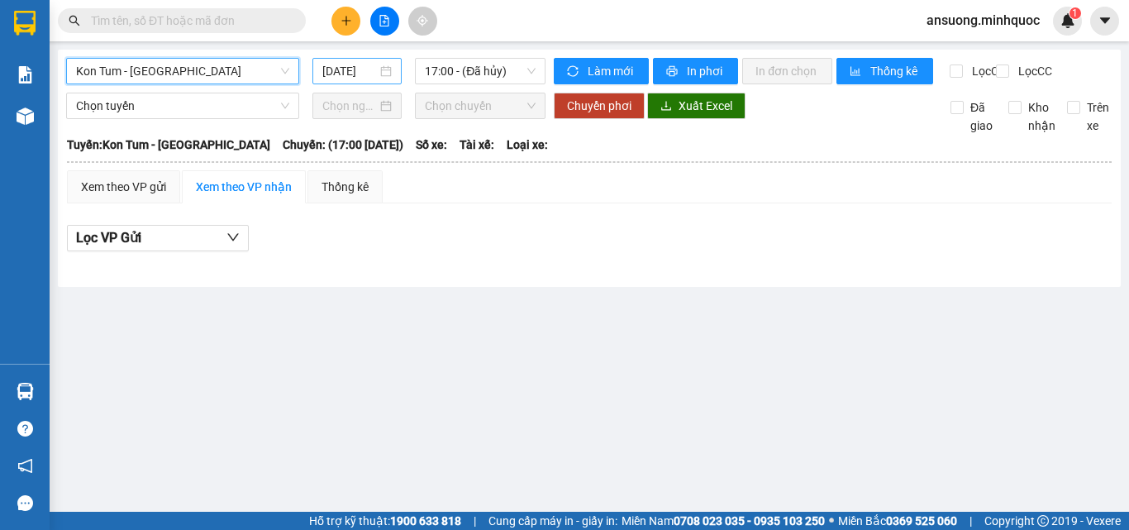
click at [345, 72] on input "[DATE]" at bounding box center [349, 71] width 55 height 18
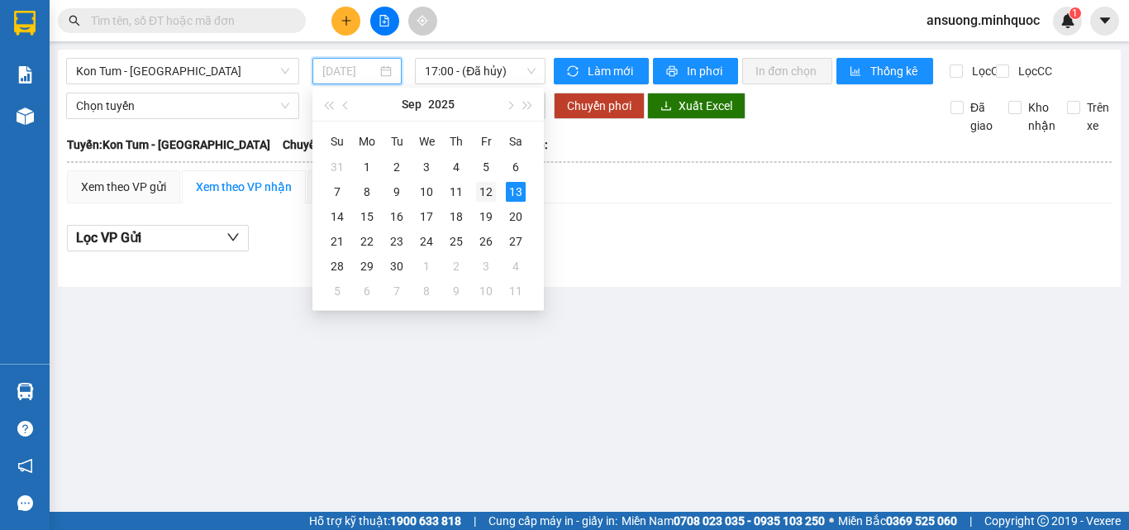
click at [493, 181] on td "12" at bounding box center [486, 191] width 30 height 25
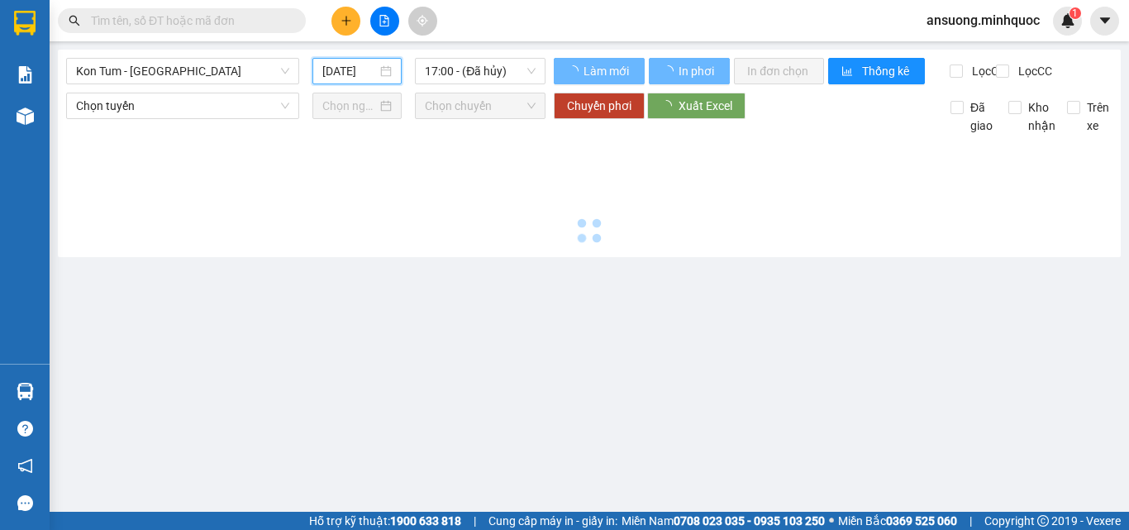
type input "[DATE]"
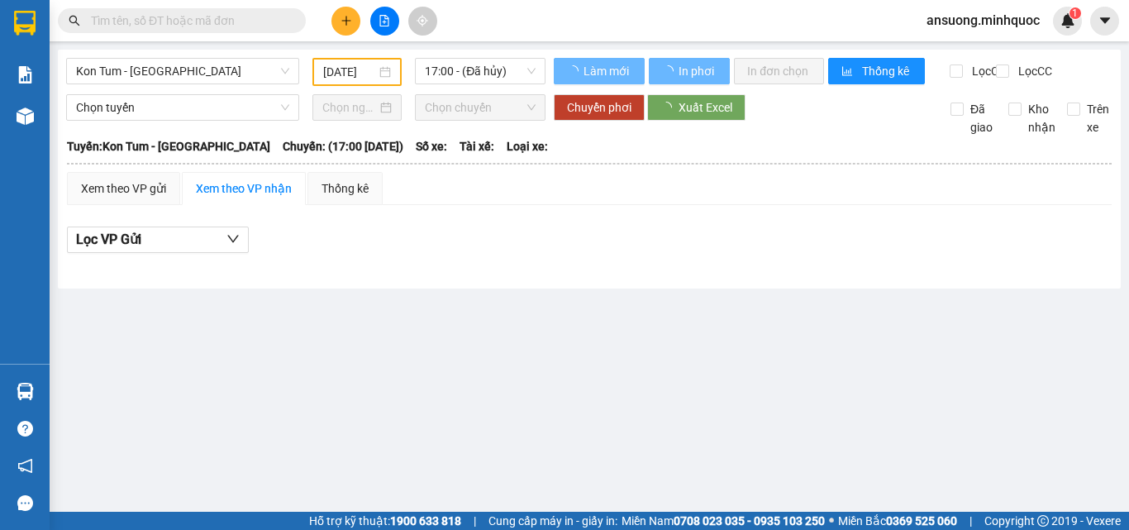
drag, startPoint x: 574, startPoint y: 315, endPoint x: 528, endPoint y: 198, distance: 125.3
click at [572, 307] on main "Kon Tum - Sài Gòn 12/09/2025 17:00 - (Đã hủy) Làm mới In phơi In đơn chọn Thống…" at bounding box center [564, 255] width 1129 height 511
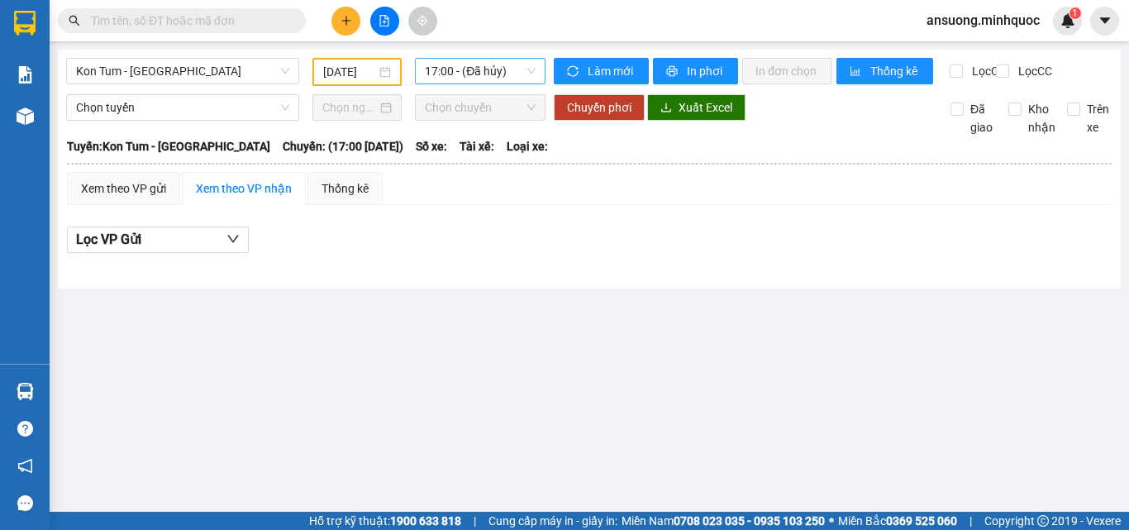
click at [459, 75] on span "17:00 - (Đã hủy)" at bounding box center [480, 71] width 111 height 25
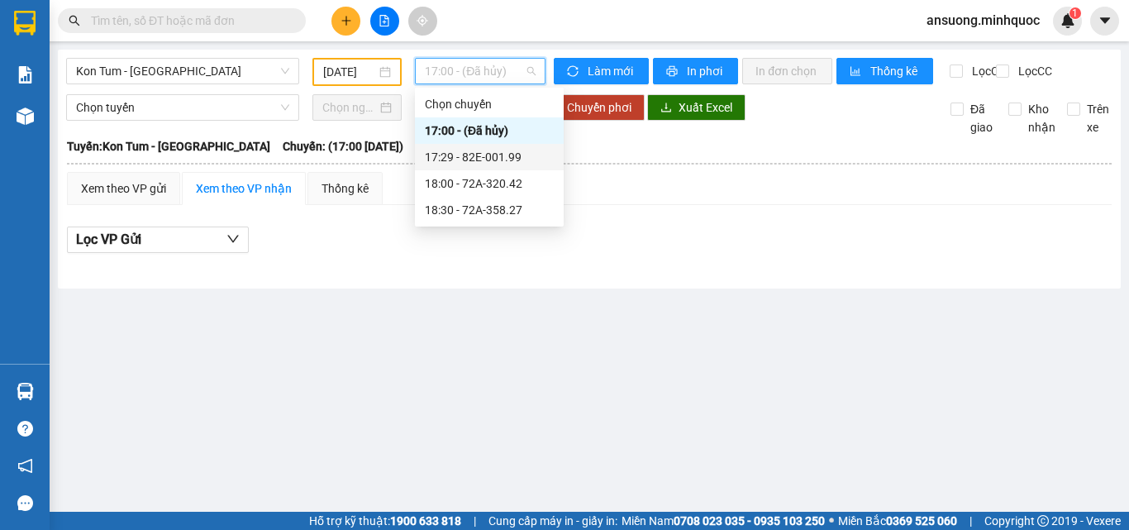
click at [521, 157] on div "17:29 - 82E-001.99" at bounding box center [489, 157] width 129 height 18
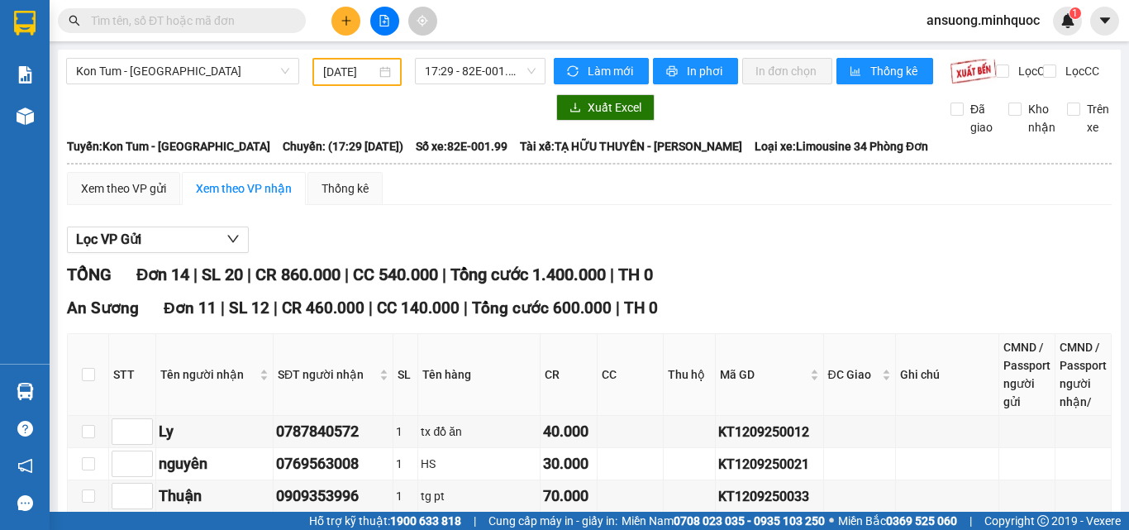
drag, startPoint x: 805, startPoint y: 211, endPoint x: 650, endPoint y: 207, distance: 154.5
click at [650, 512] on tr "Công 0977375357 1 tg chim 100.000 KT1209250043 xác nhận ck giúp" at bounding box center [590, 528] width 1044 height 32
click at [186, 28] on input "text" at bounding box center [188, 21] width 195 height 18
paste input "KT1209250043"
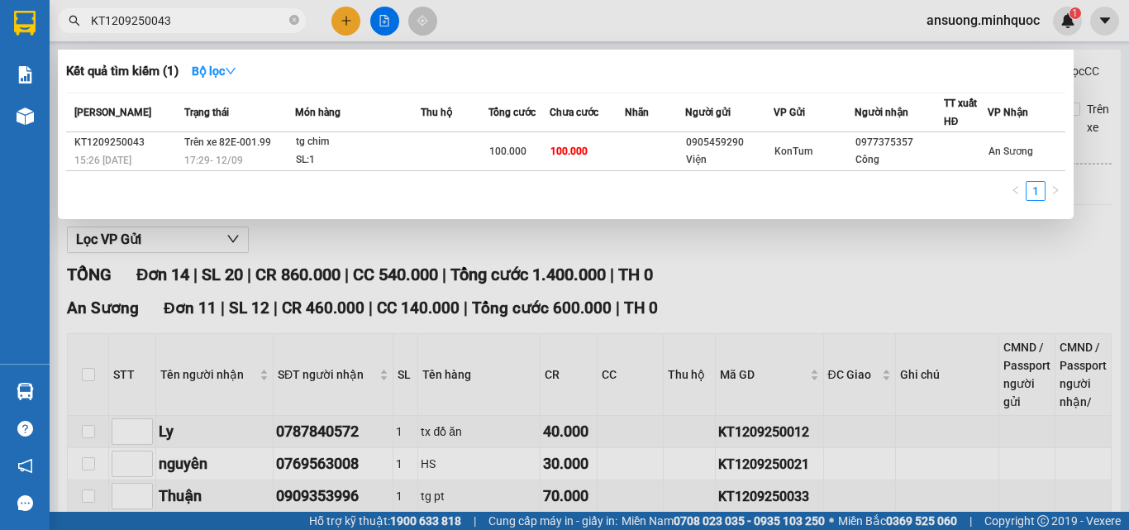
type input "KT1209250043"
